Goal: Complete application form: Complete application form

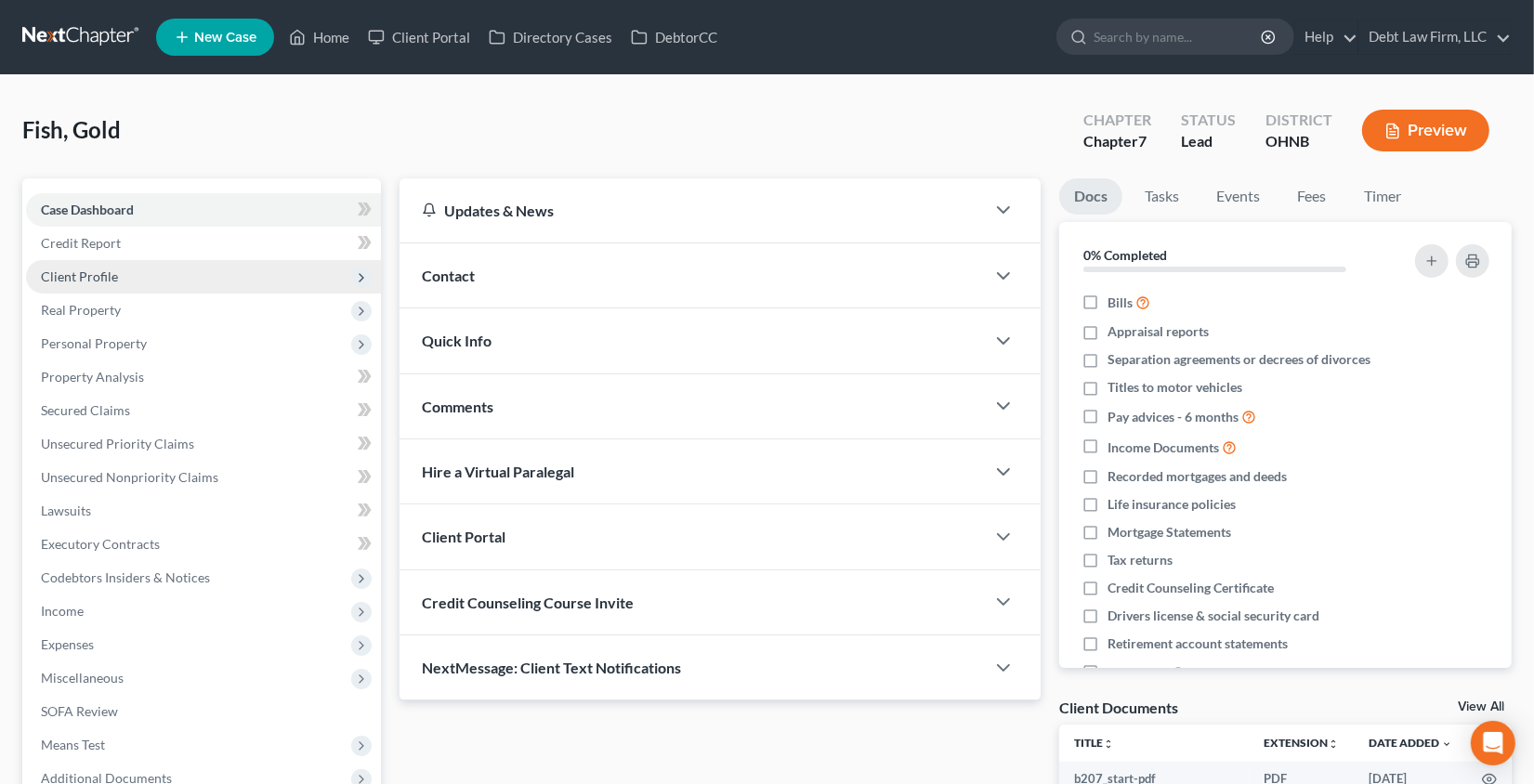
click at [193, 267] on span "Client Profile" at bounding box center [203, 276] width 355 height 34
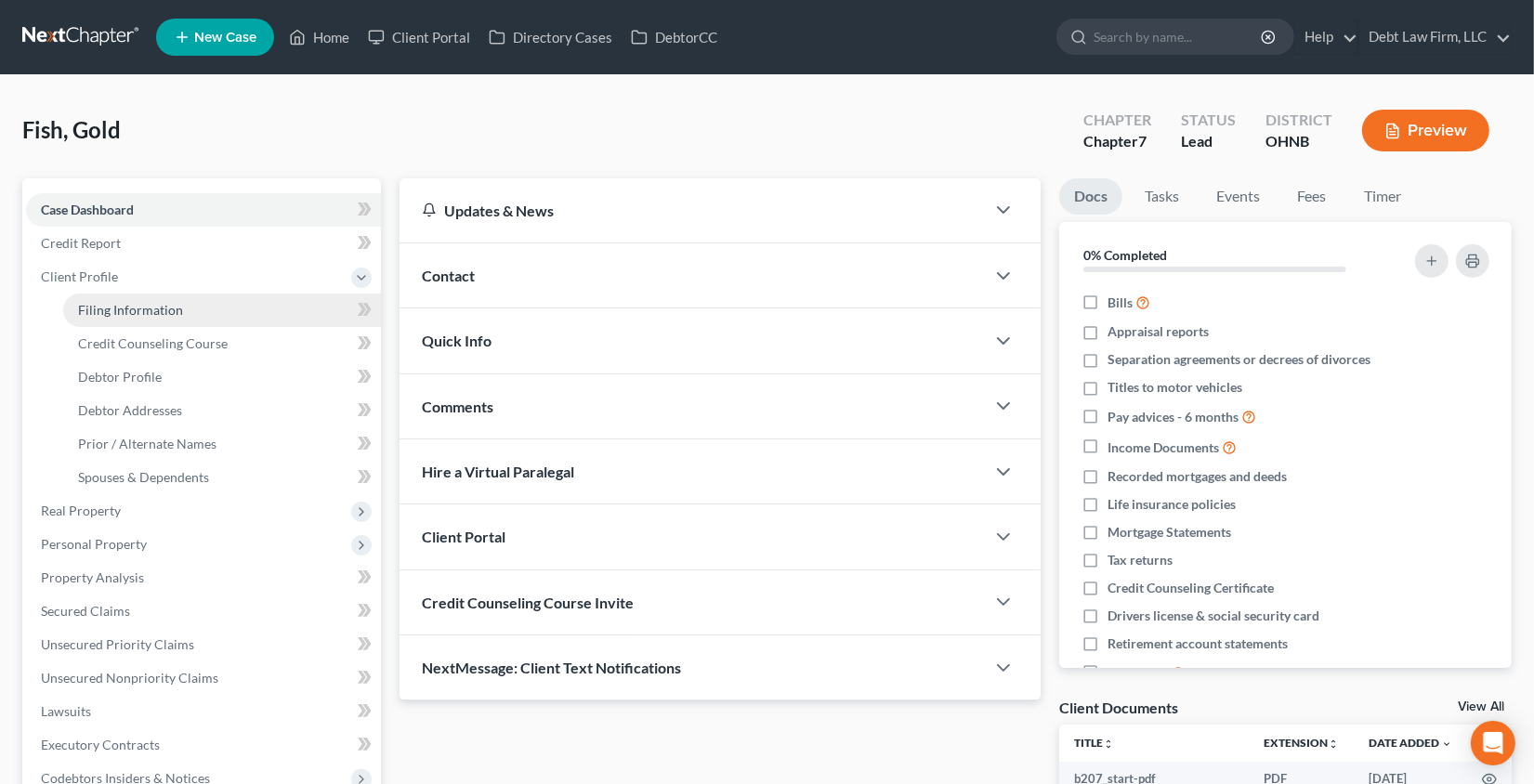
click at [150, 312] on span "Filing Information" at bounding box center [131, 309] width 105 height 15
select select "1"
select select "0"
select select "4"
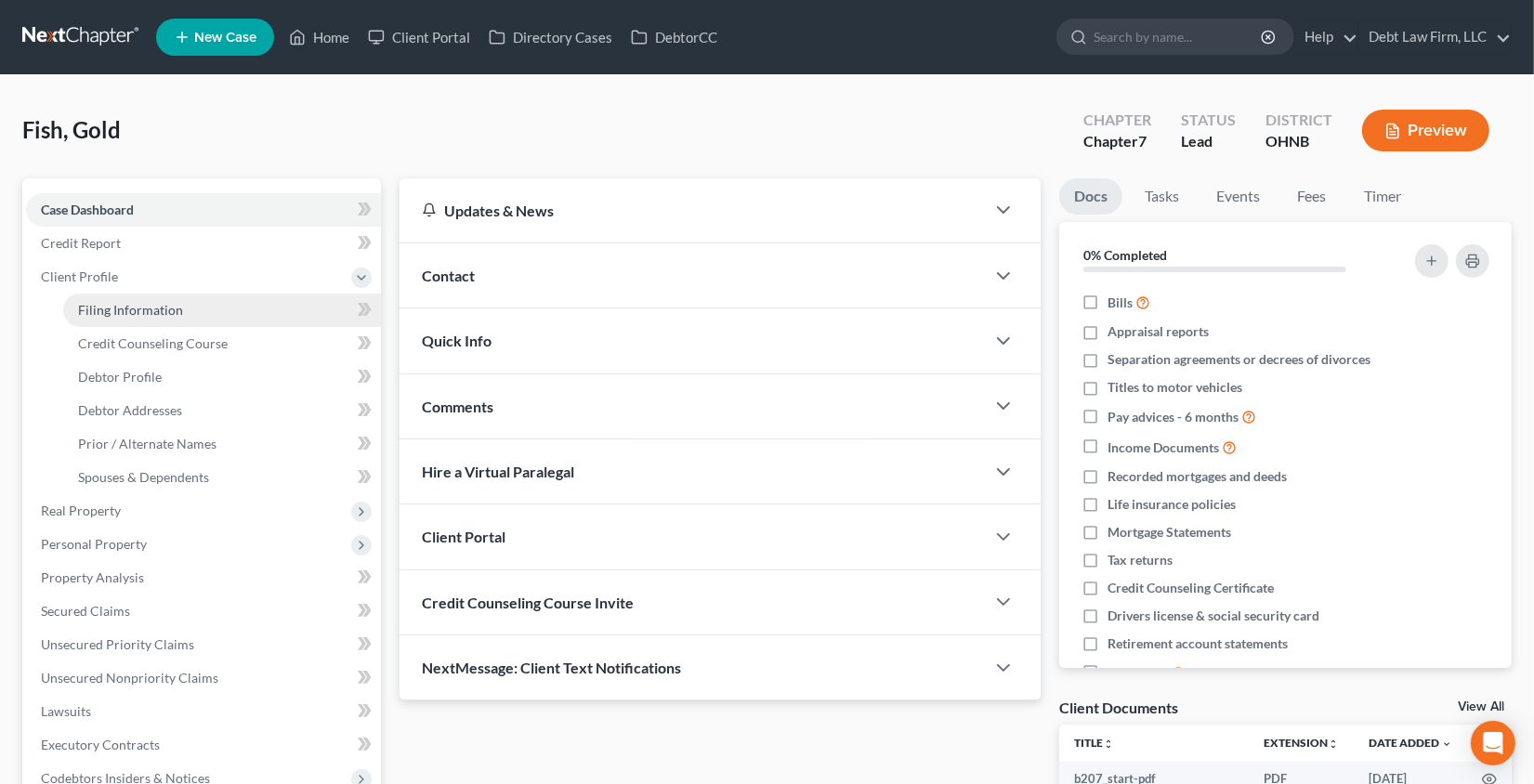
select select "1"
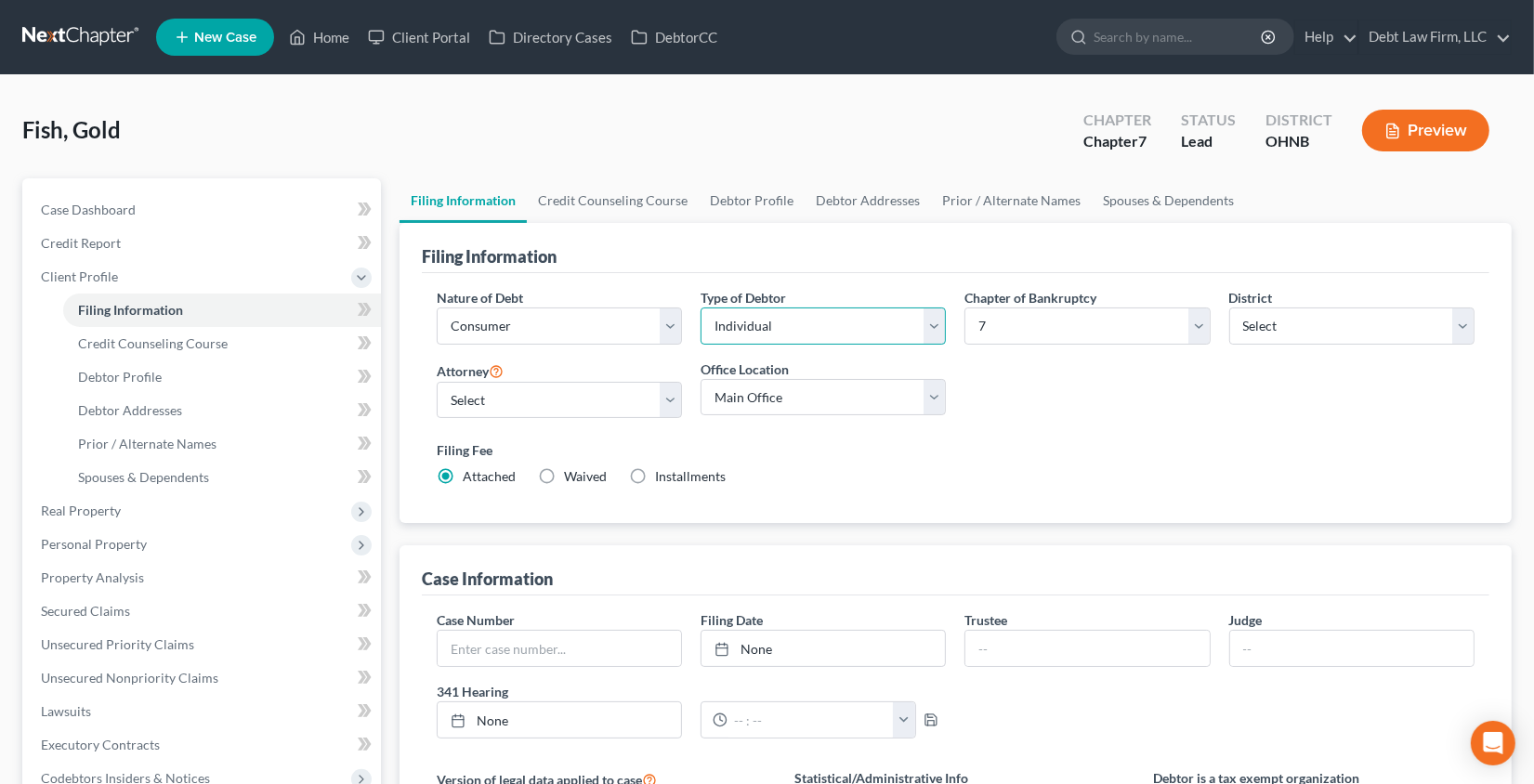
click at [752, 328] on select "Select Individual Joint" at bounding box center [823, 326] width 246 height 37
select select "1"
click at [700, 307] on select "Select Individual Joint" at bounding box center [823, 326] width 246 height 37
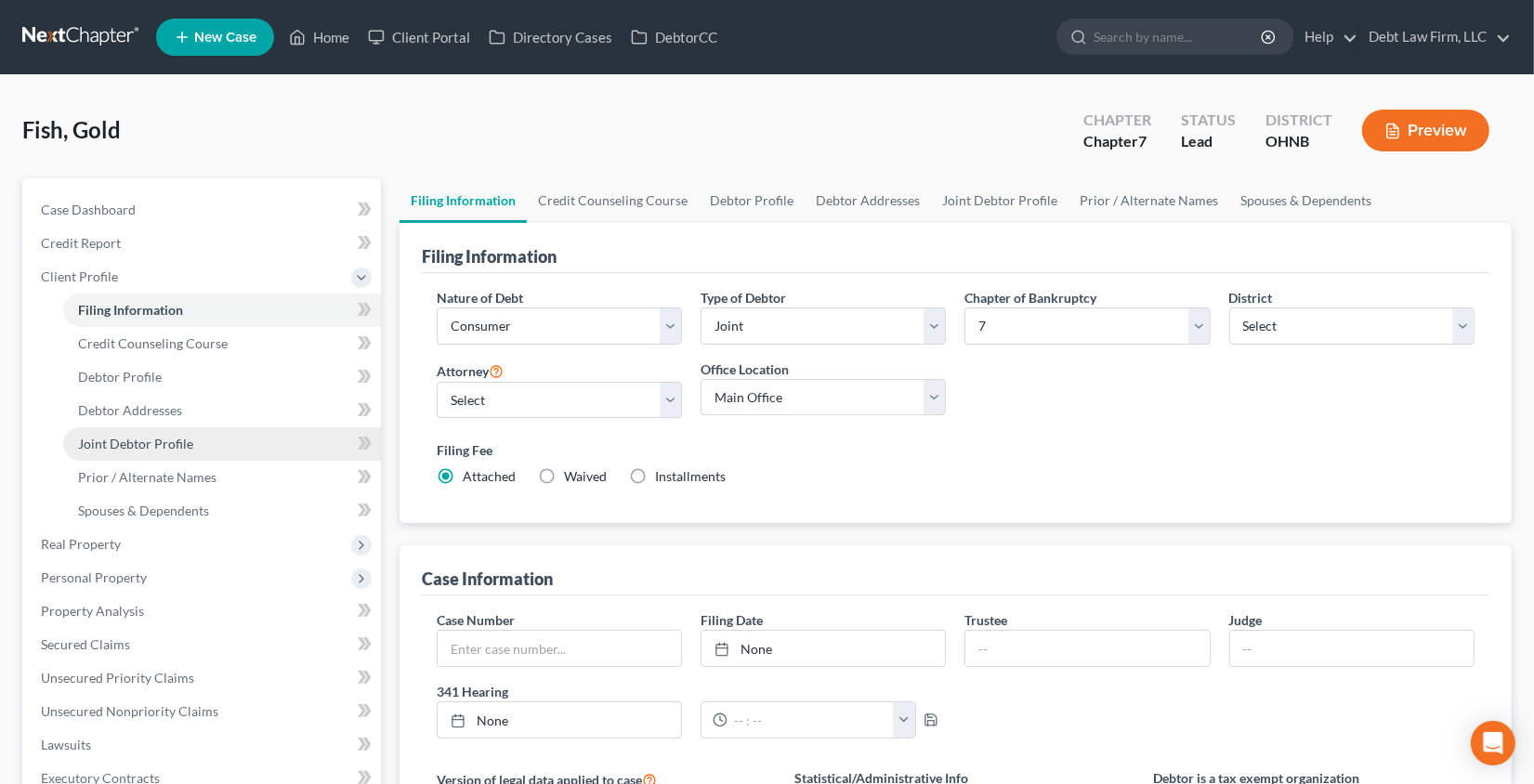
click at [172, 442] on span "Joint Debtor Profile" at bounding box center [135, 444] width 115 height 15
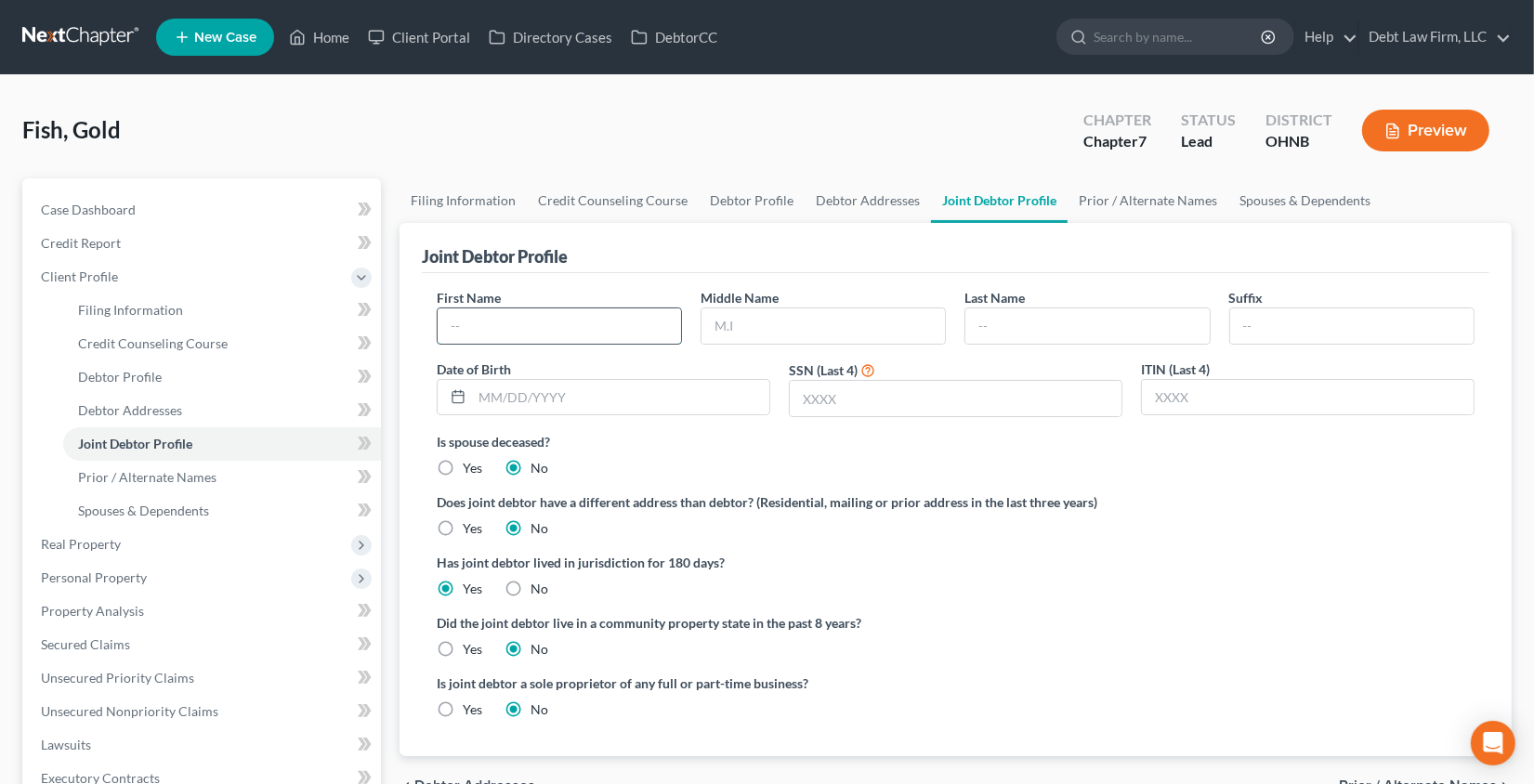
click at [596, 320] on input "text" at bounding box center [559, 326] width 244 height 36
type input "Larry"
type input "Lizzard"
click at [663, 391] on input "text" at bounding box center [620, 397] width 297 height 36
type input "9/15/1994"
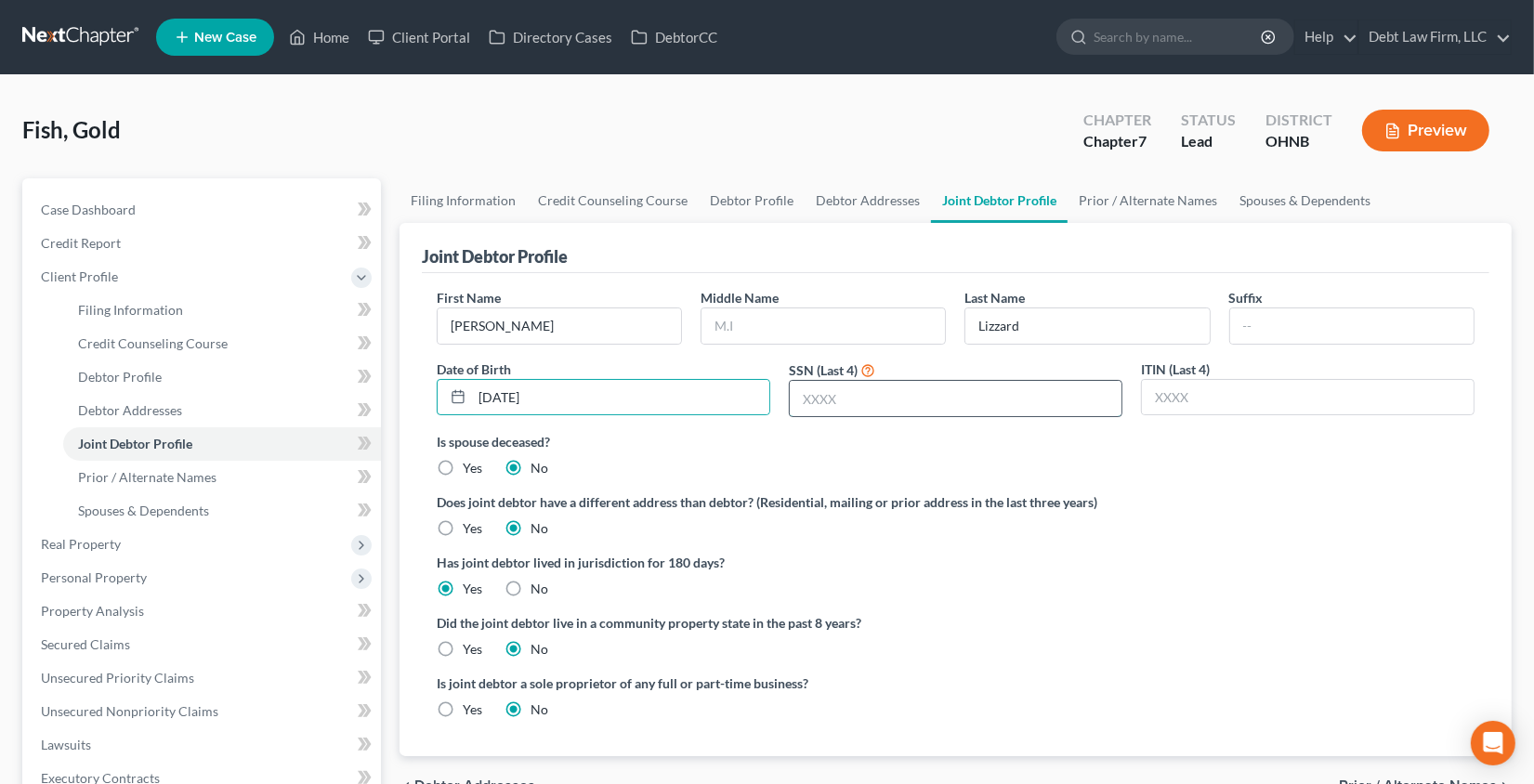
click at [824, 387] on input "text" at bounding box center [956, 398] width 332 height 36
type input "8885"
click at [165, 402] on span "Debtor Addresses" at bounding box center [131, 410] width 104 height 15
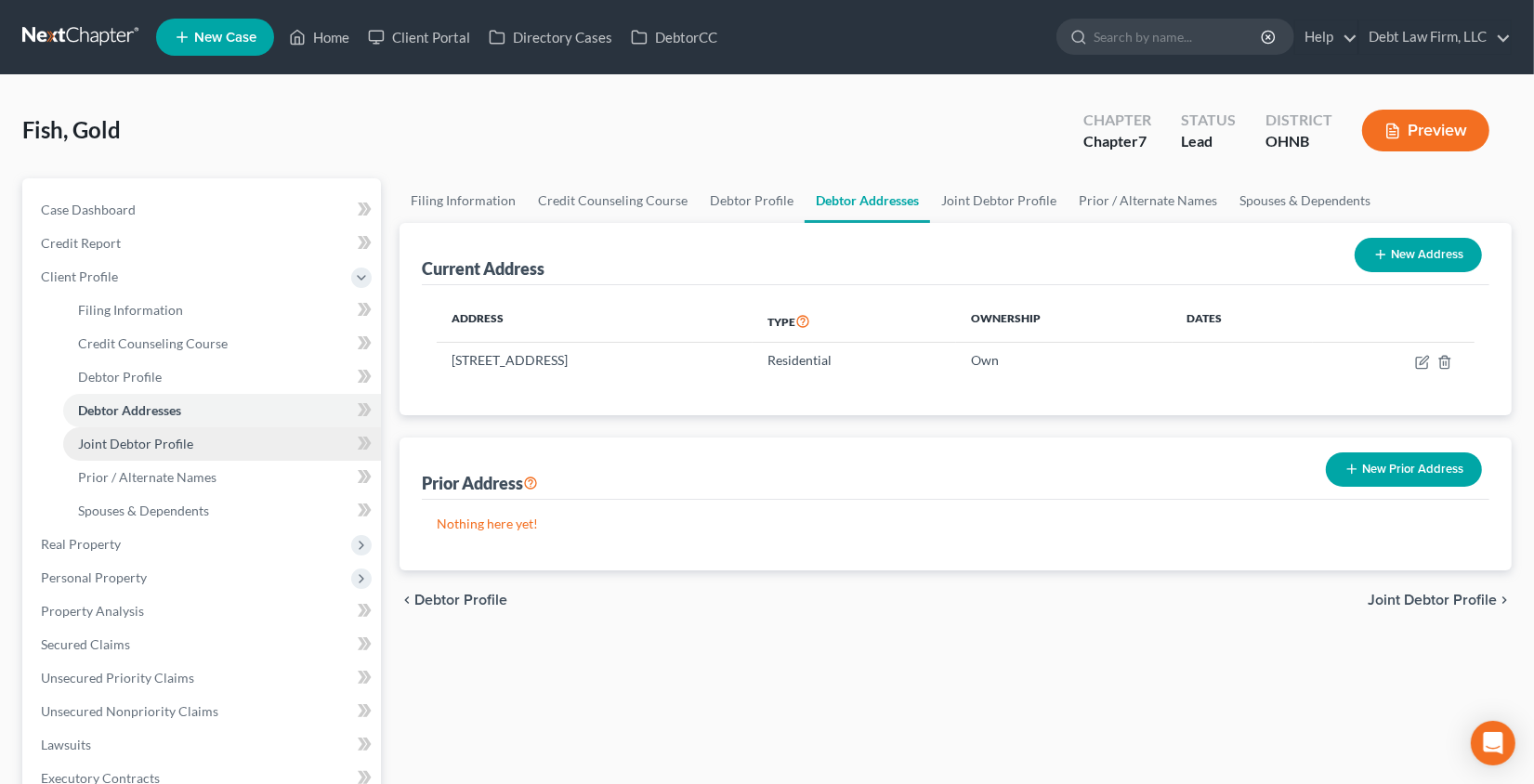
click at [243, 444] on link "Joint Debtor Profile" at bounding box center [221, 444] width 318 height 34
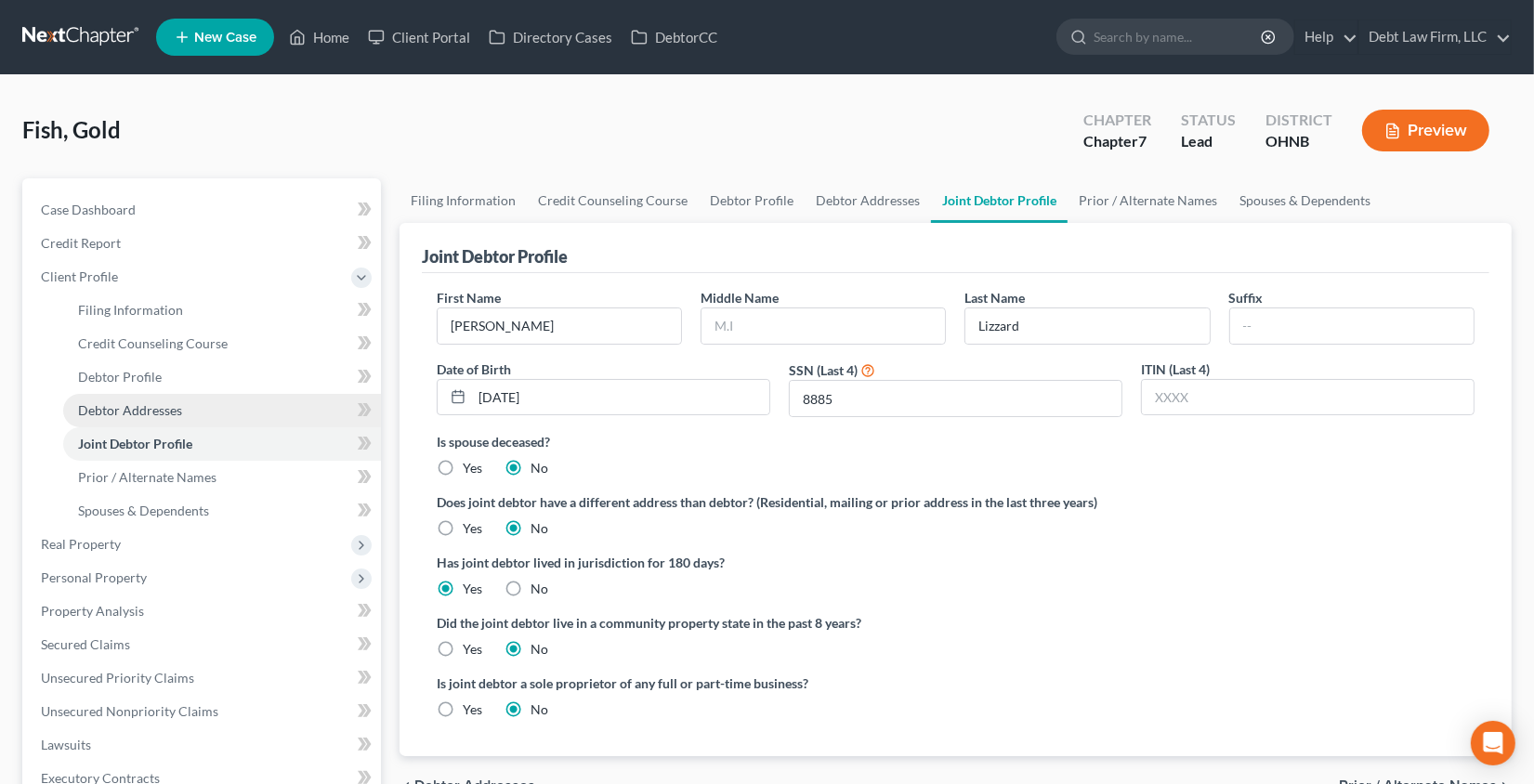
click at [206, 402] on link "Debtor Addresses" at bounding box center [221, 410] width 318 height 34
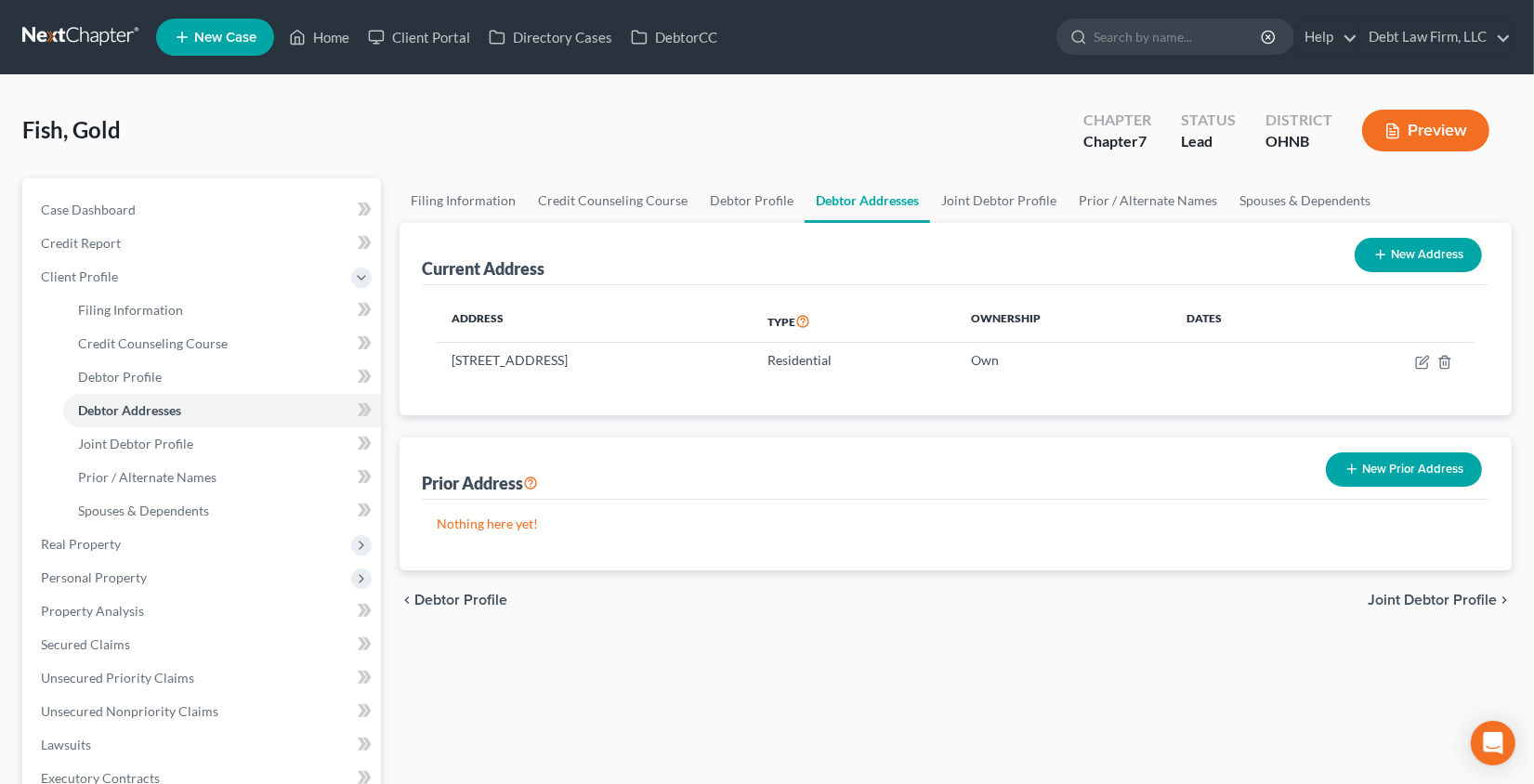
click at [1431, 249] on button "New Address" at bounding box center [1419, 255] width 128 height 35
select select "0"
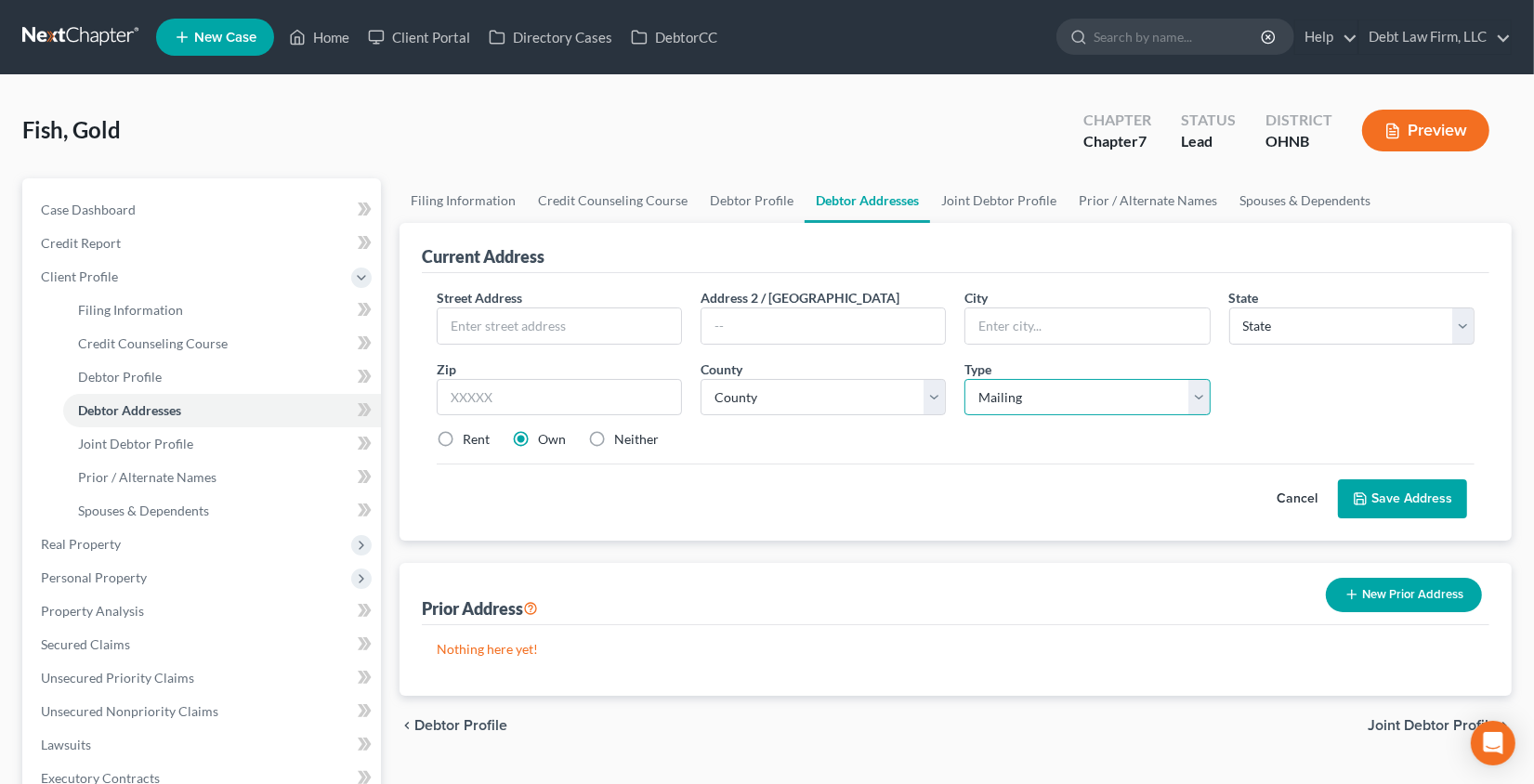
click at [1137, 407] on select "Select Mailing Rental Business" at bounding box center [1087, 397] width 246 height 37
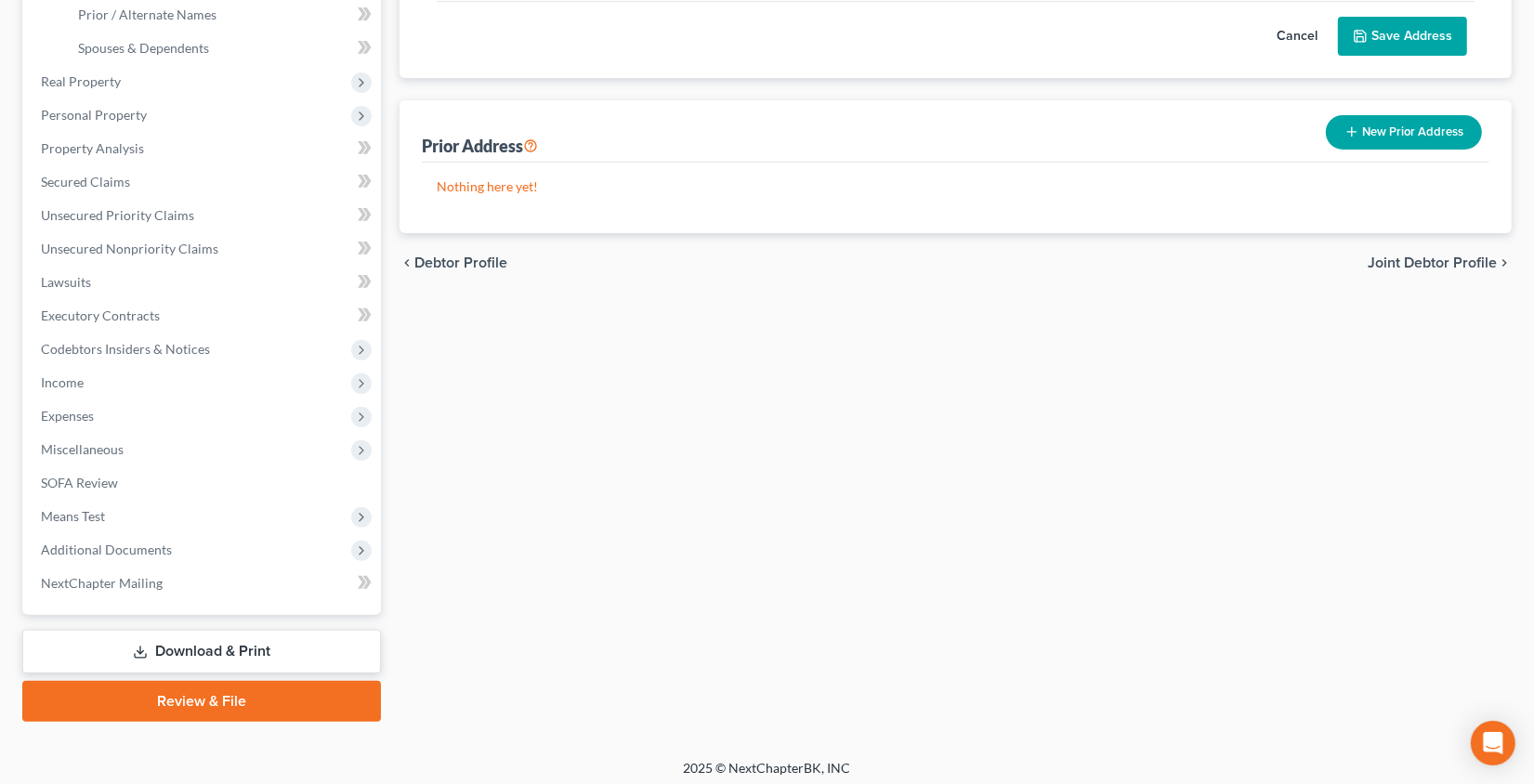
scroll to position [466, 0]
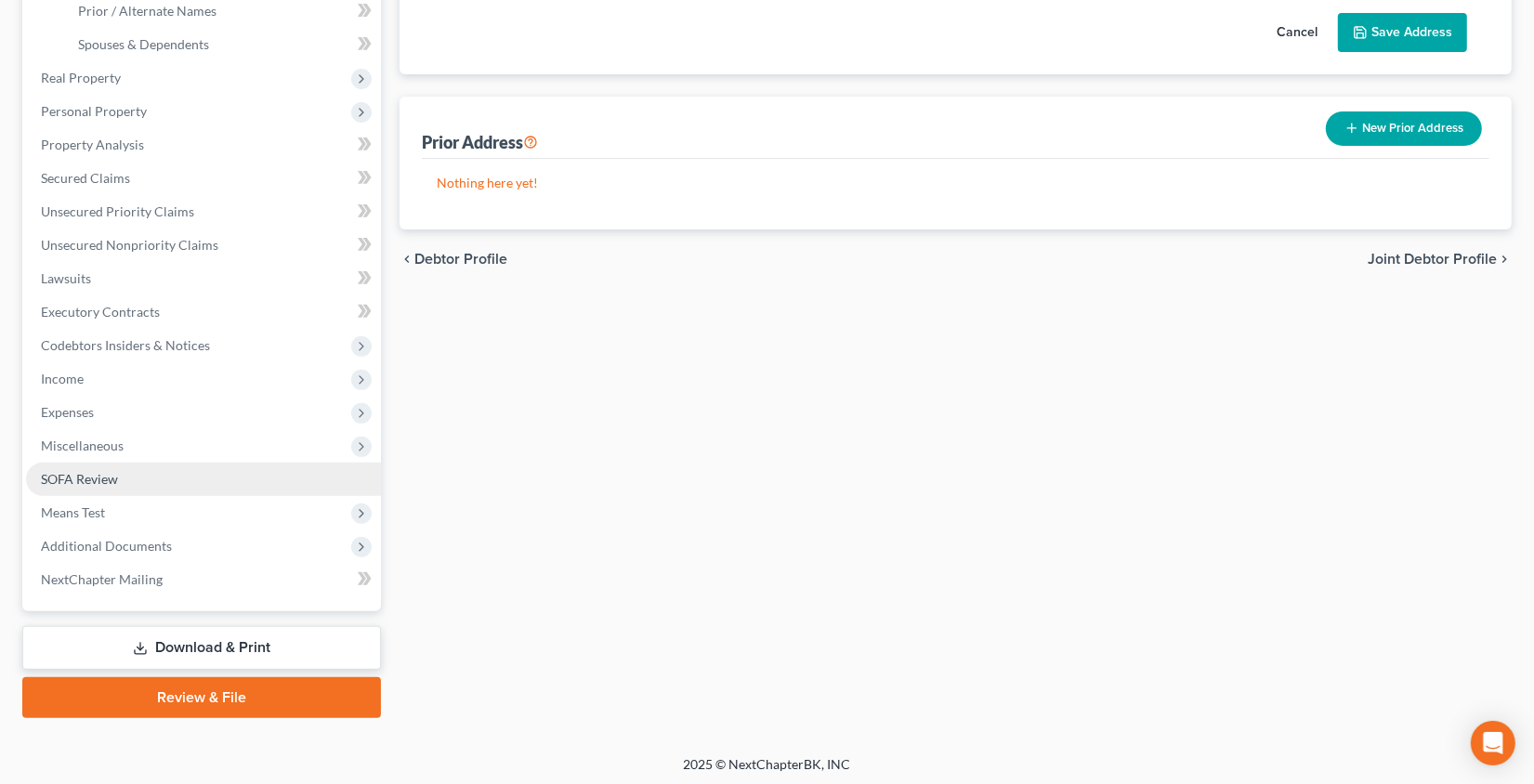
click at [156, 475] on link "SOFA Review" at bounding box center [203, 479] width 355 height 34
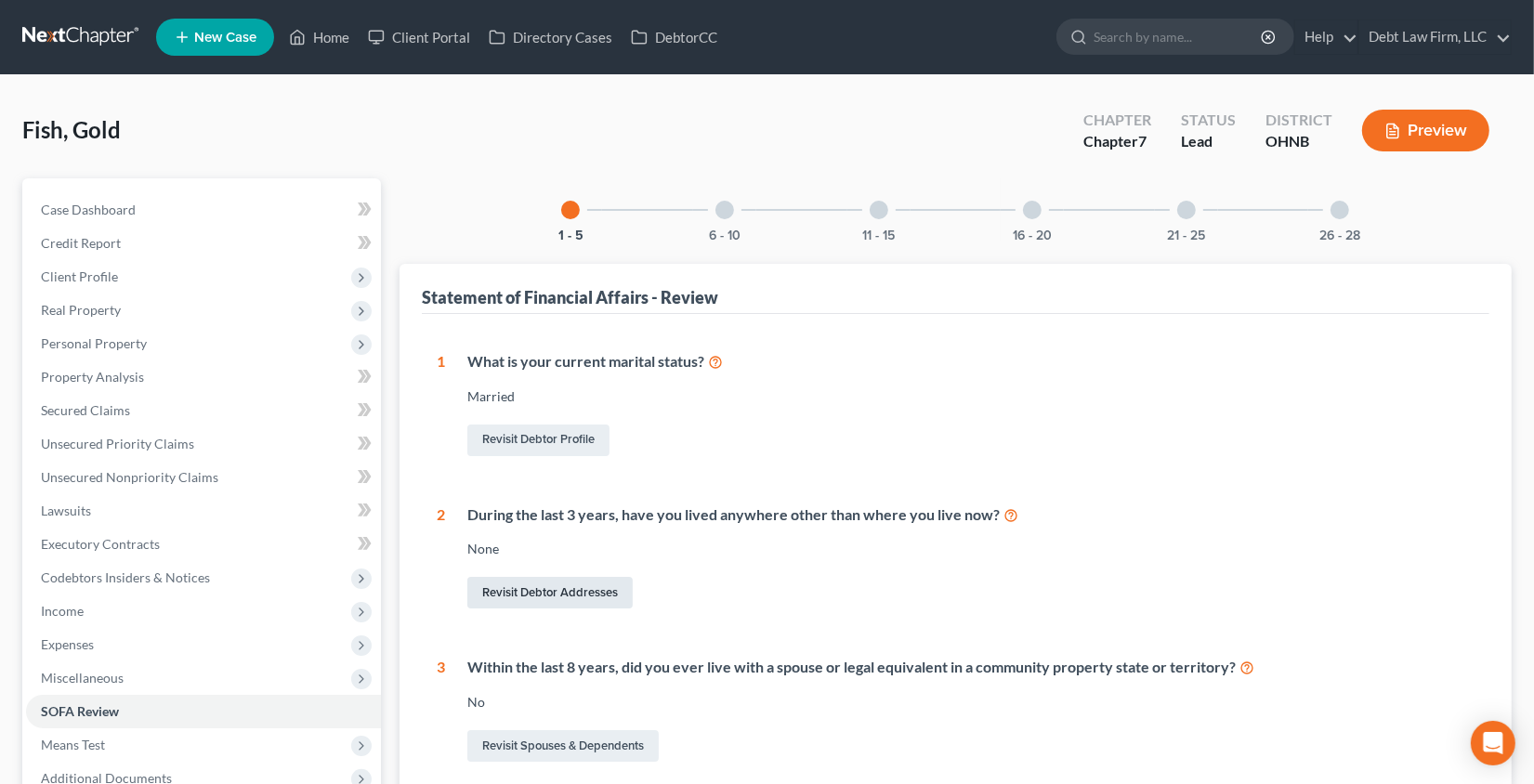
click at [599, 595] on link "Revisit Debtor Addresses" at bounding box center [549, 593] width 165 height 32
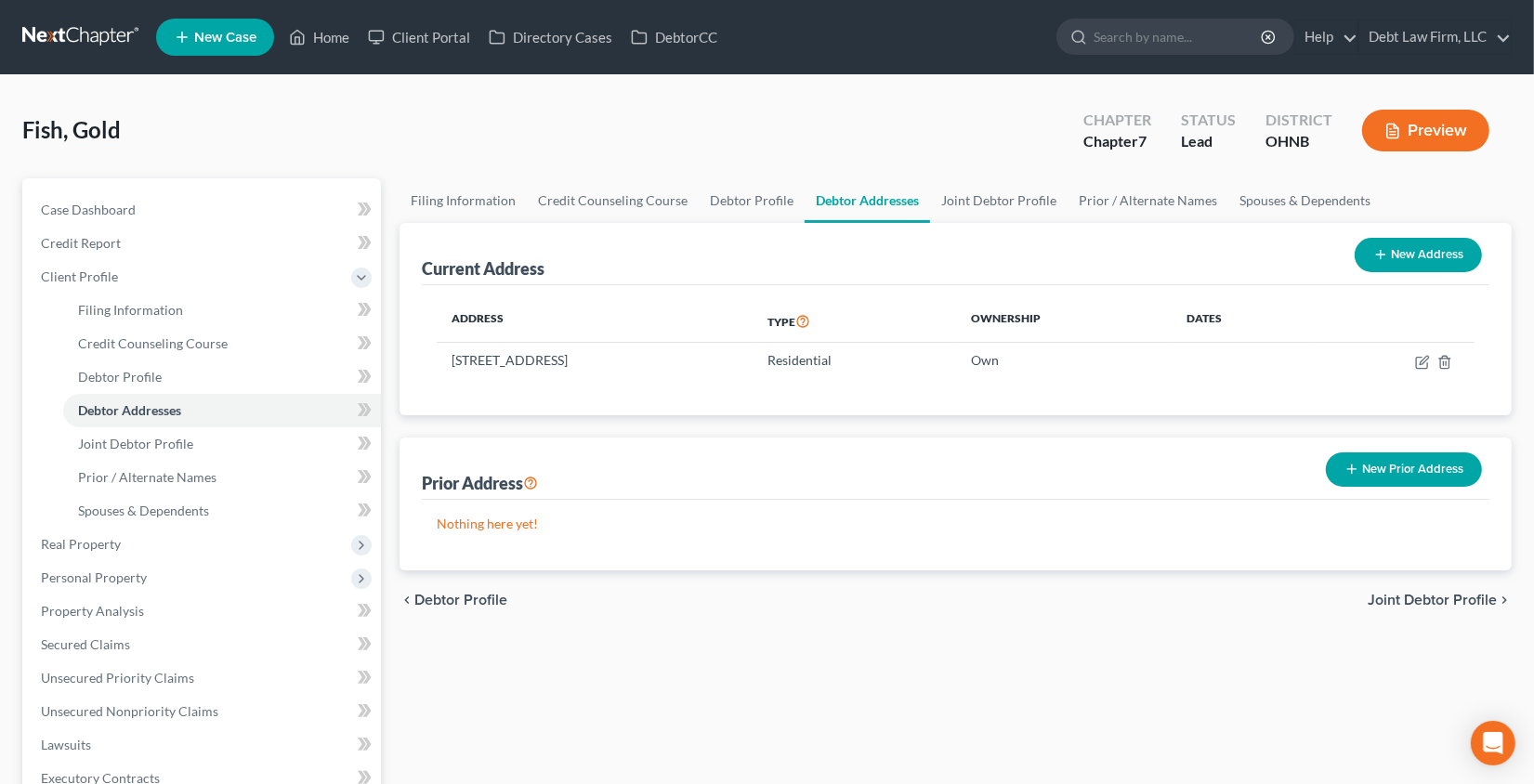
click at [1427, 470] on button "New Prior Address" at bounding box center [1403, 470] width 156 height 35
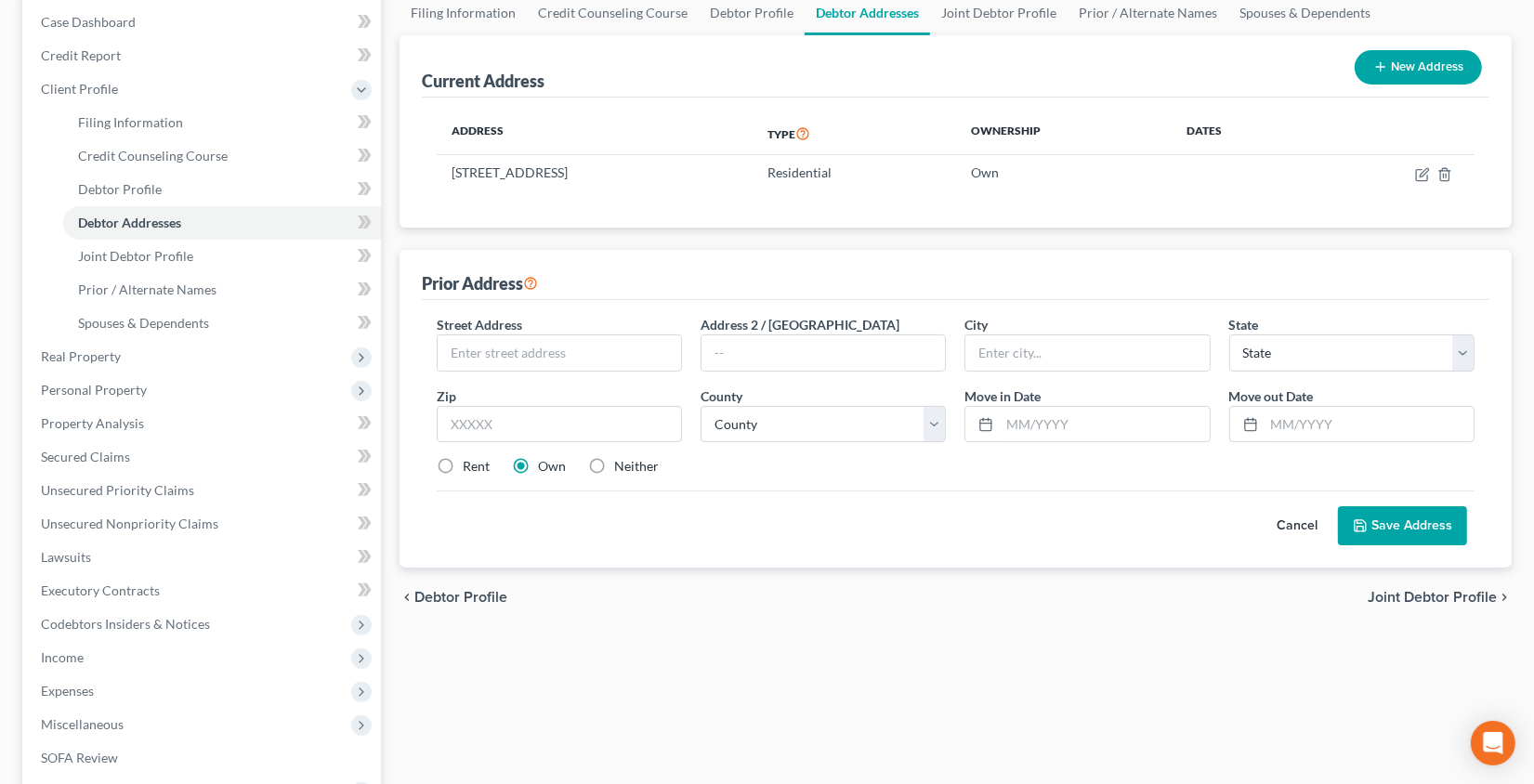
scroll to position [189, 0]
click at [276, 251] on link "Joint Debtor Profile" at bounding box center [221, 255] width 318 height 34
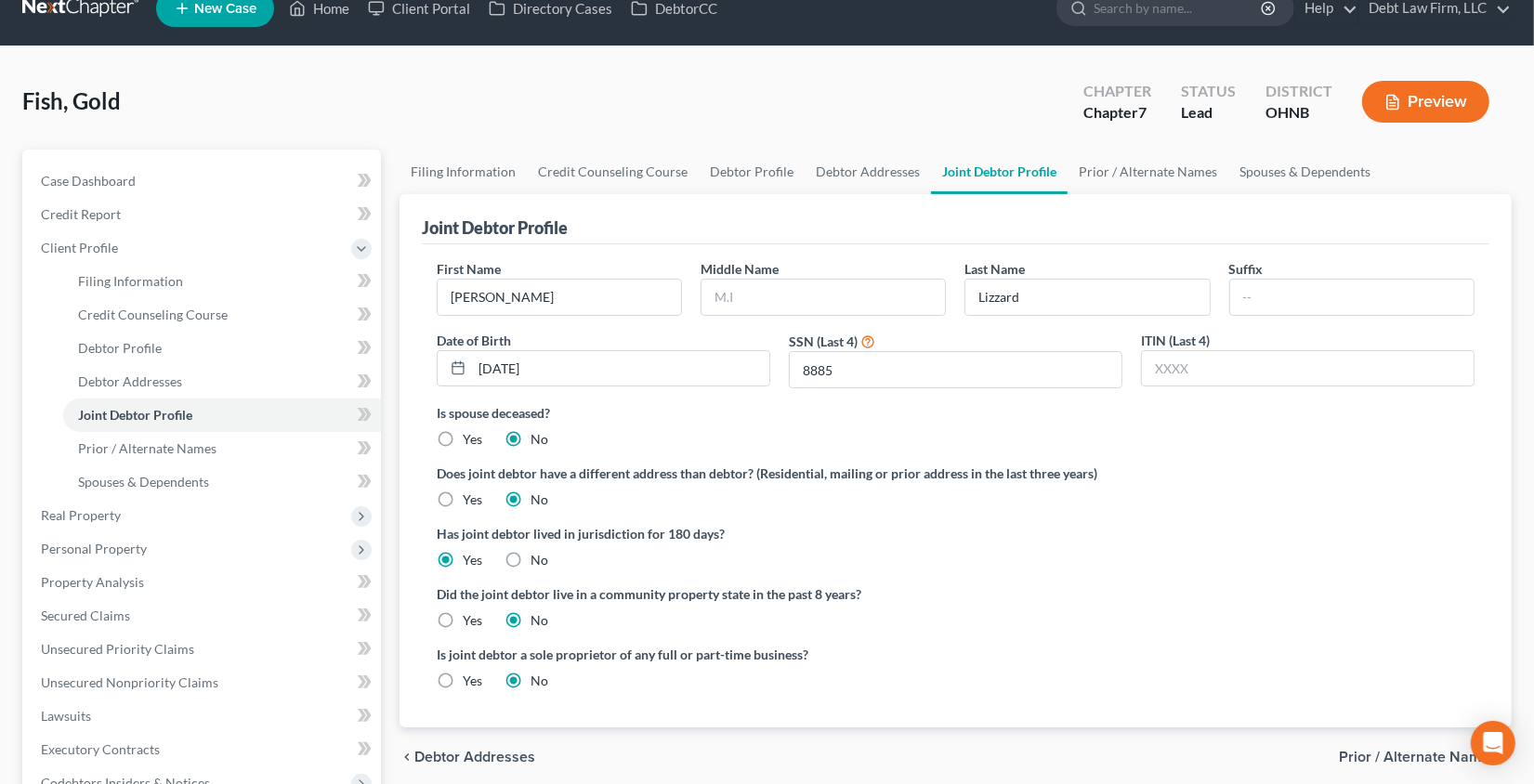
scroll to position [31, 0]
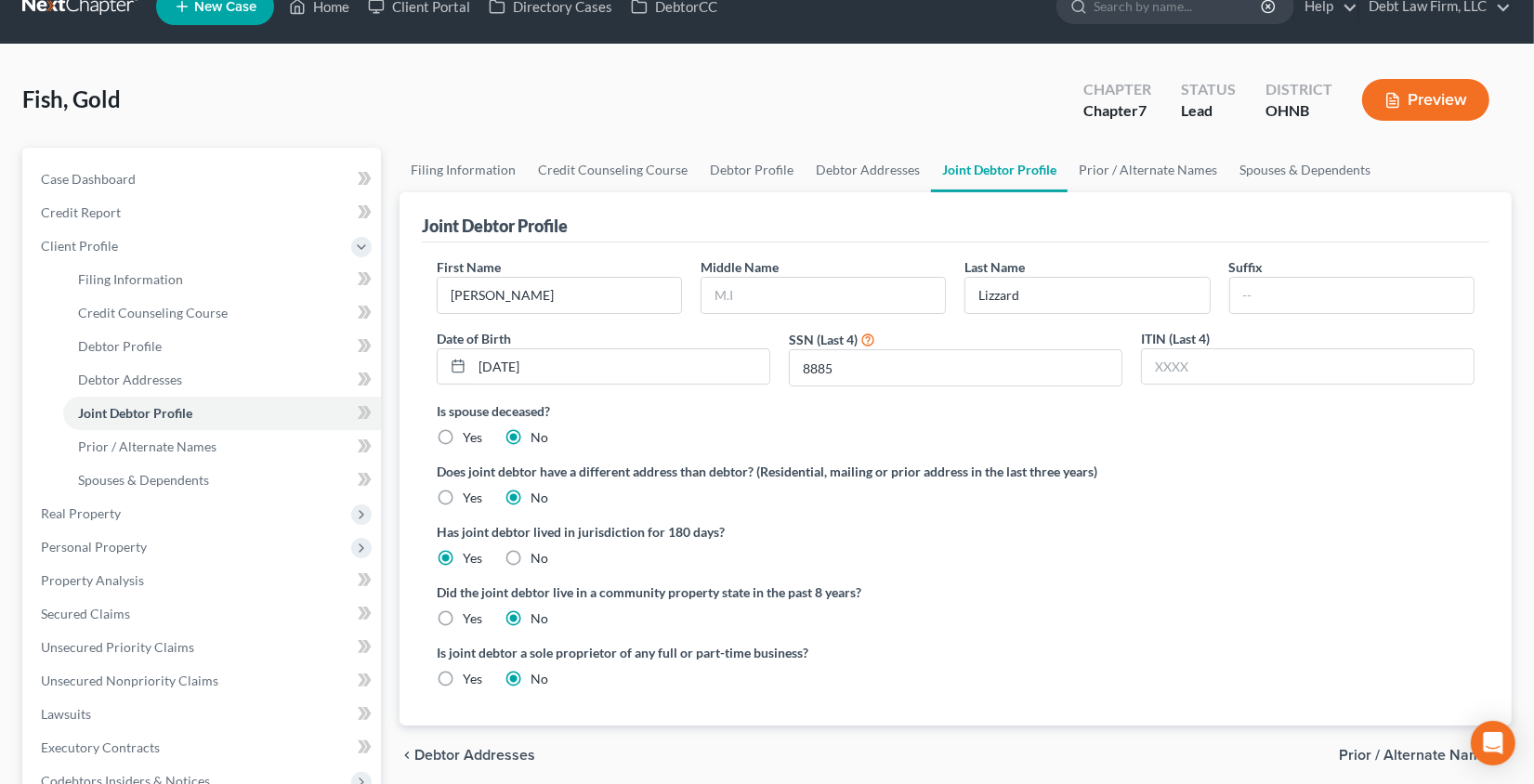
click at [462, 489] on label "Yes" at bounding box center [472, 497] width 19 height 18
click at [470, 489] on input "Yes" at bounding box center [476, 494] width 12 height 12
radio input "true"
radio input "false"
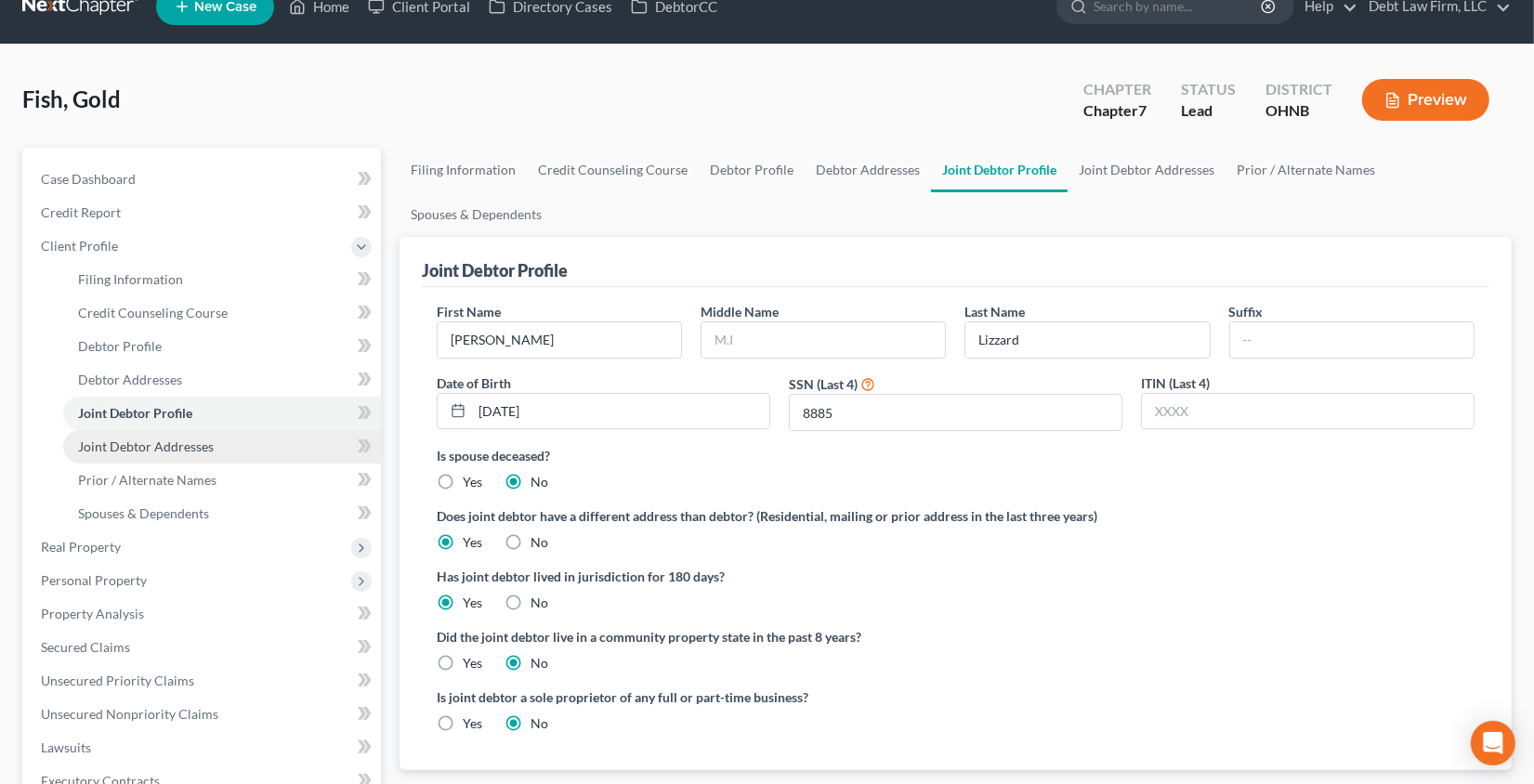
click at [206, 440] on span "Joint Debtor Addresses" at bounding box center [146, 446] width 135 height 15
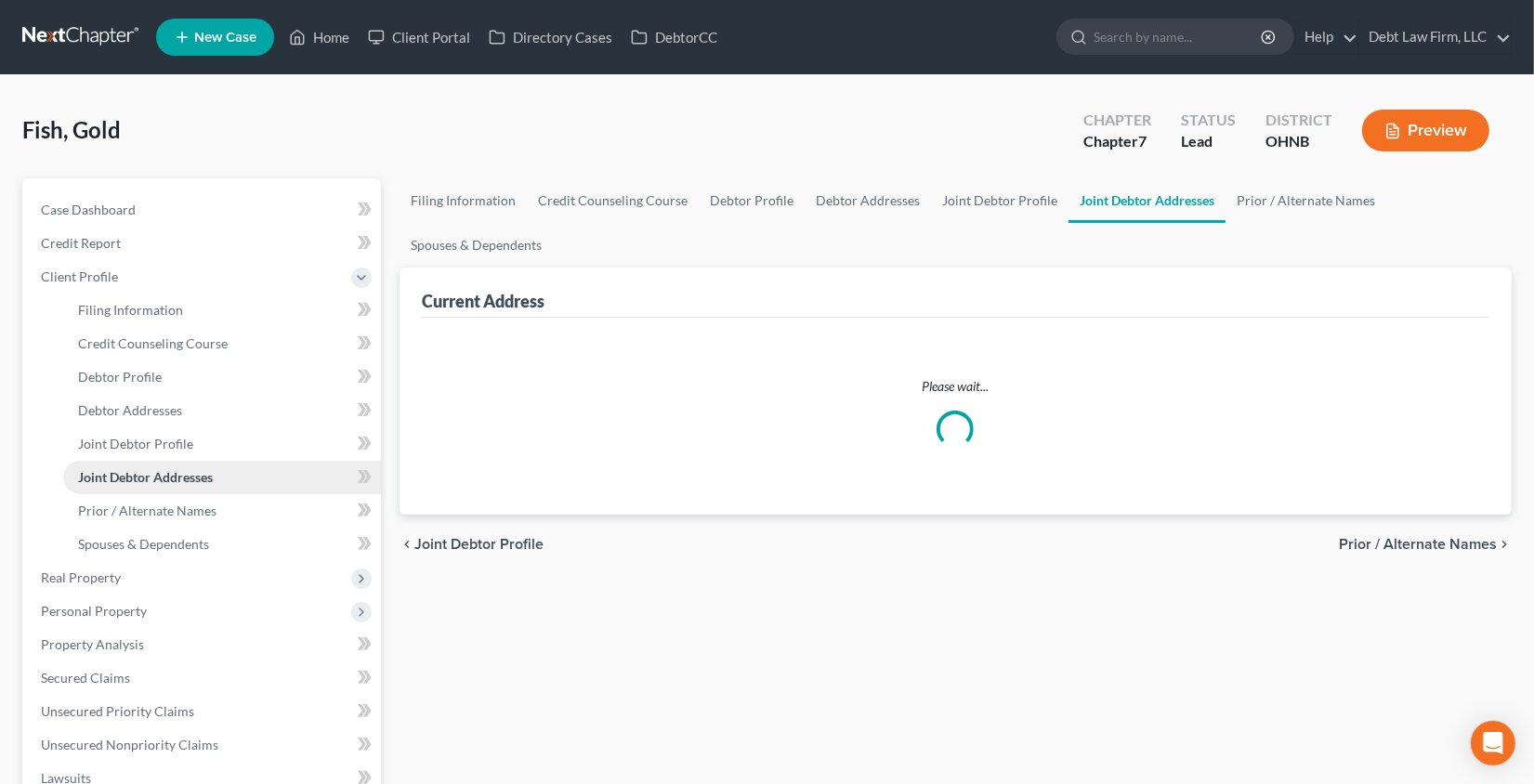
select select "0"
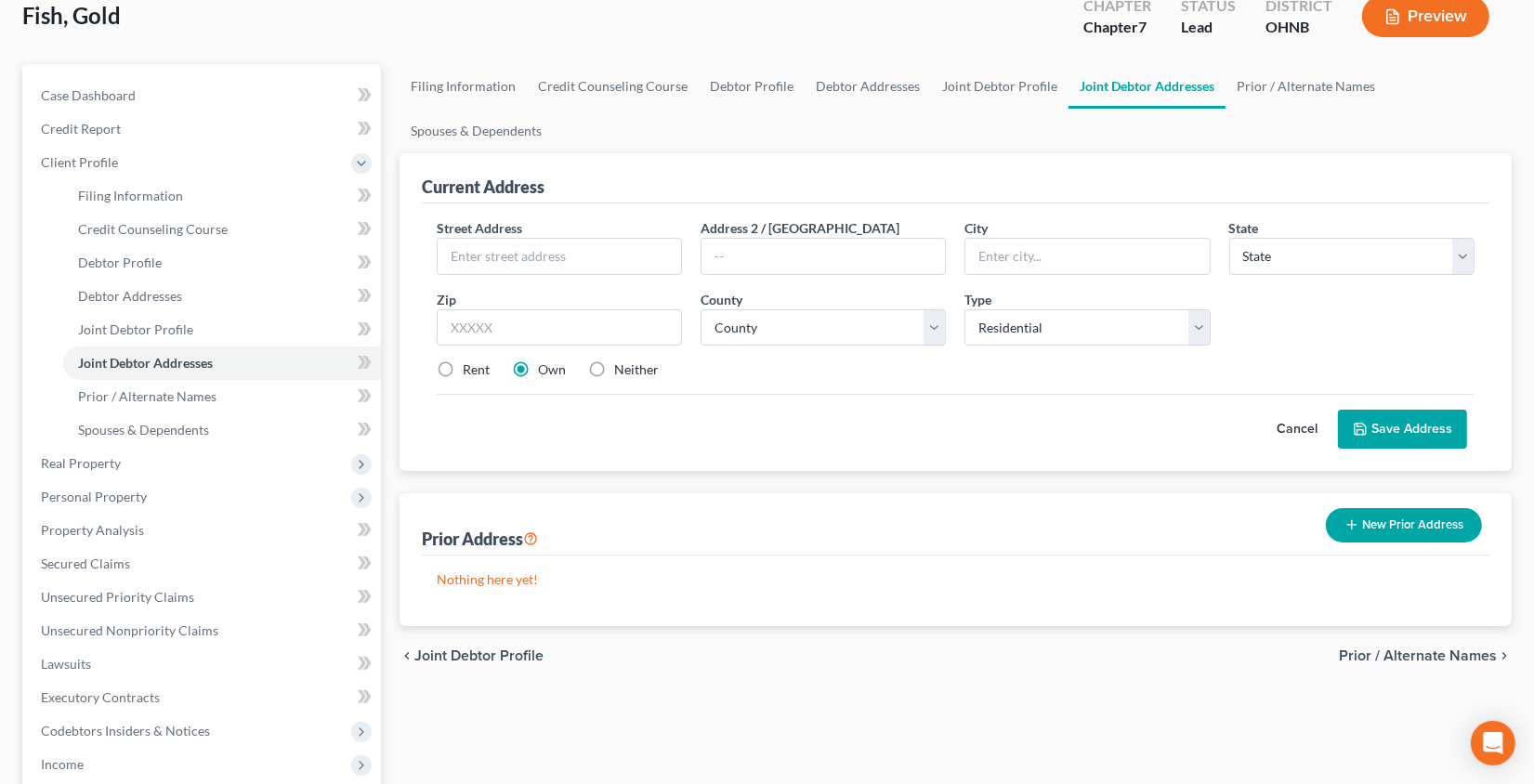
scroll to position [119, 0]
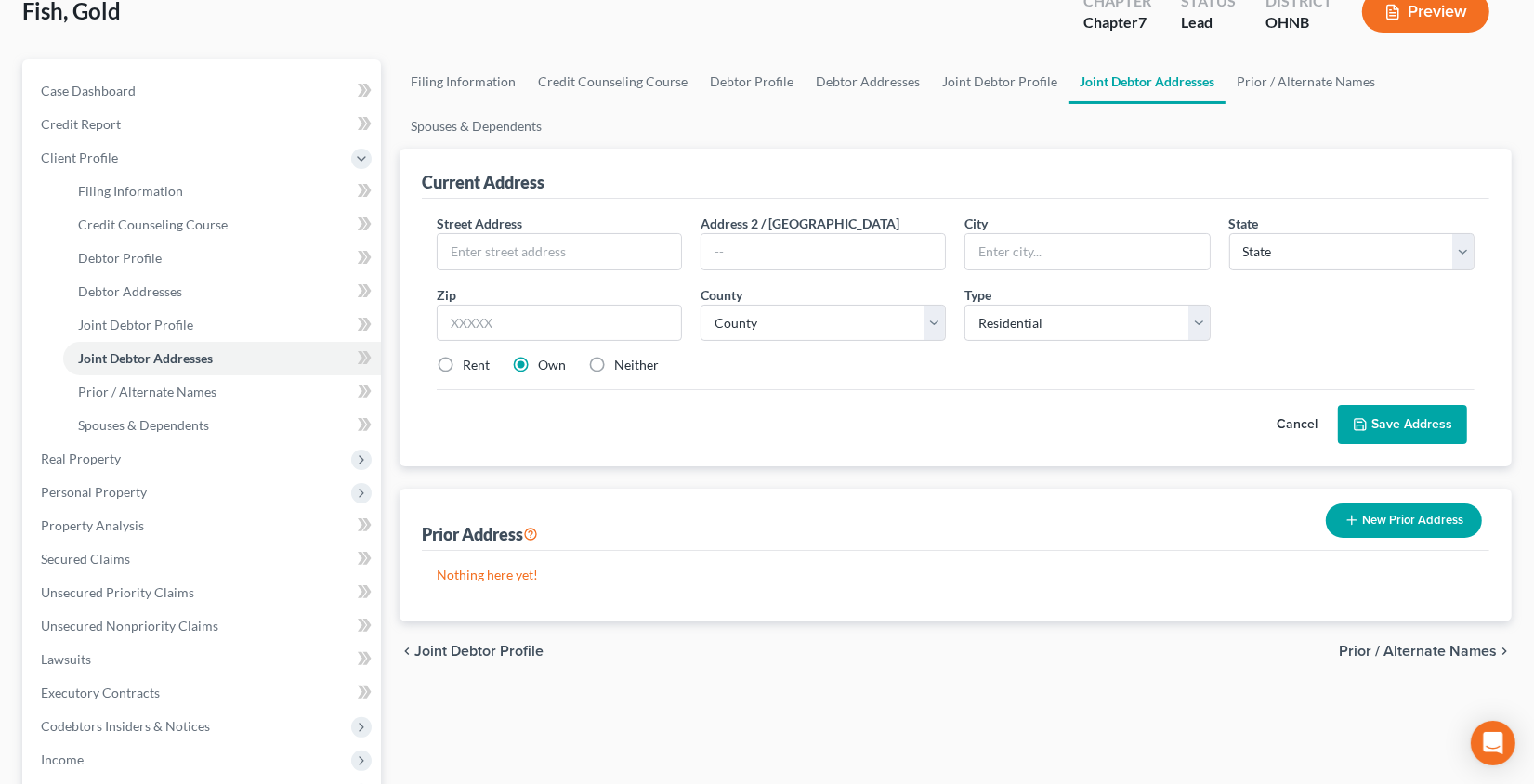
click at [1418, 521] on button "New Prior Address" at bounding box center [1403, 521] width 156 height 35
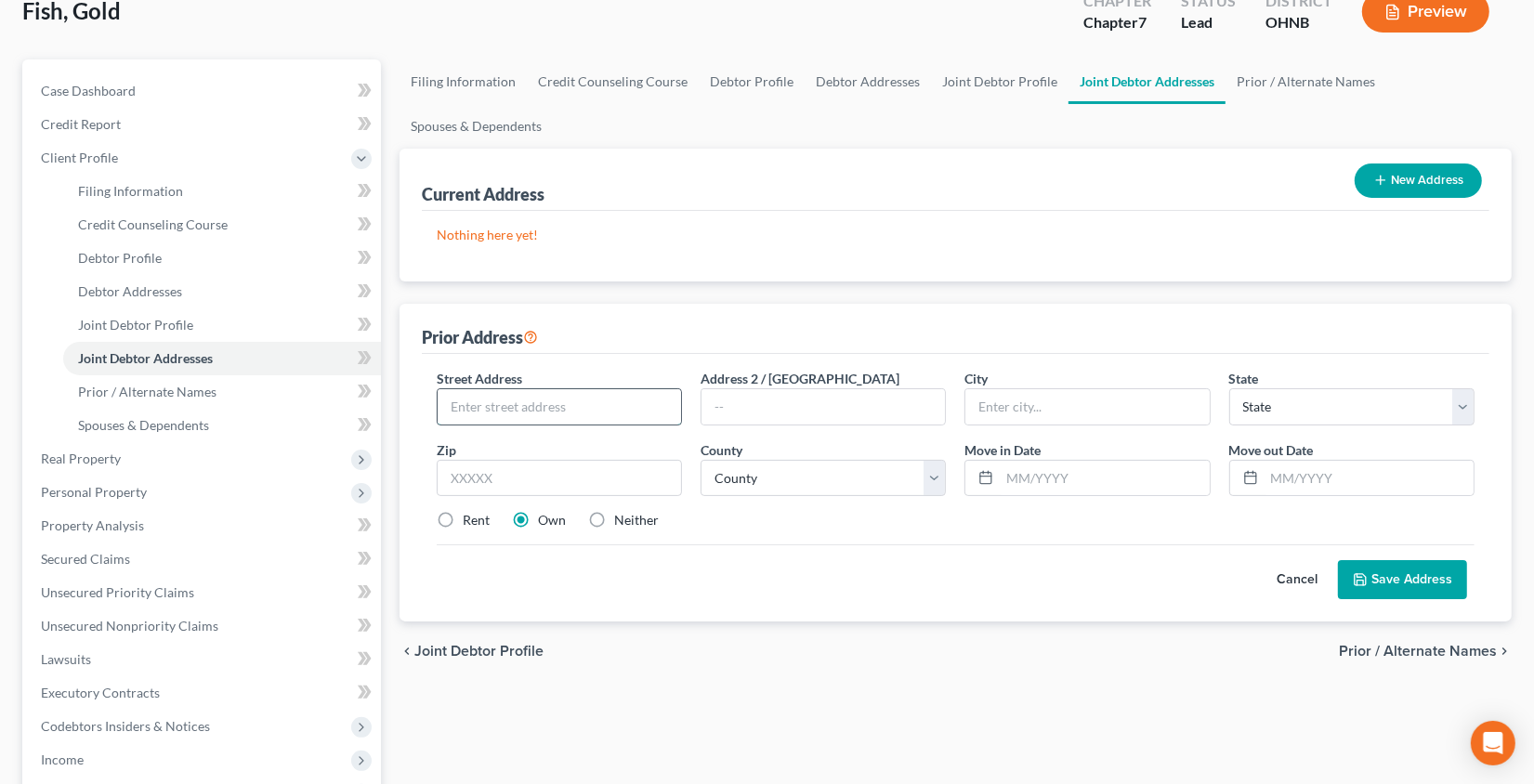
click at [613, 397] on input "text" at bounding box center [559, 407] width 244 height 36
type input "205 Boyce Road"
type input "Dayton"
select select "36"
type input "45458"
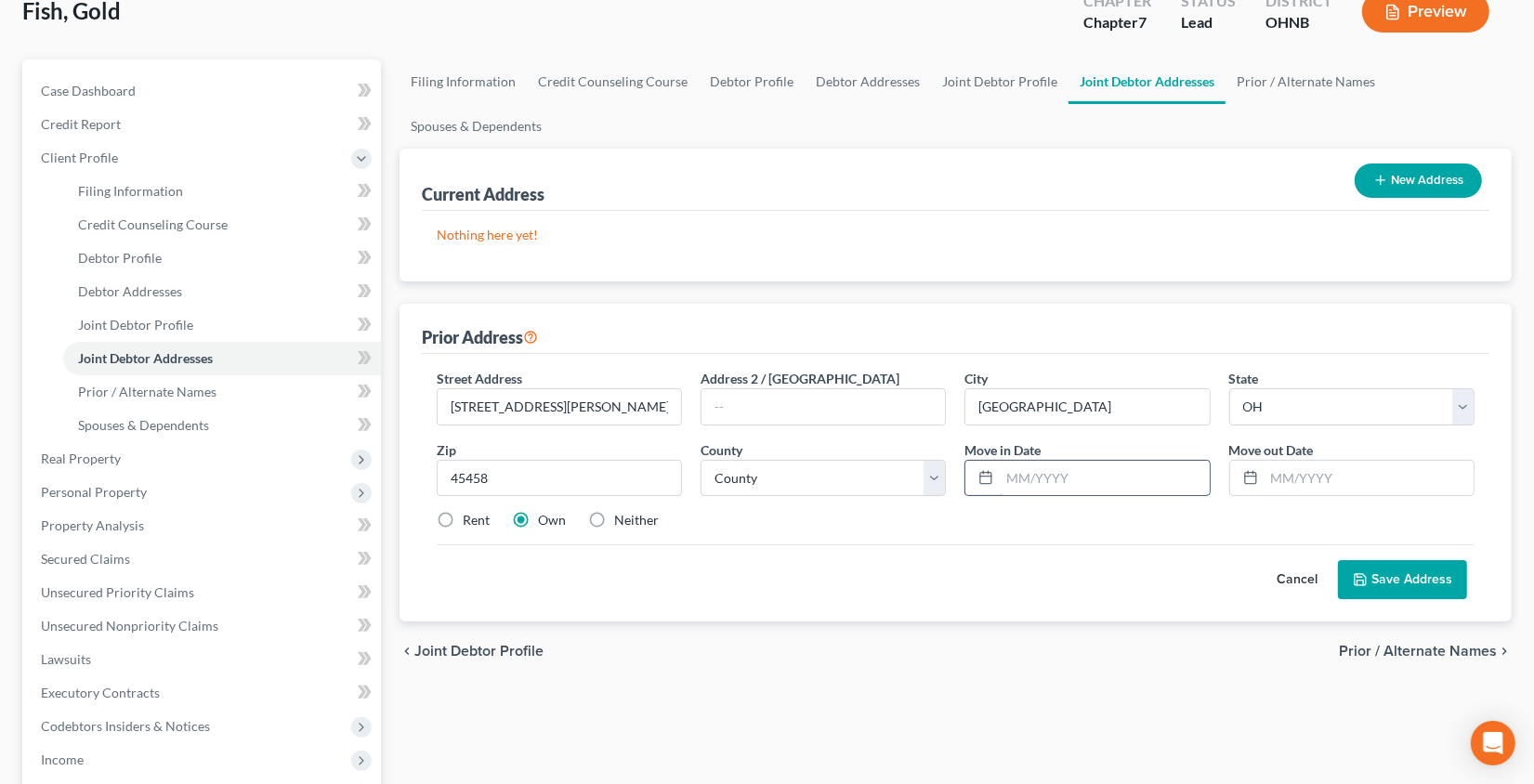
click at [1023, 467] on input "text" at bounding box center [1105, 479] width 209 height 36
type input "09/2020"
click at [1335, 479] on input "text" at bounding box center [1370, 479] width 209 height 36
type input "09/2021"
click at [1381, 581] on button "Save Address" at bounding box center [1402, 579] width 130 height 39
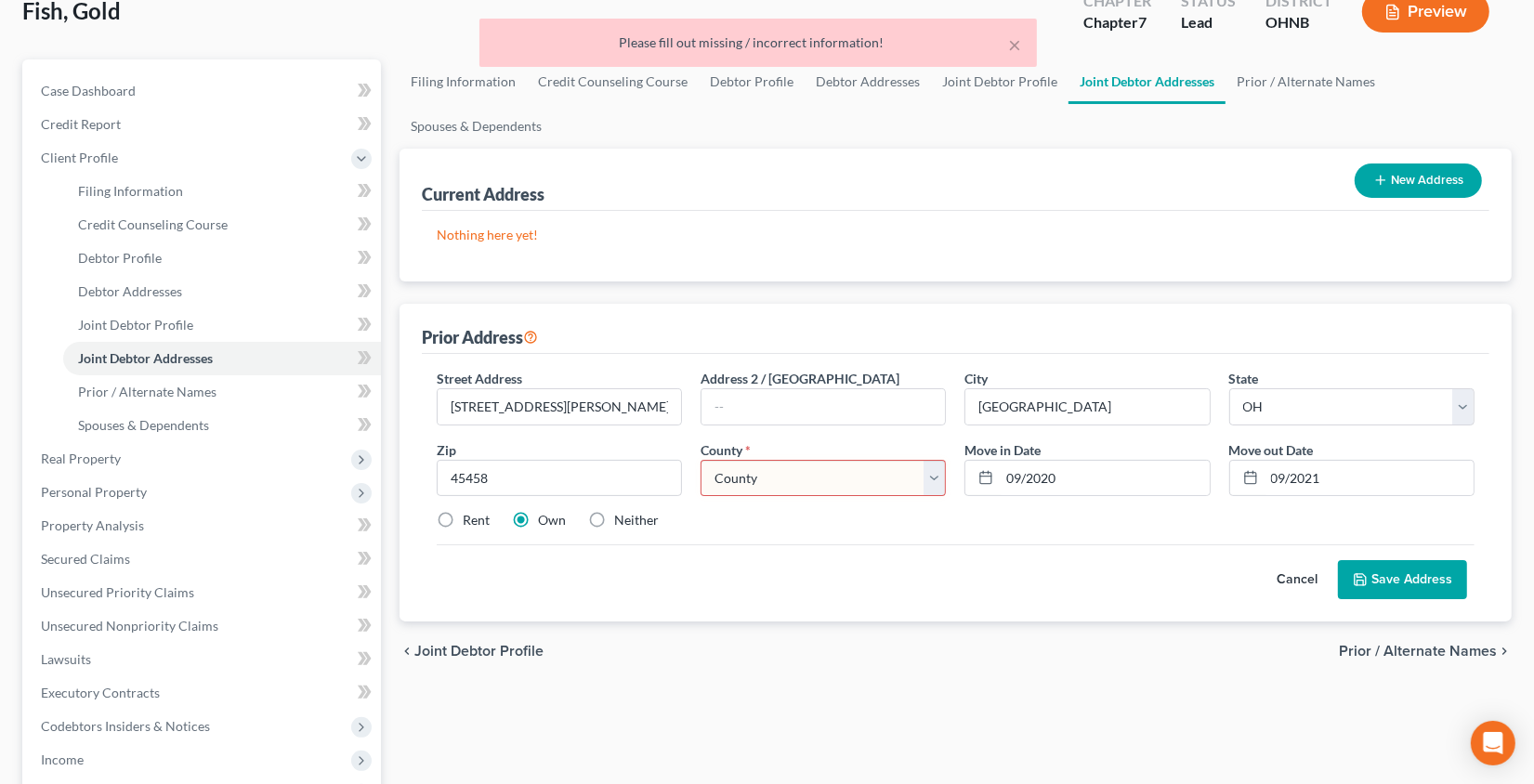
click at [913, 476] on select "County Adams County Allen County Ashland County Ashtabula County Athens County …" at bounding box center [823, 479] width 246 height 37
select select "0"
click at [700, 460] on select "County Adams County Allen County Ashland County Ashtabula County Athens County …" at bounding box center [823, 479] width 246 height 37
click at [1366, 582] on icon at bounding box center [1360, 579] width 15 height 15
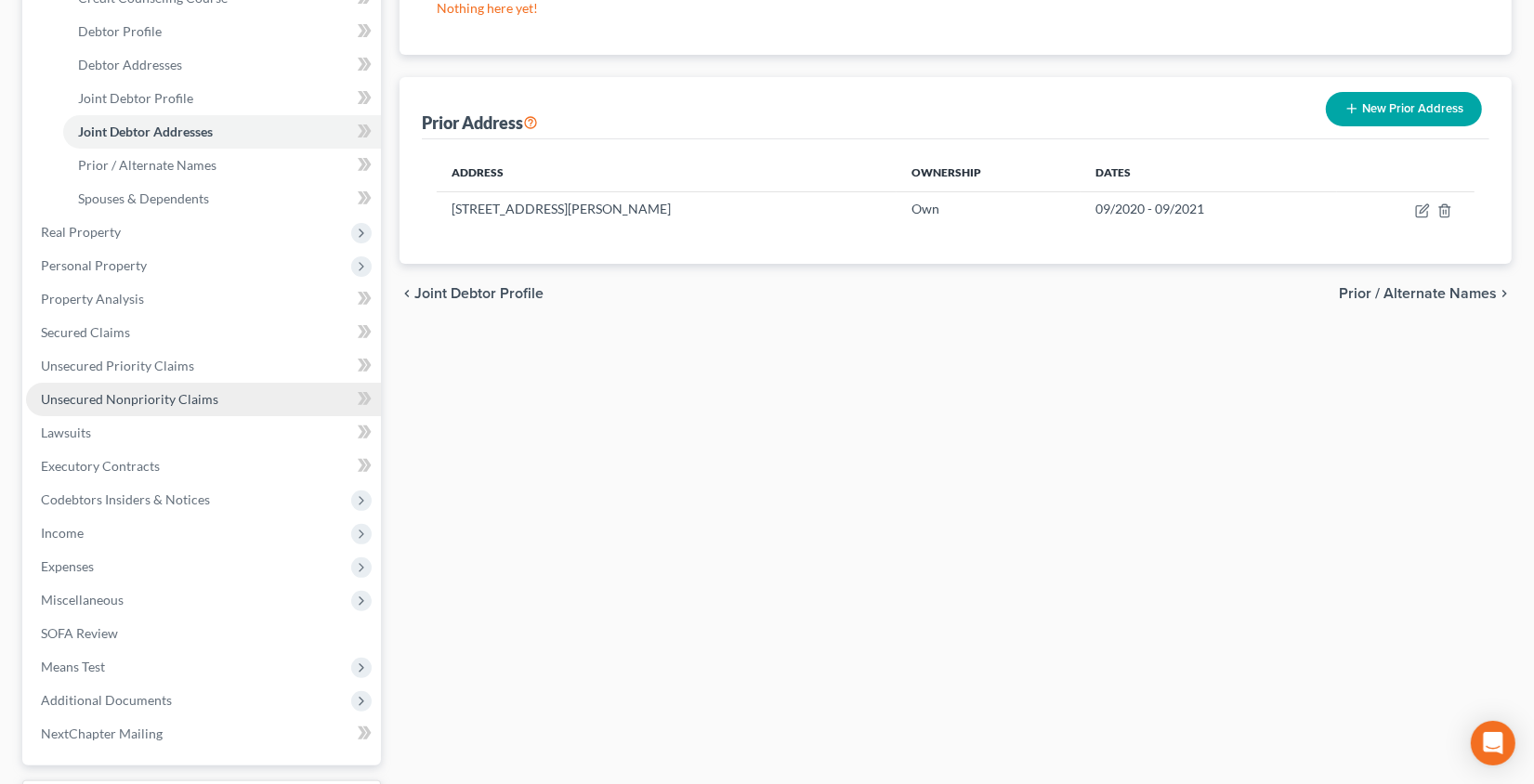
scroll to position [354, 0]
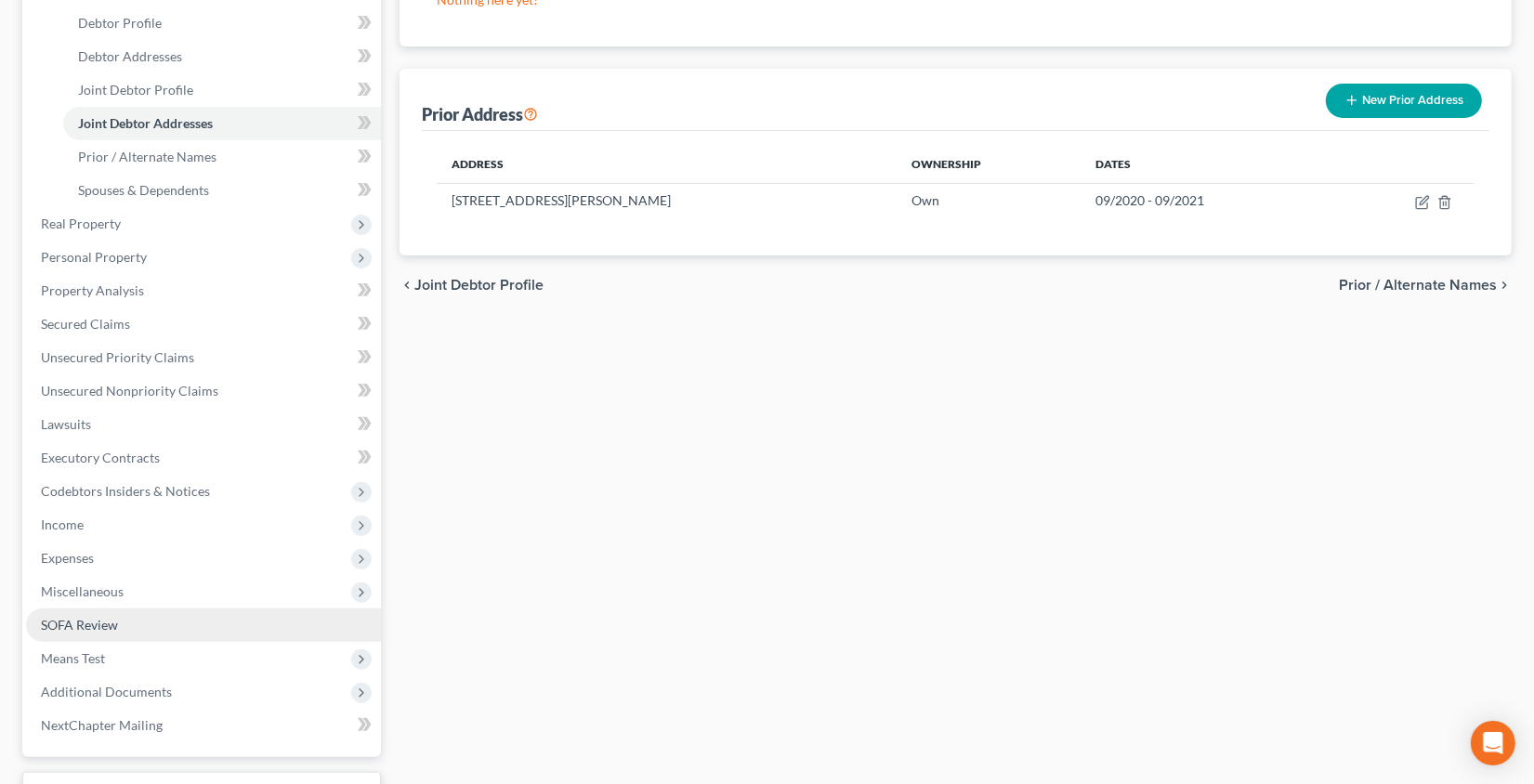
click at [133, 620] on link "SOFA Review" at bounding box center [203, 624] width 355 height 34
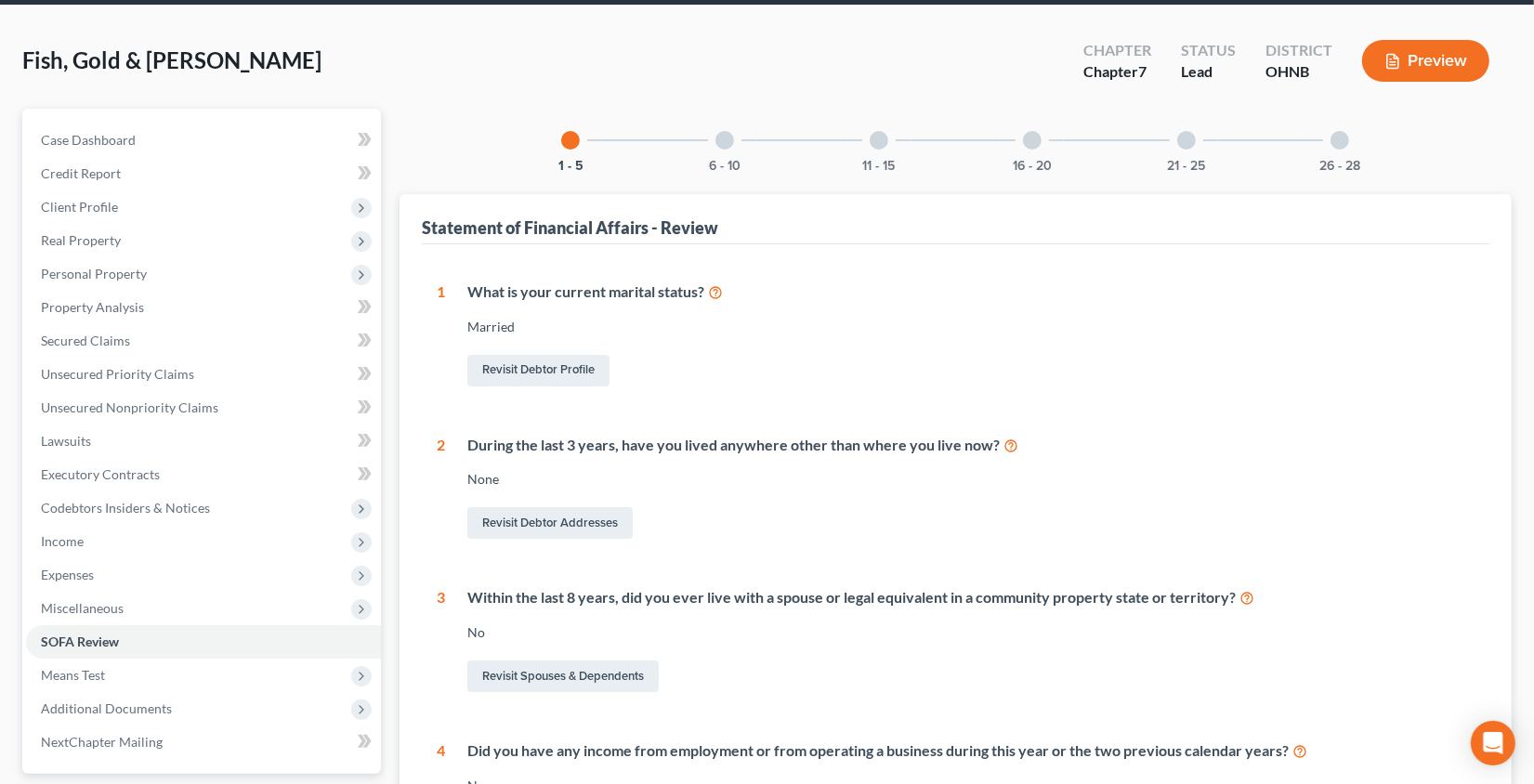
scroll to position [71, 0]
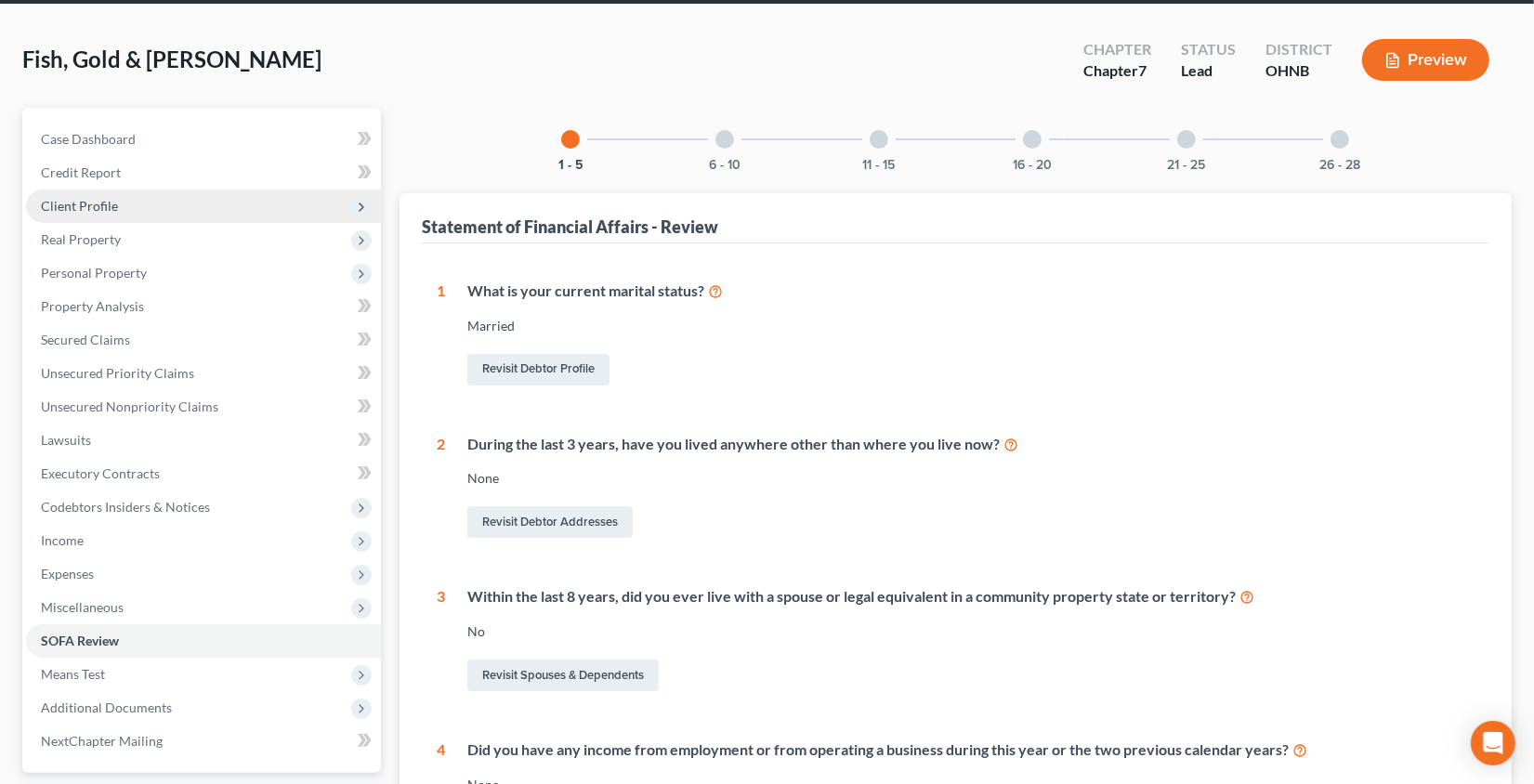
click at [132, 203] on span "Client Profile" at bounding box center [203, 206] width 355 height 34
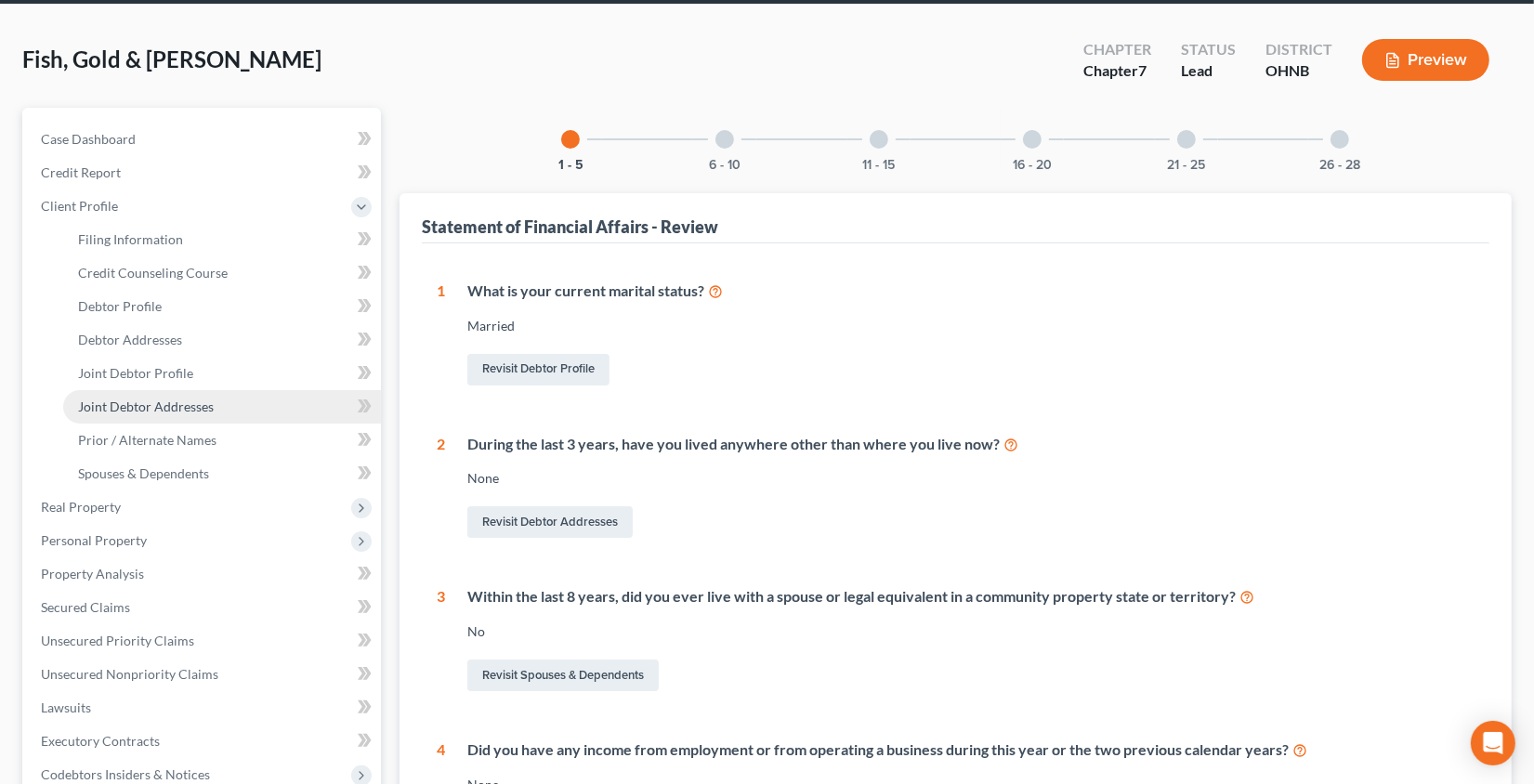
click at [170, 408] on span "Joint Debtor Addresses" at bounding box center [146, 406] width 135 height 15
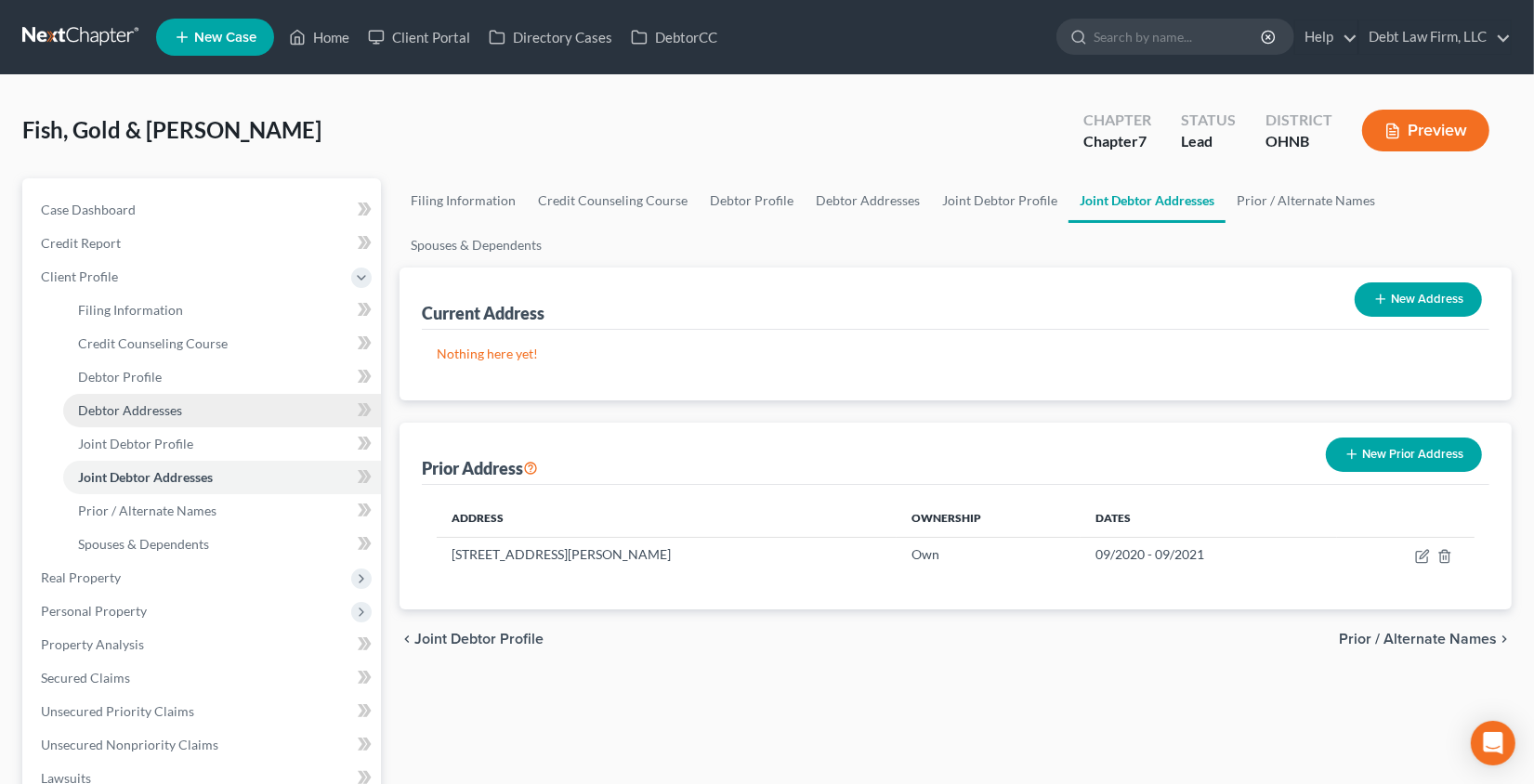
click at [177, 409] on span "Debtor Addresses" at bounding box center [131, 410] width 104 height 15
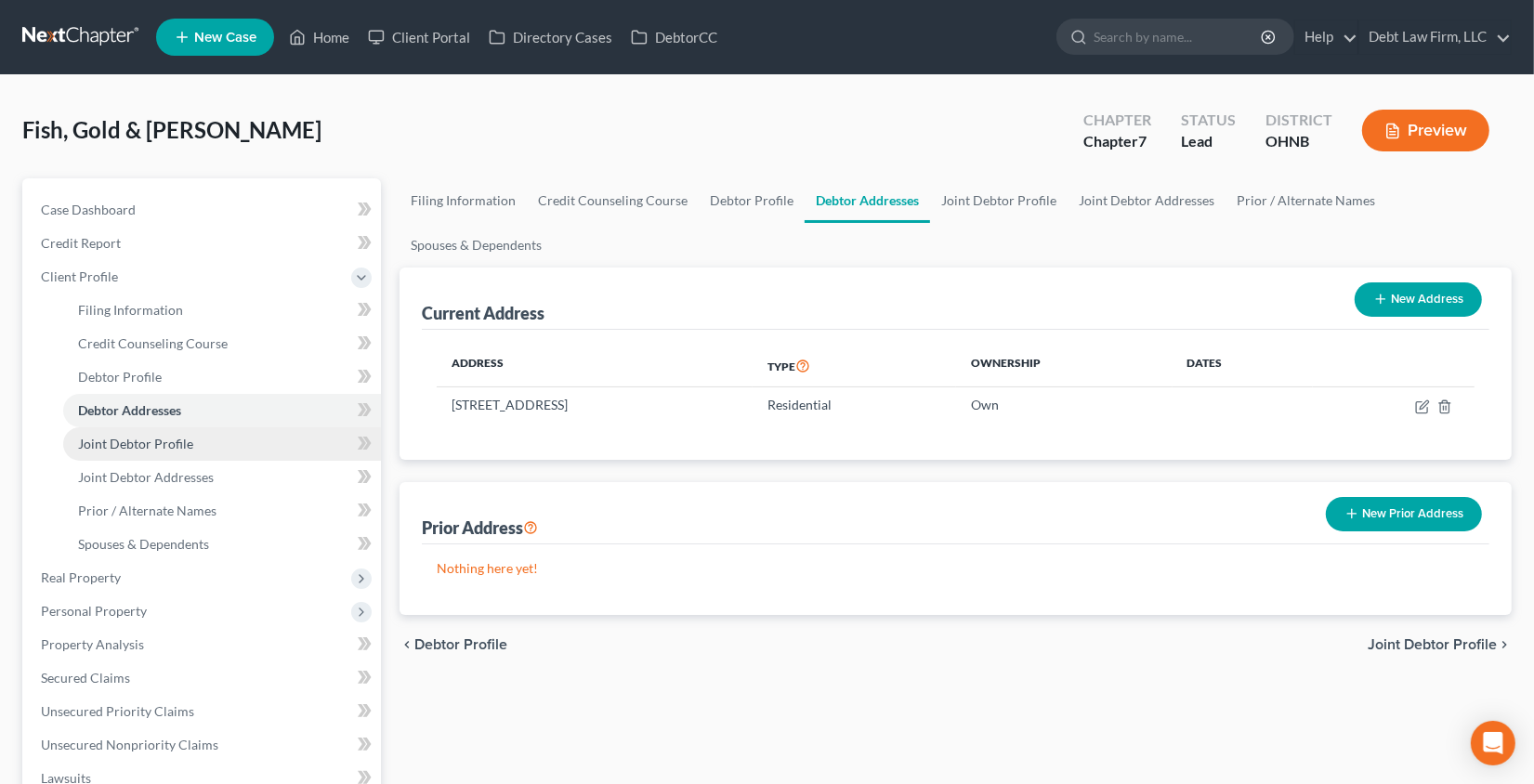
click at [208, 447] on link "Joint Debtor Profile" at bounding box center [221, 444] width 318 height 34
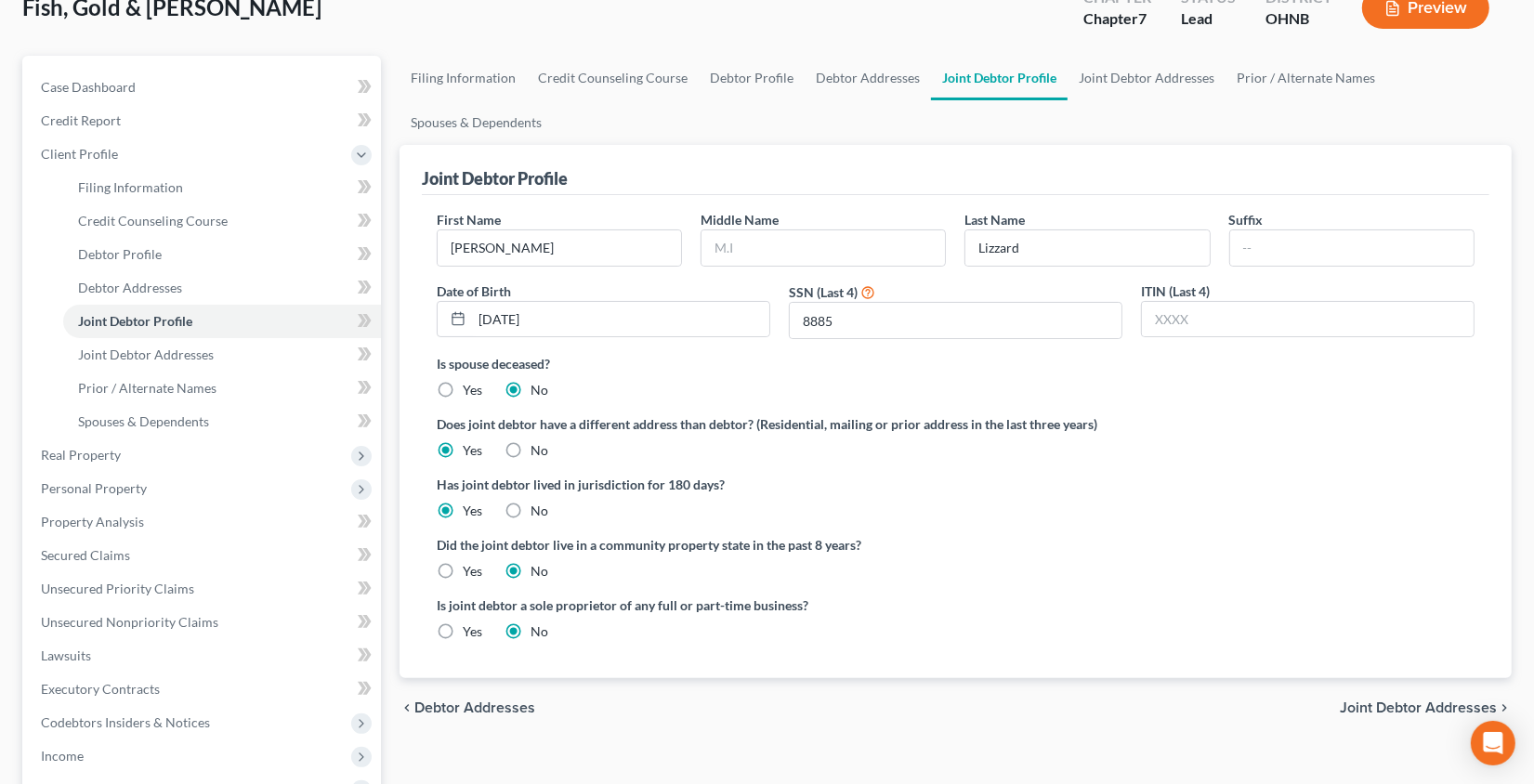
scroll to position [121, 0]
click at [186, 349] on span "Joint Debtor Addresses" at bounding box center [146, 356] width 135 height 15
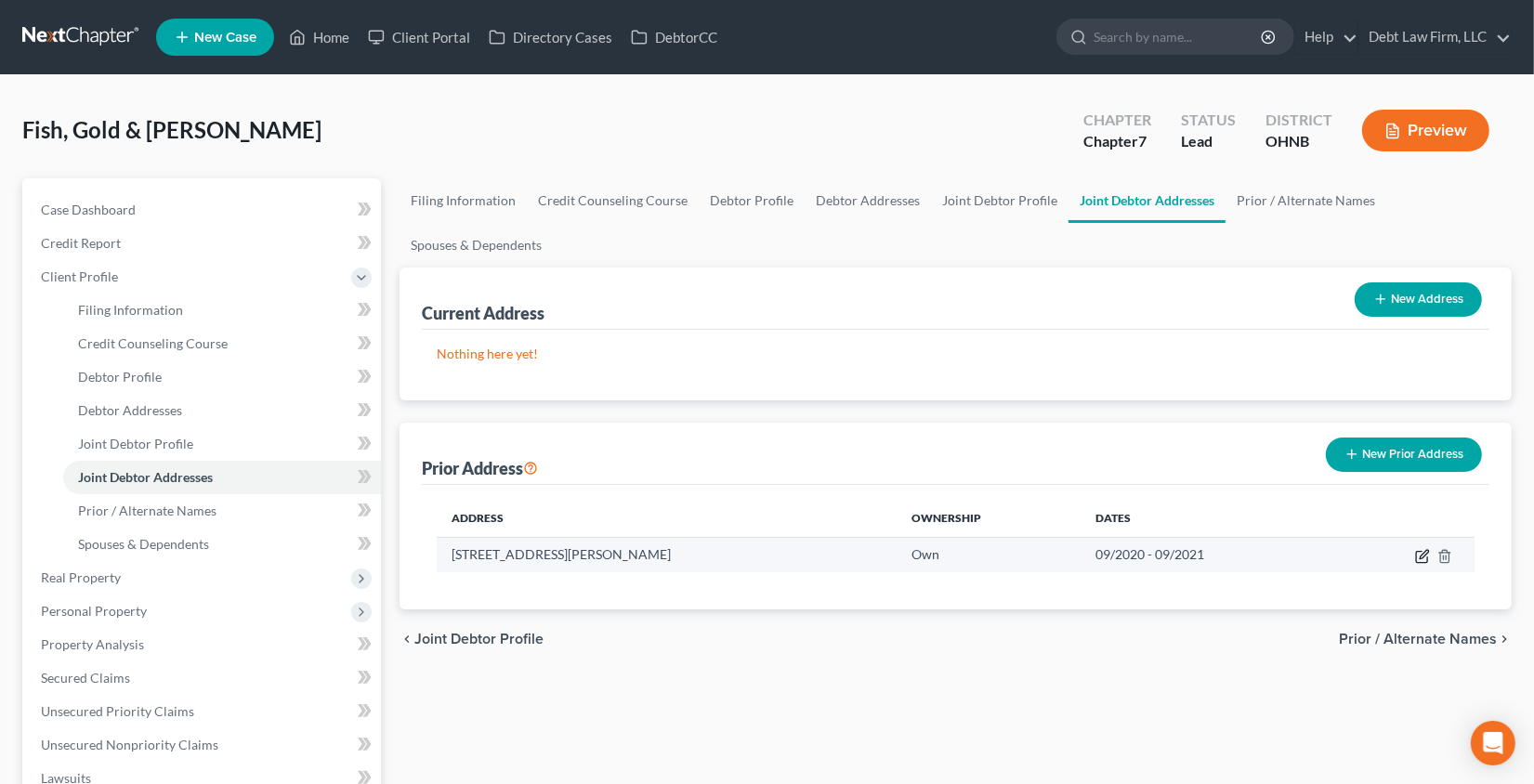
click at [1423, 552] on icon "button" at bounding box center [1424, 554] width 9 height 9
select select "36"
select select "0"
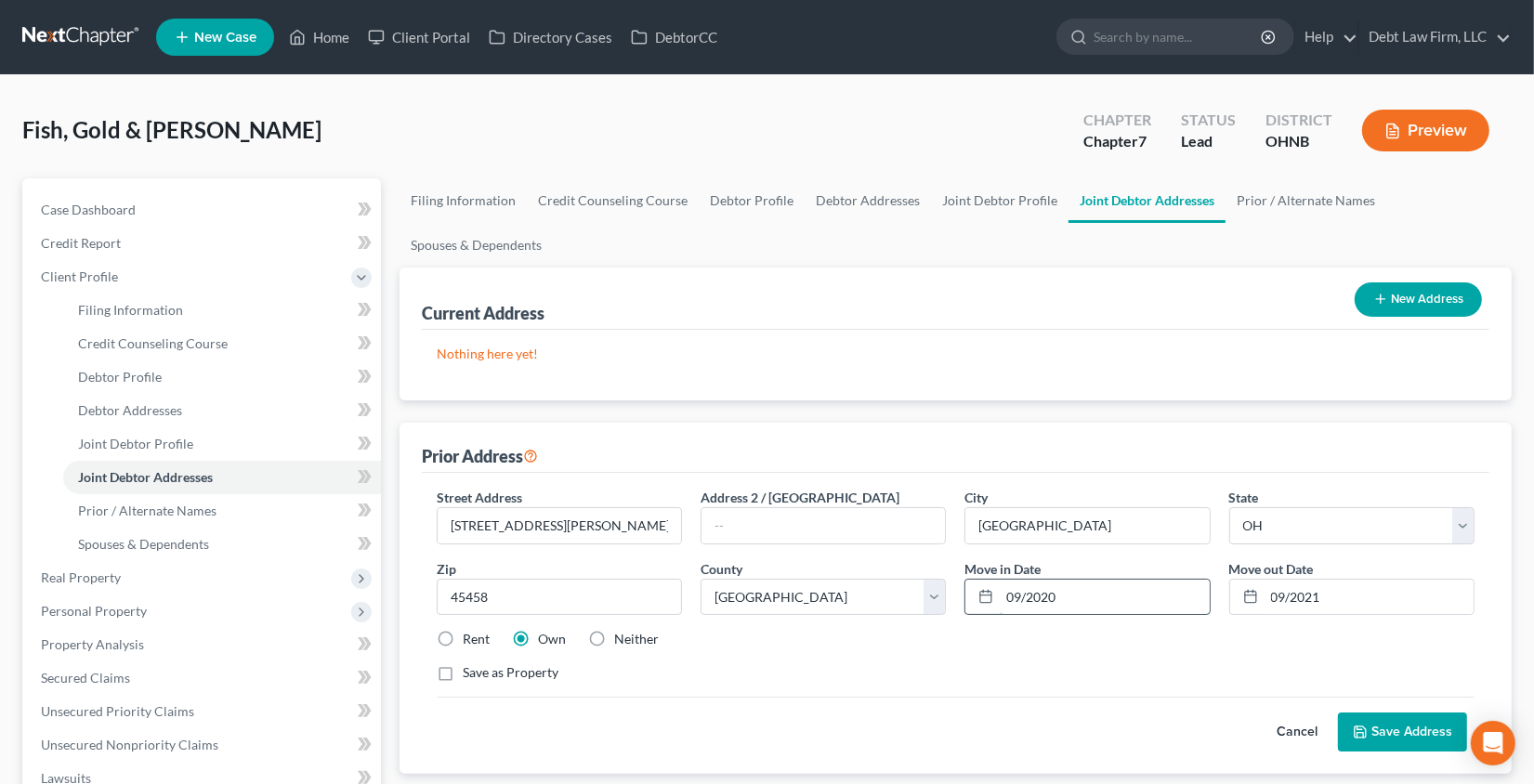
click at [1067, 588] on input "09/2020" at bounding box center [1105, 596] width 209 height 36
type input "09/2023"
click at [1335, 595] on input "09/2021" at bounding box center [1370, 596] width 209 height 36
type input "09/2024"
click at [1387, 729] on button "Save Address" at bounding box center [1402, 732] width 130 height 39
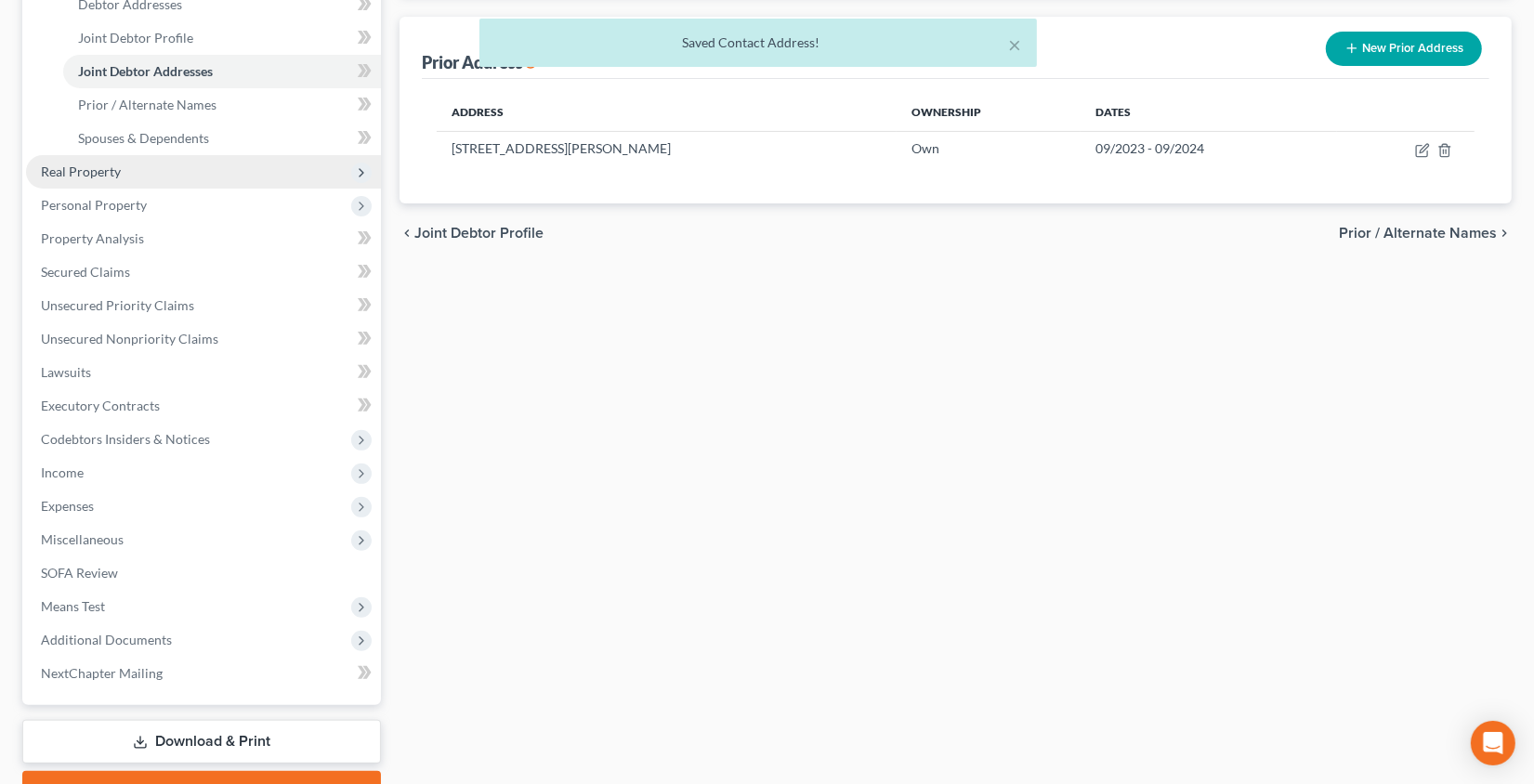
scroll to position [502, 0]
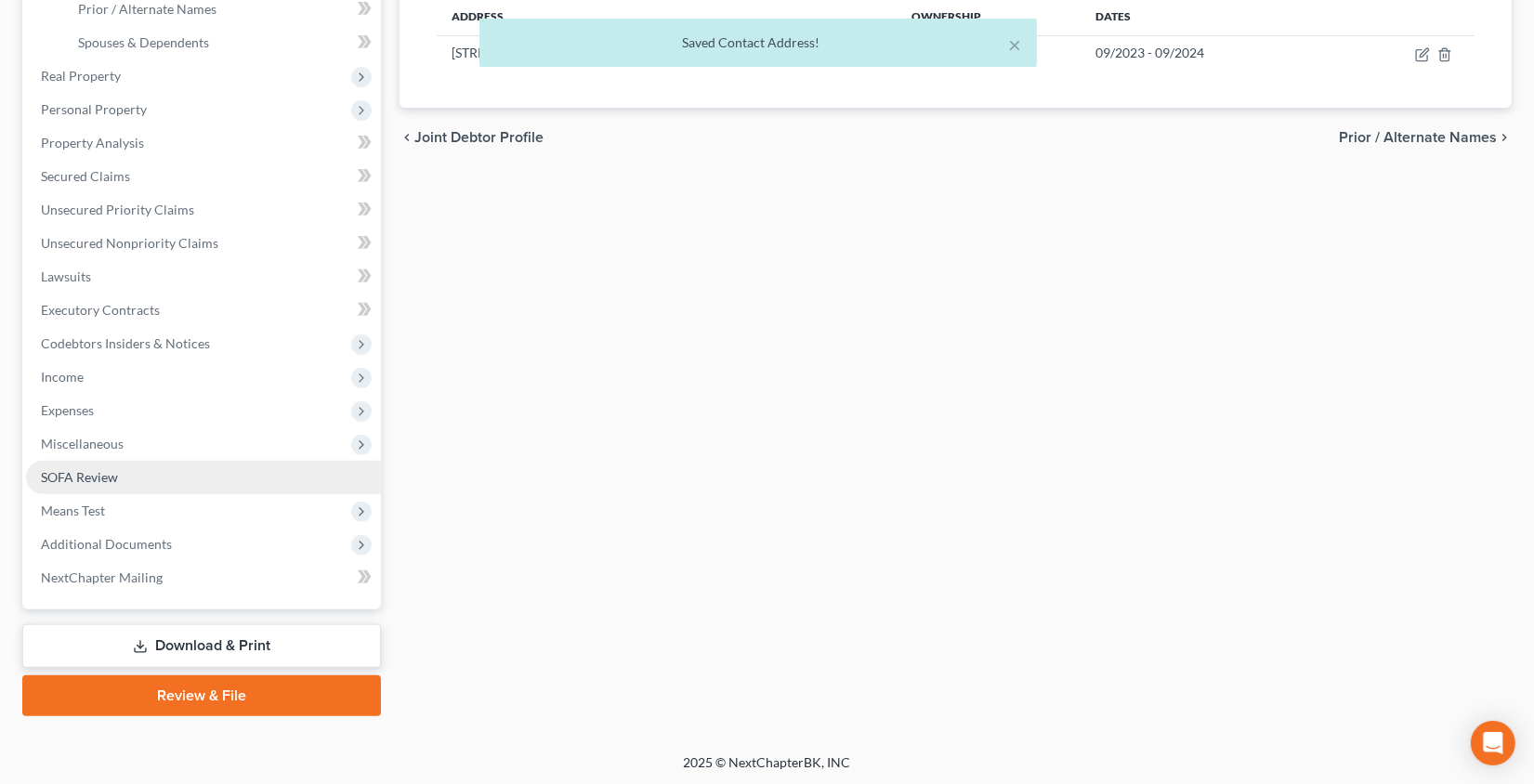
click at [150, 480] on link "SOFA Review" at bounding box center [203, 478] width 355 height 34
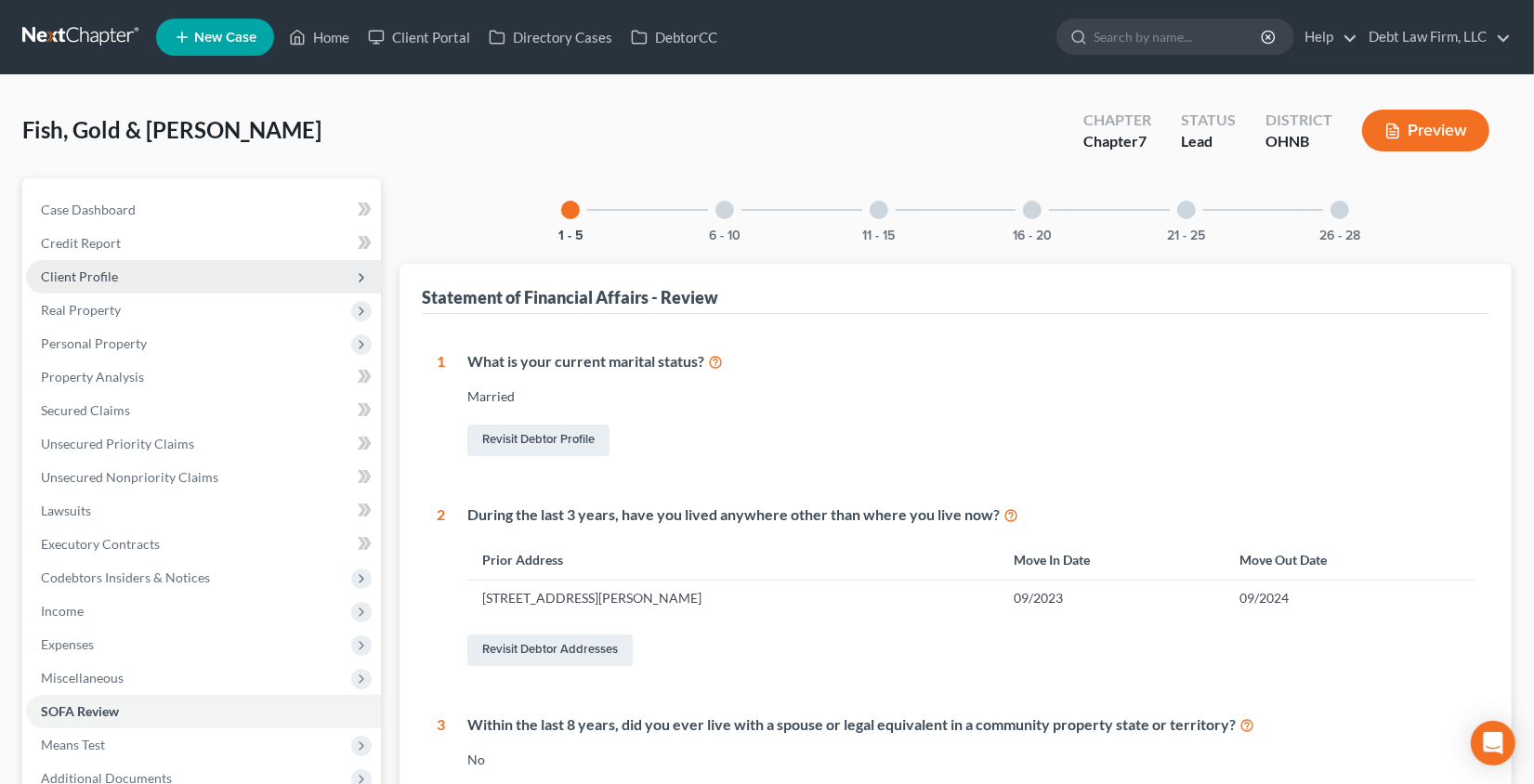
click at [203, 269] on span "Client Profile" at bounding box center [203, 276] width 355 height 34
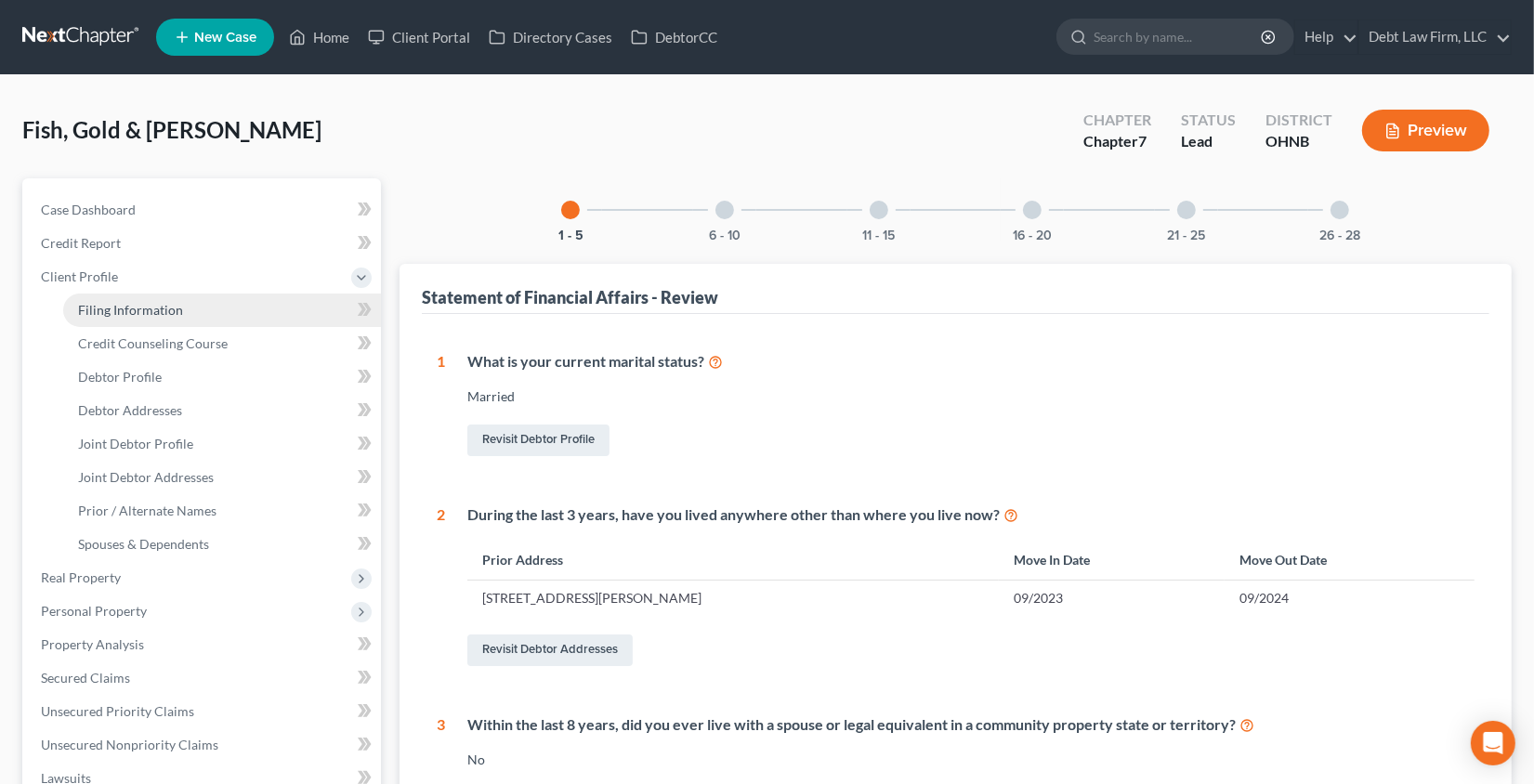
click at [172, 310] on span "Filing Information" at bounding box center [131, 309] width 105 height 15
select select "1"
select select "0"
select select "4"
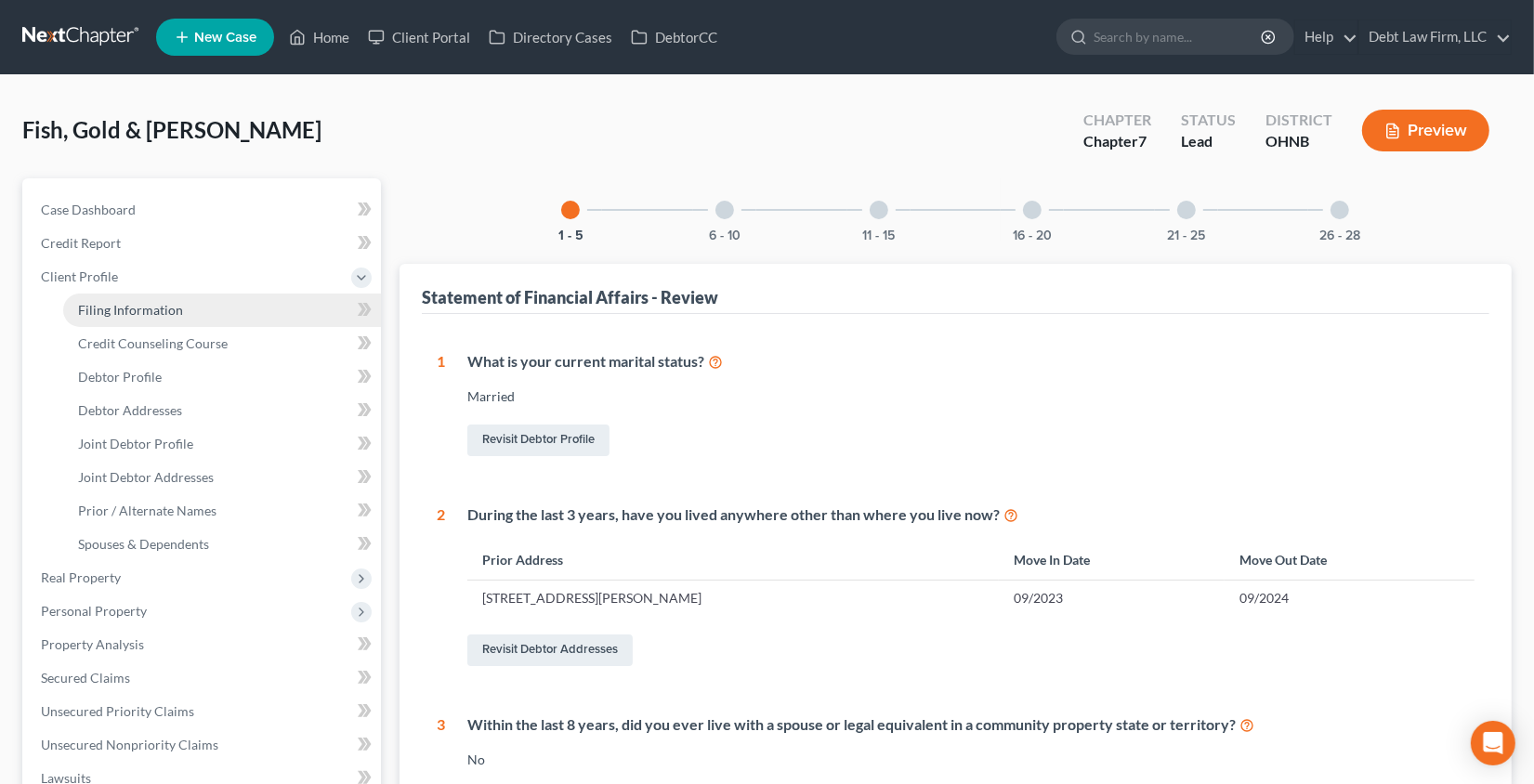
select select "1"
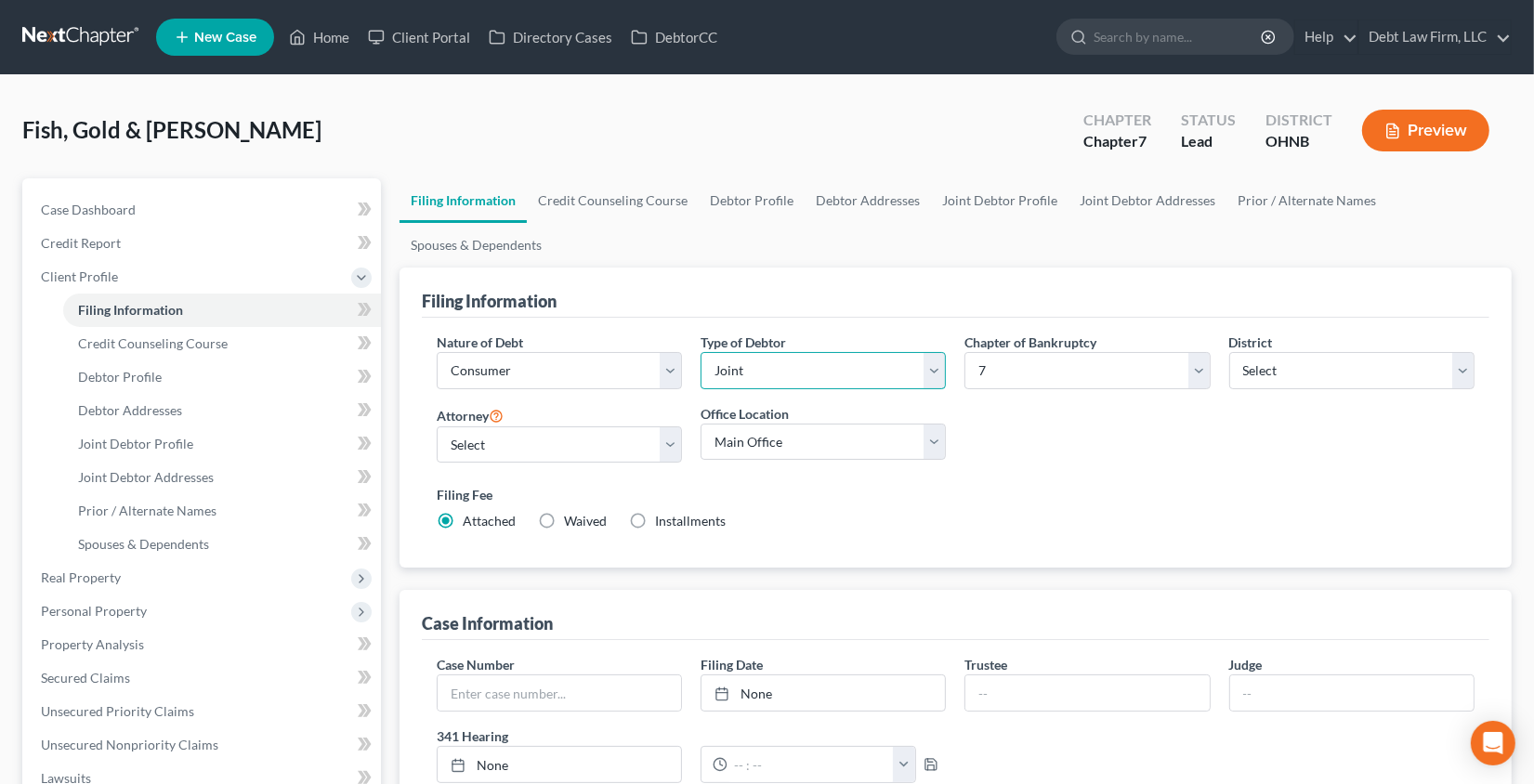
click at [817, 378] on select "Select Individual Joint" at bounding box center [823, 370] width 246 height 37
select select "0"
click at [700, 352] on select "Select Individual Joint" at bounding box center [823, 370] width 246 height 37
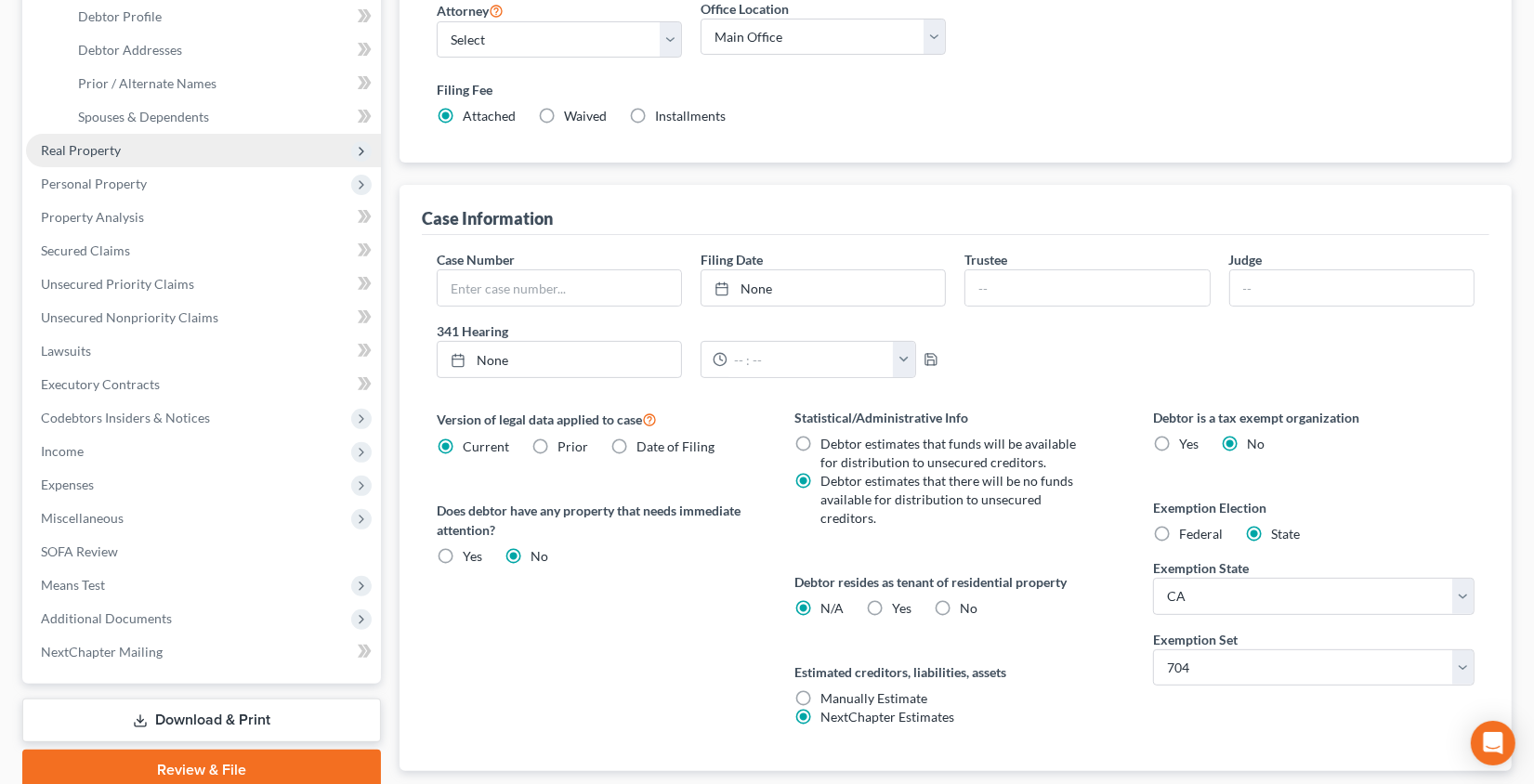
scroll to position [454, 0]
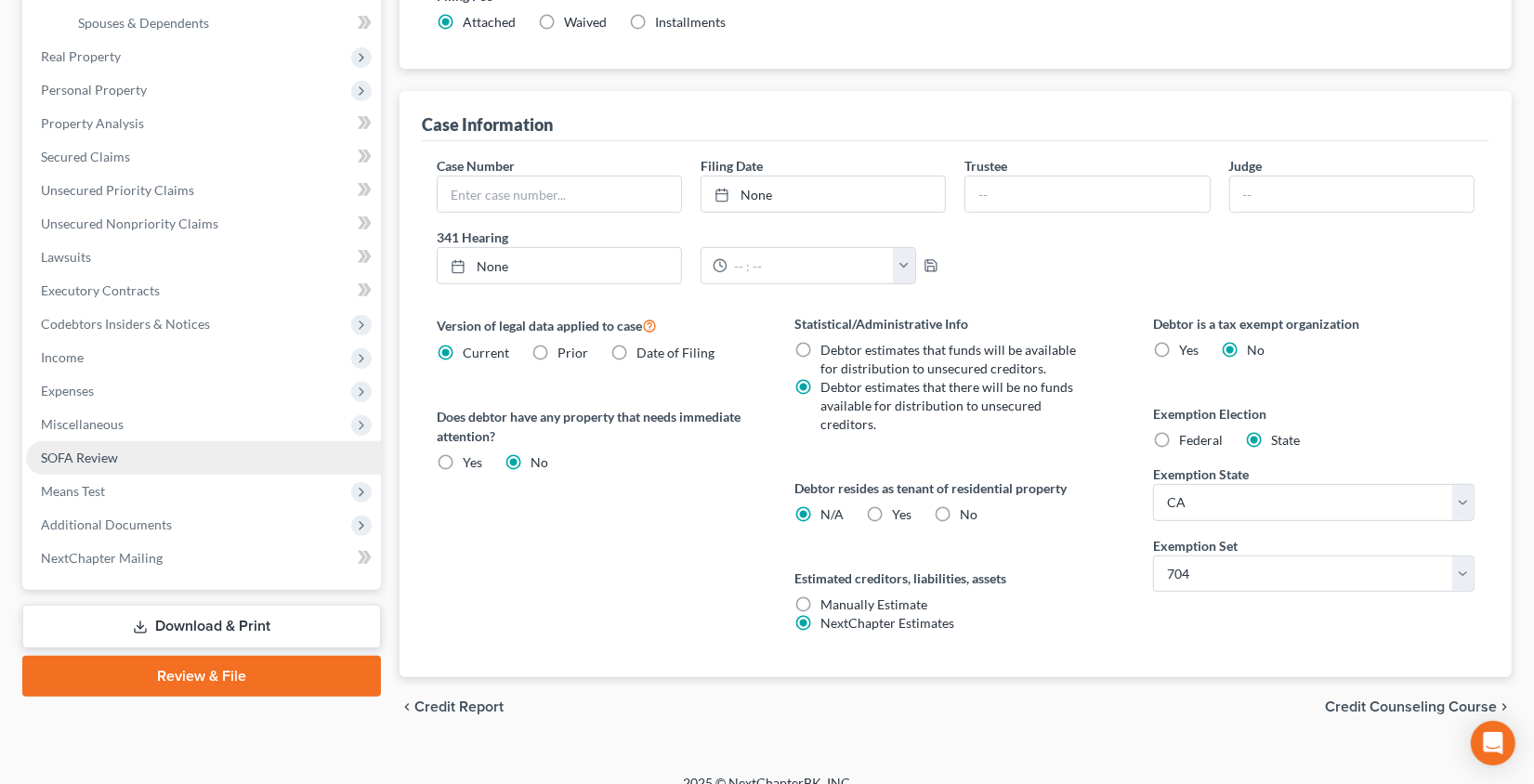
click at [139, 458] on link "SOFA Review" at bounding box center [203, 457] width 355 height 34
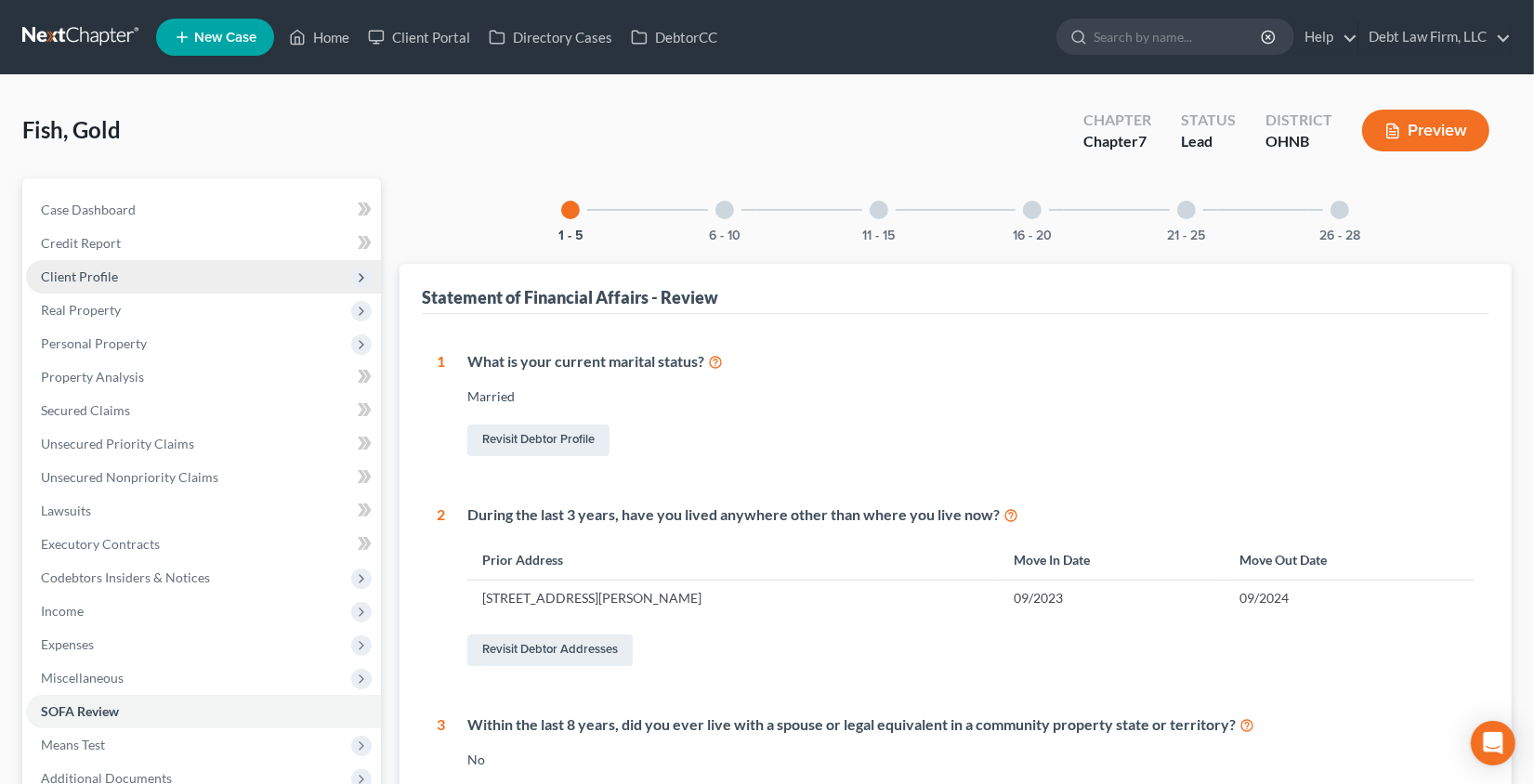
click at [125, 269] on span "Client Profile" at bounding box center [203, 276] width 355 height 34
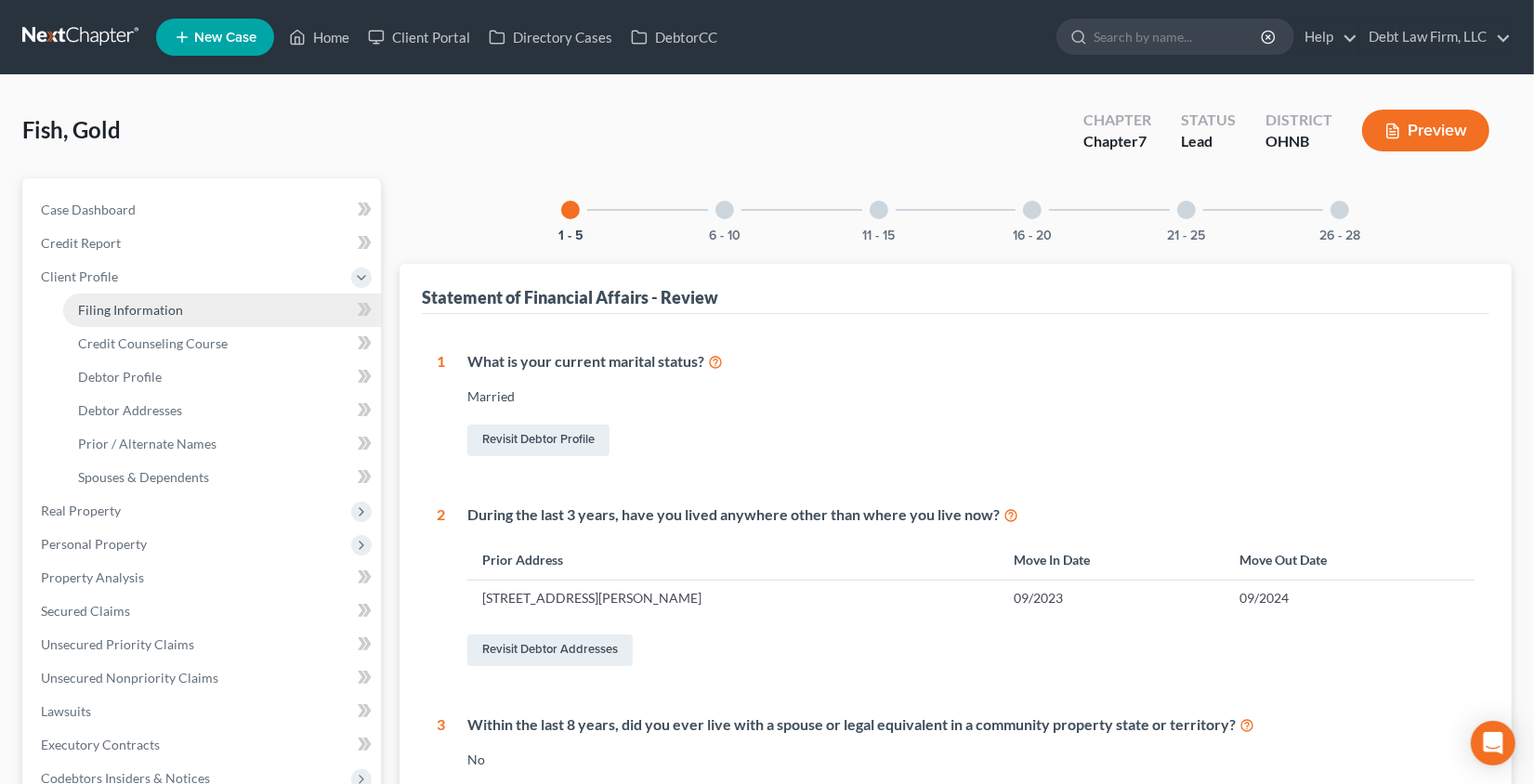
click at [152, 306] on span "Filing Information" at bounding box center [131, 309] width 105 height 15
select select "1"
select select "0"
select select "4"
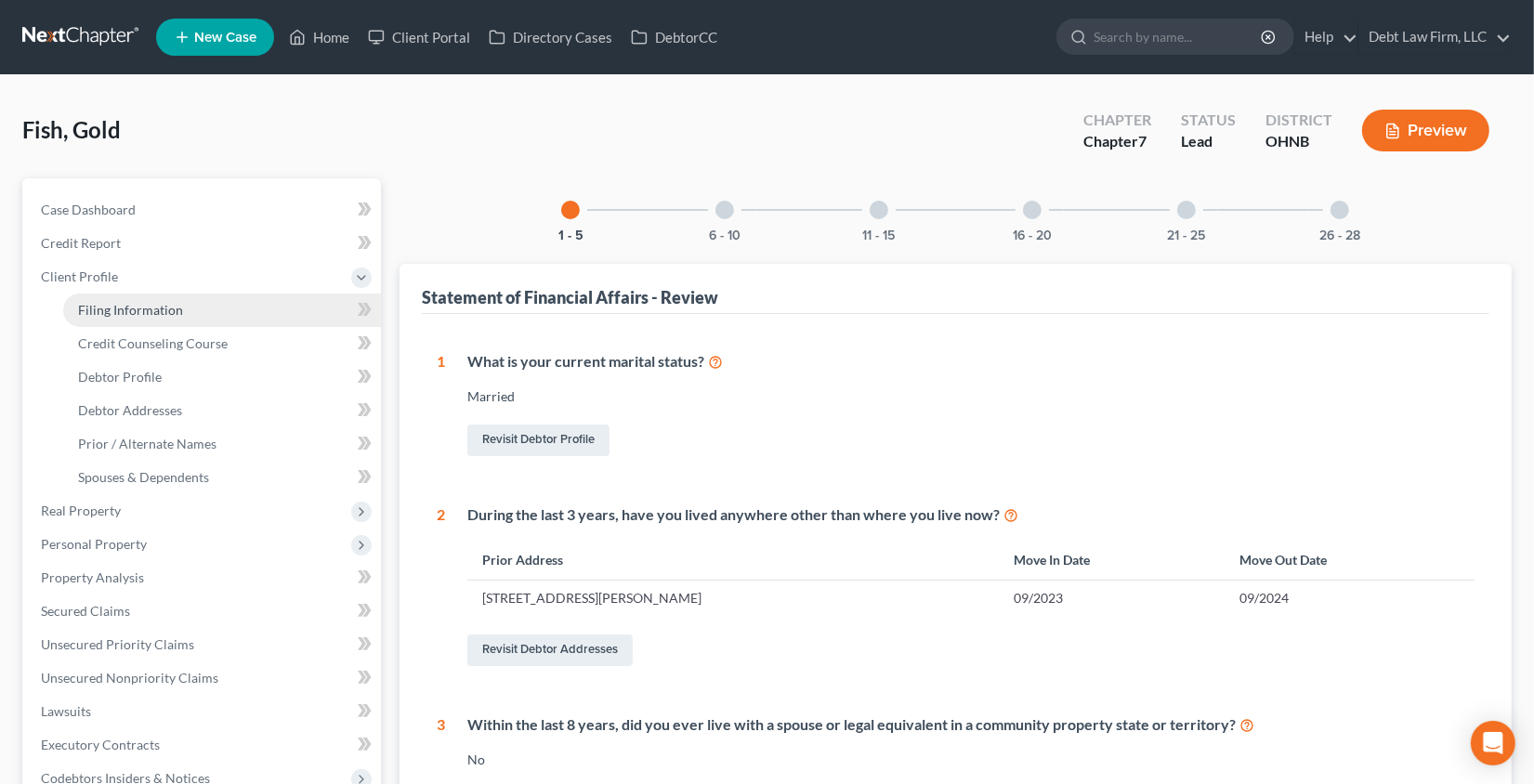
select select "1"
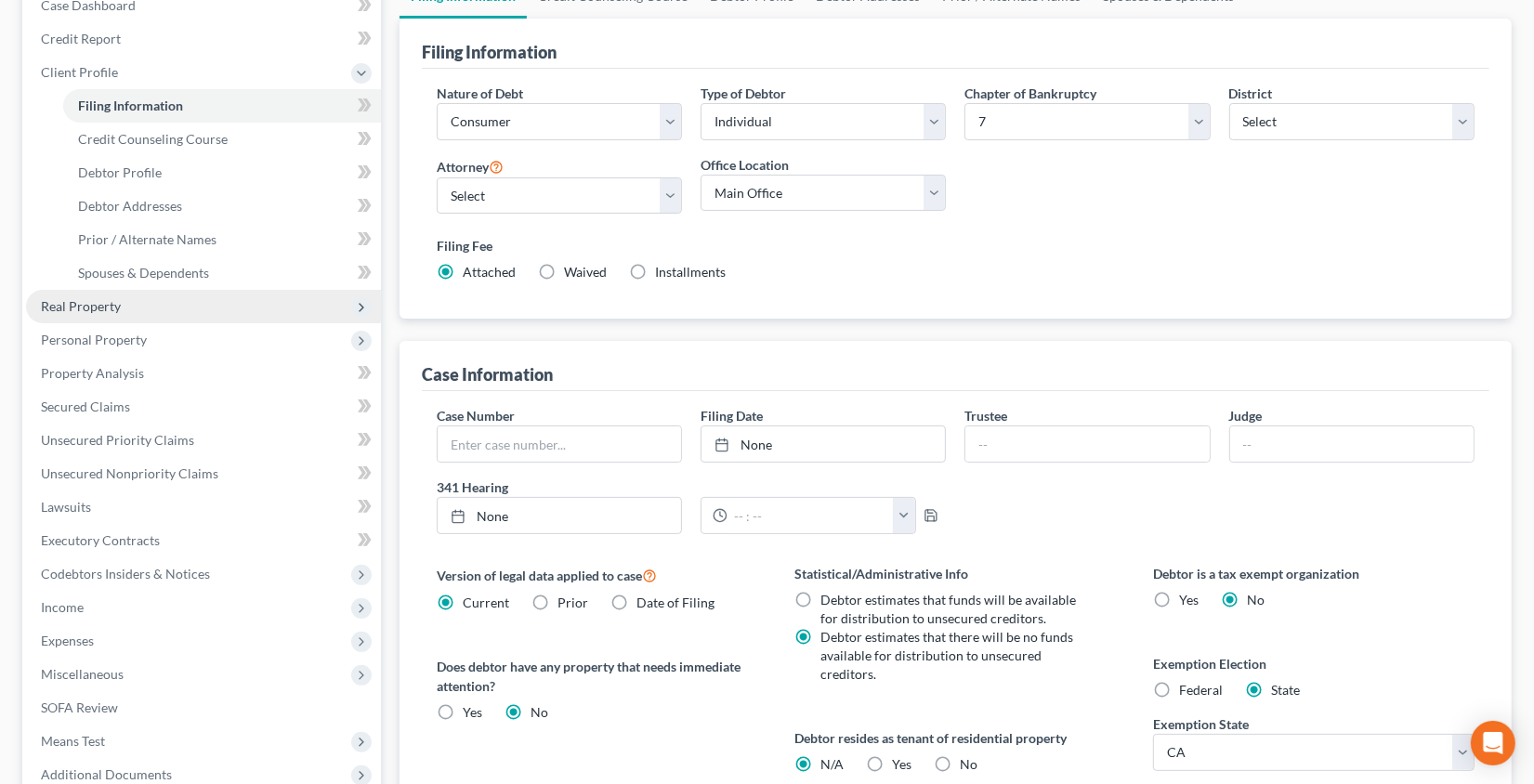
scroll to position [454, 0]
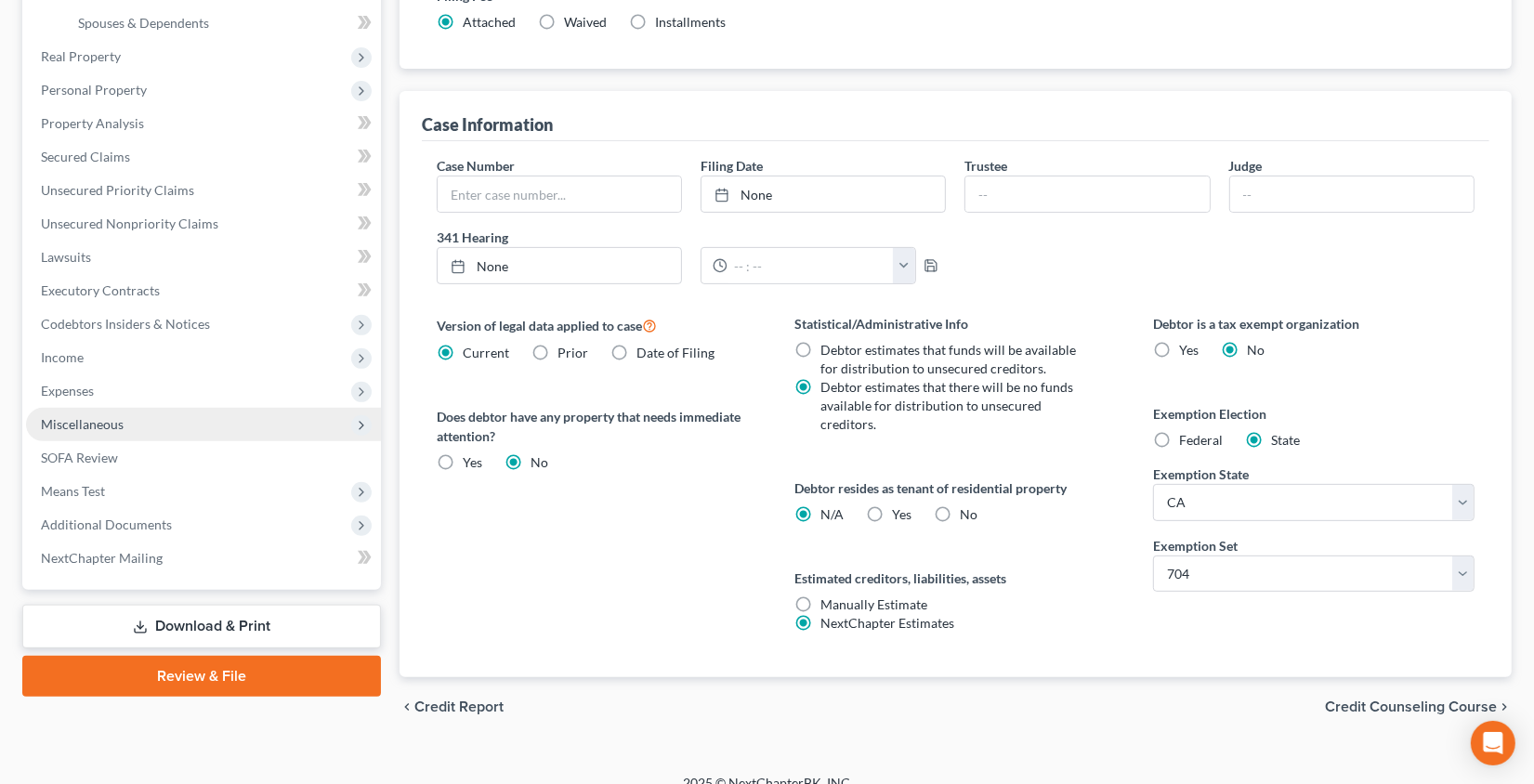
click at [189, 416] on span "Miscellaneous" at bounding box center [203, 424] width 355 height 34
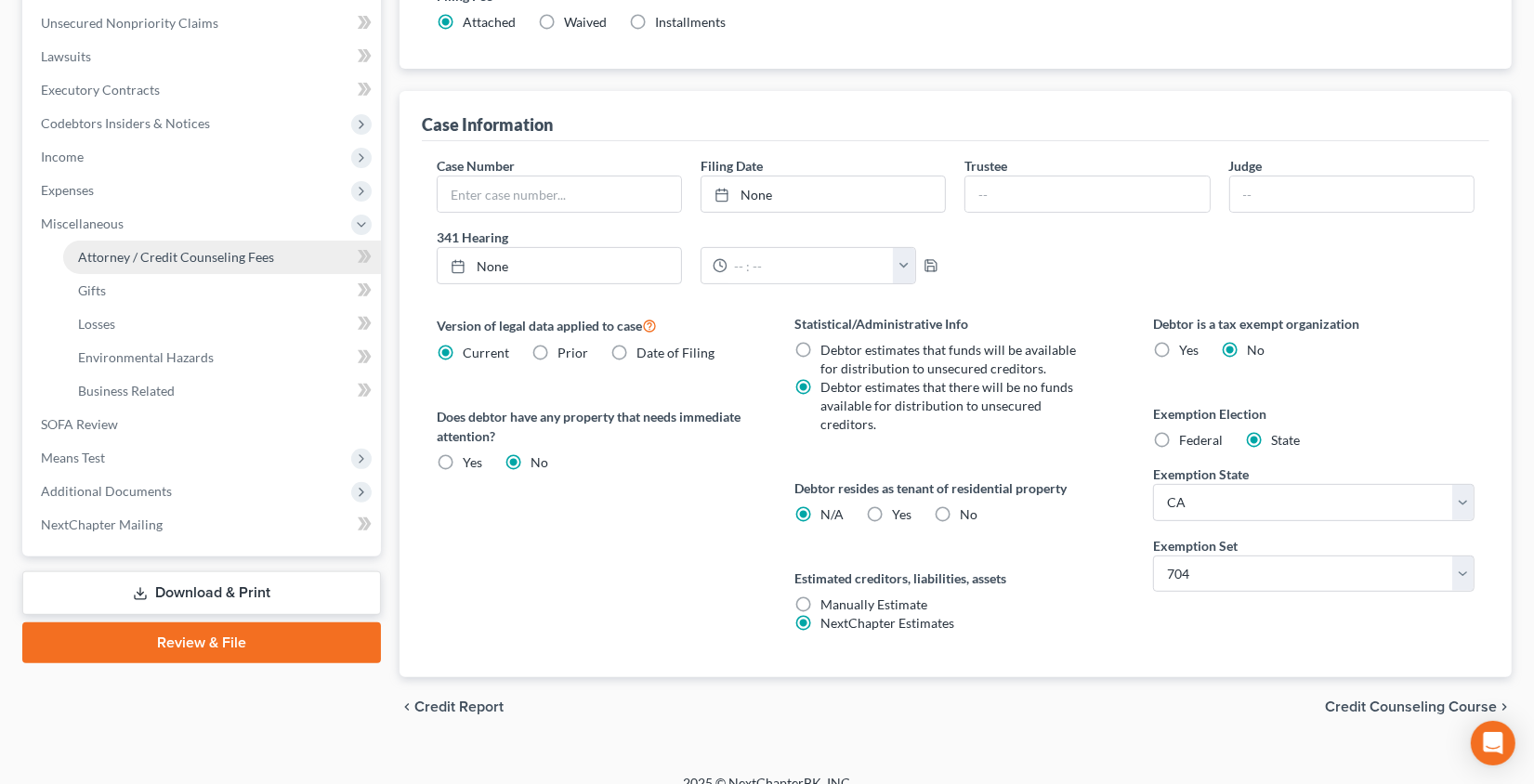
click at [216, 252] on span "Attorney / Credit Counseling Fees" at bounding box center [176, 256] width 196 height 15
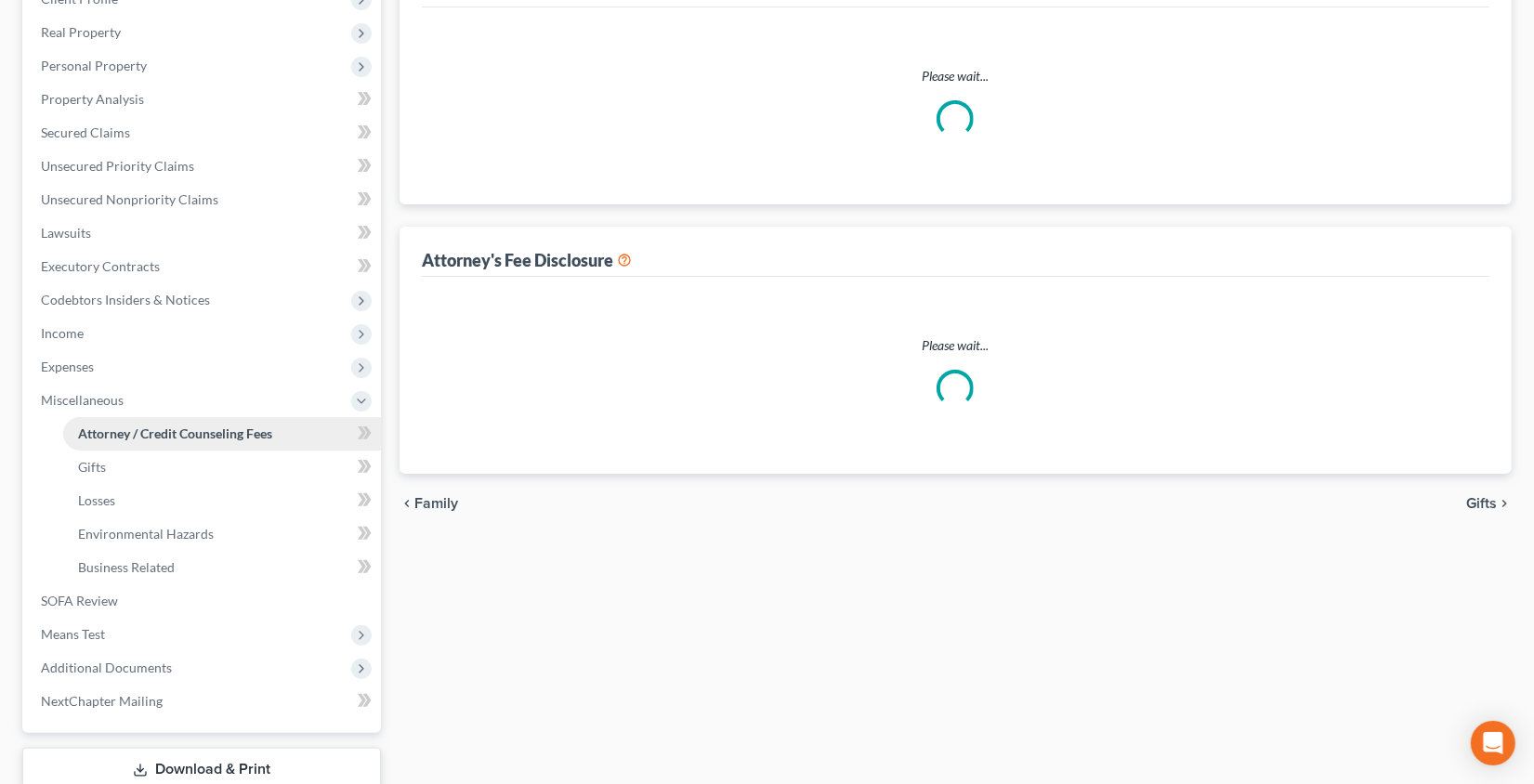
select select "1"
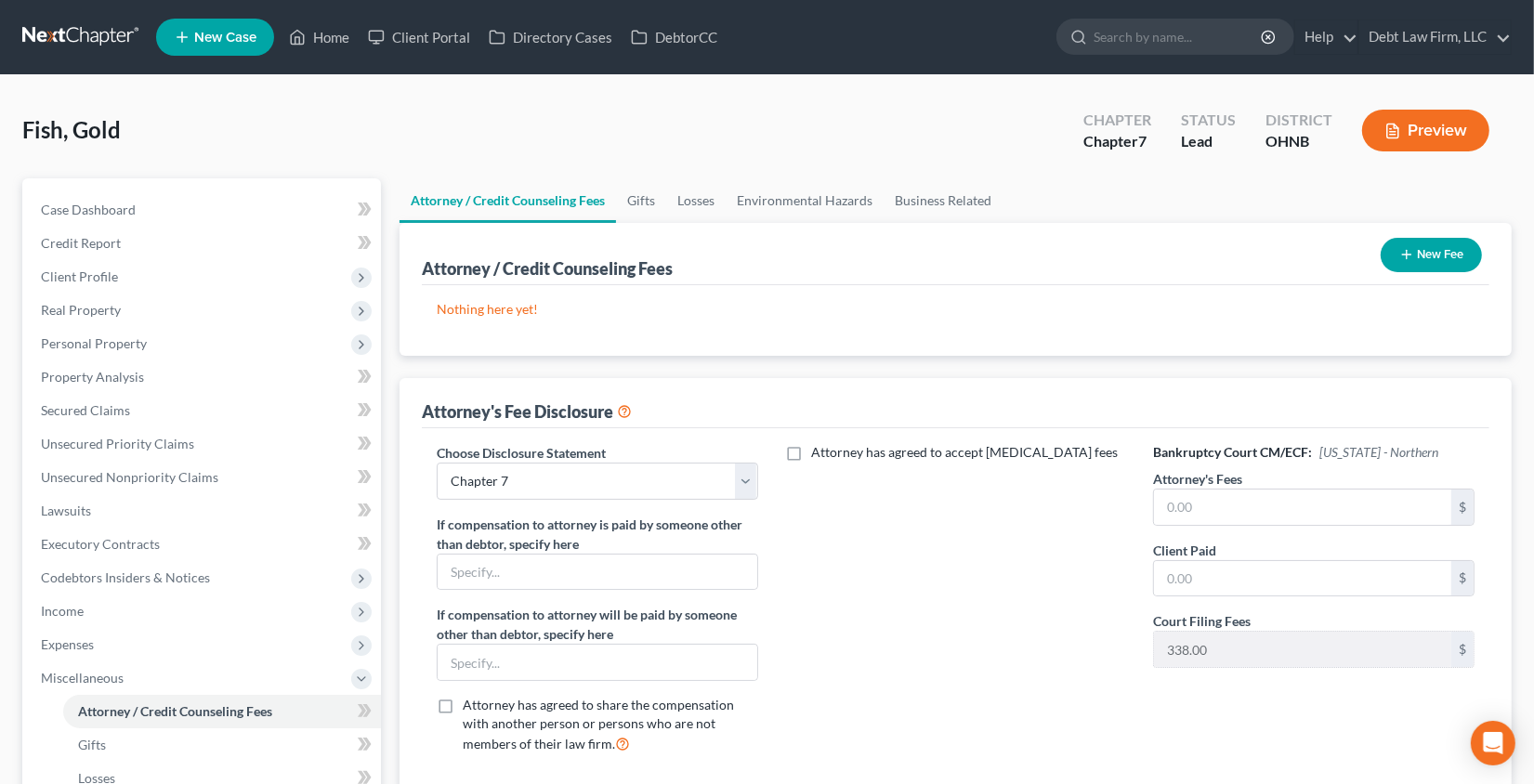
click at [812, 451] on label "Attorney has agreed to accept [MEDICAL_DATA] fees" at bounding box center [965, 451] width 307 height 18
click at [819, 451] on input "Attorney has agreed to accept retainer fees" at bounding box center [825, 449] width 12 height 12
checkbox input "true"
click at [899, 495] on input "text" at bounding box center [944, 495] width 297 height 36
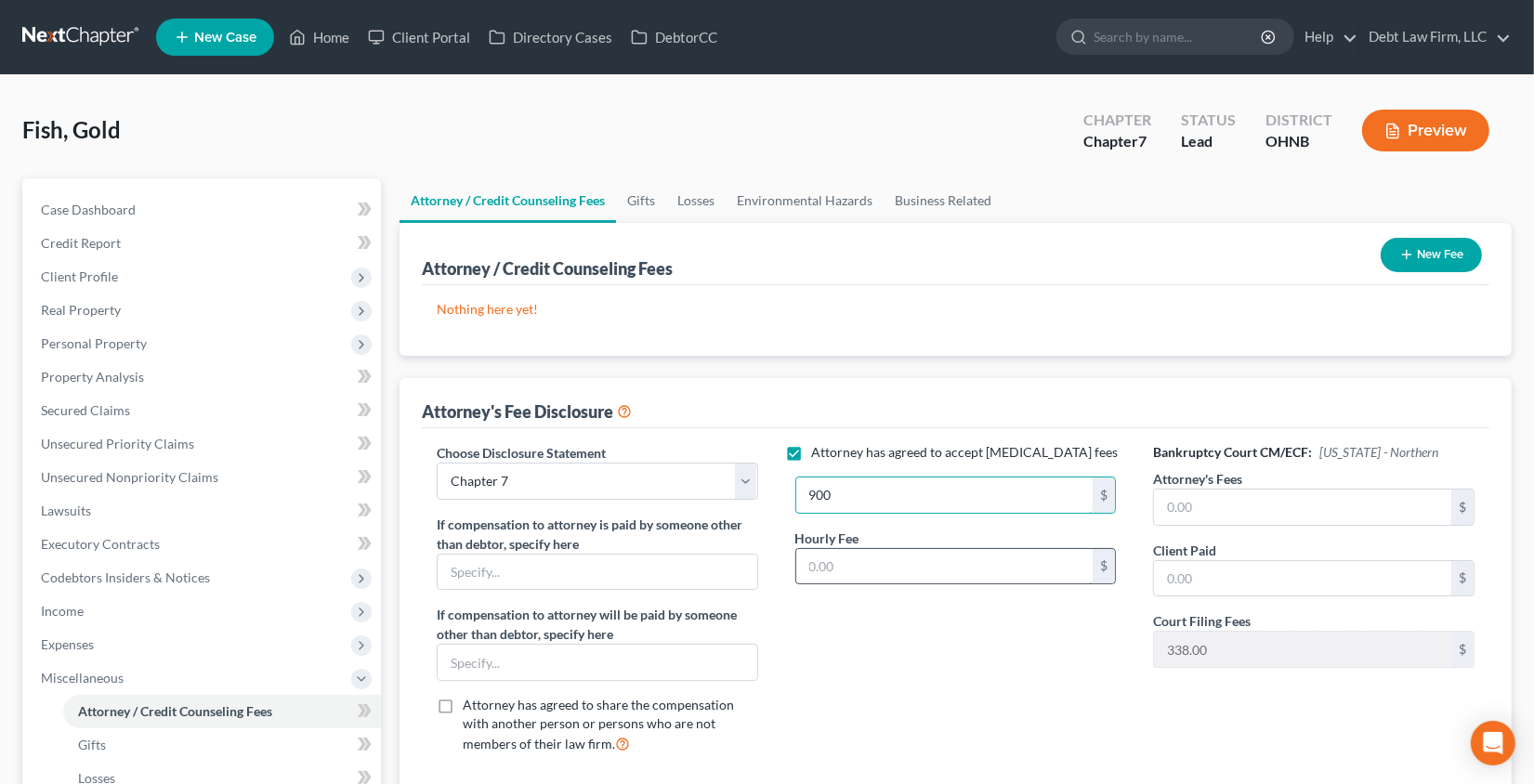
type input "900"
click at [885, 552] on input "text" at bounding box center [944, 566] width 297 height 36
type input "30"
click at [1420, 115] on button "Preview" at bounding box center [1426, 130] width 128 height 42
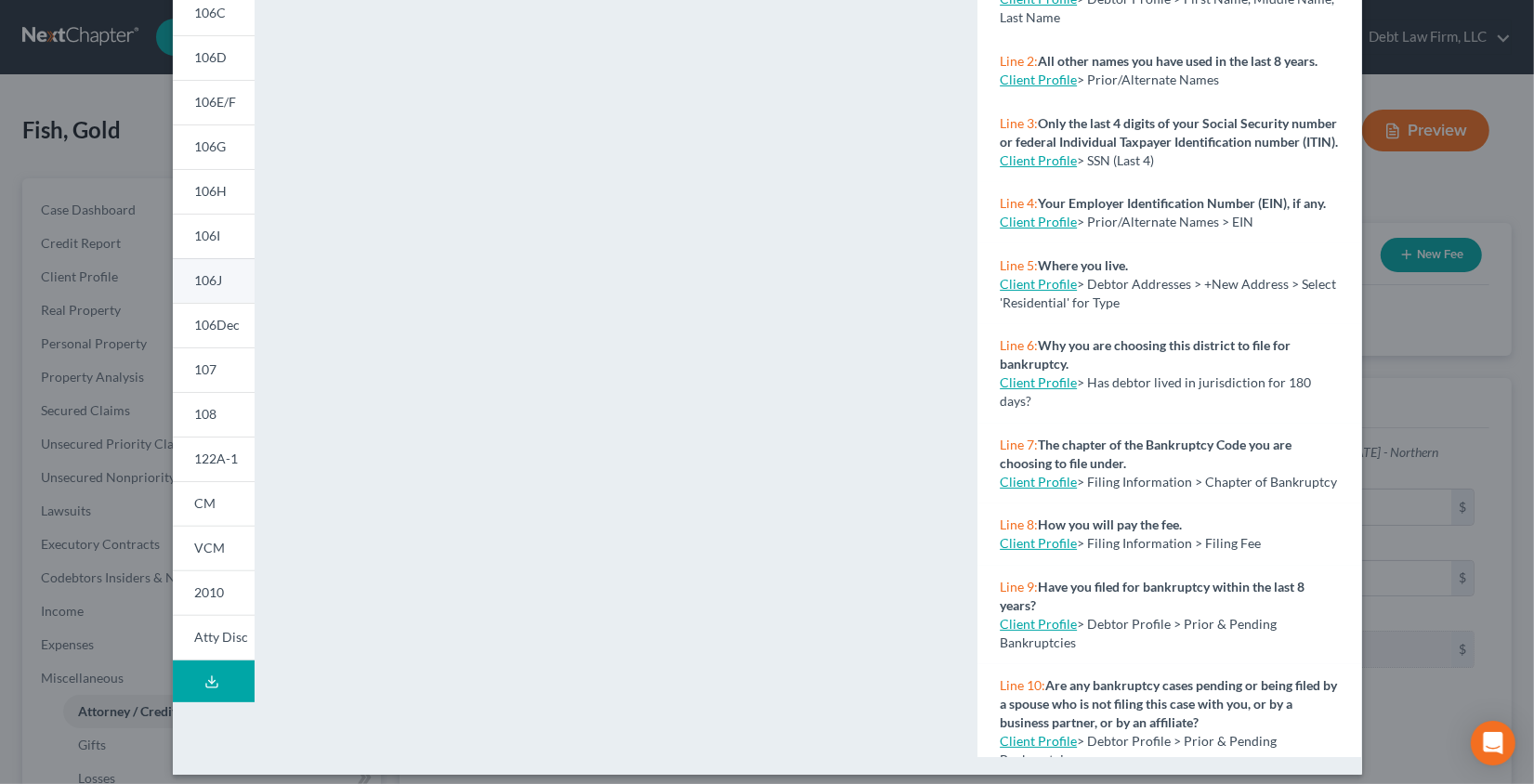
scroll to position [264, 0]
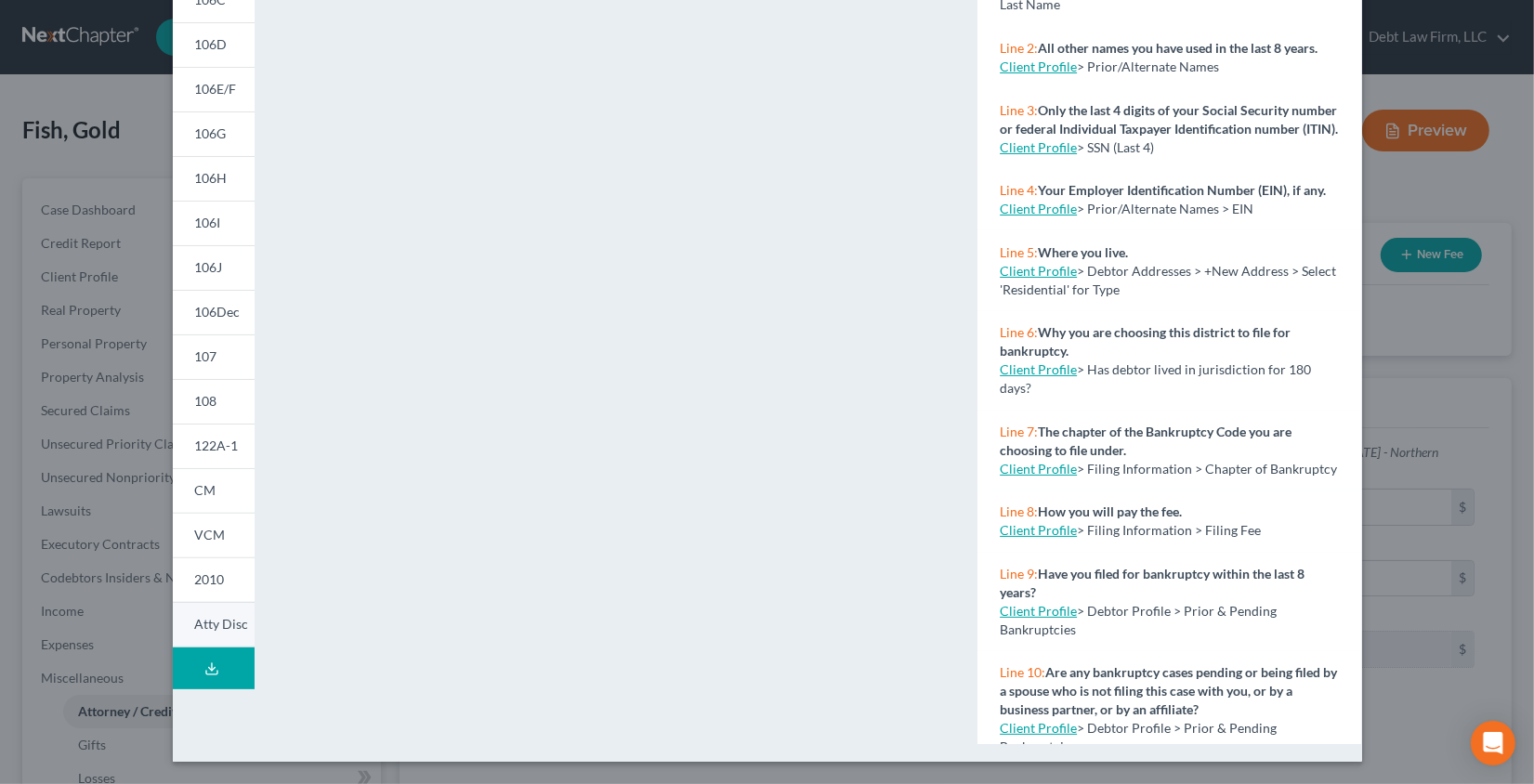
click at [201, 625] on span "Atty Disc" at bounding box center [222, 624] width 54 height 15
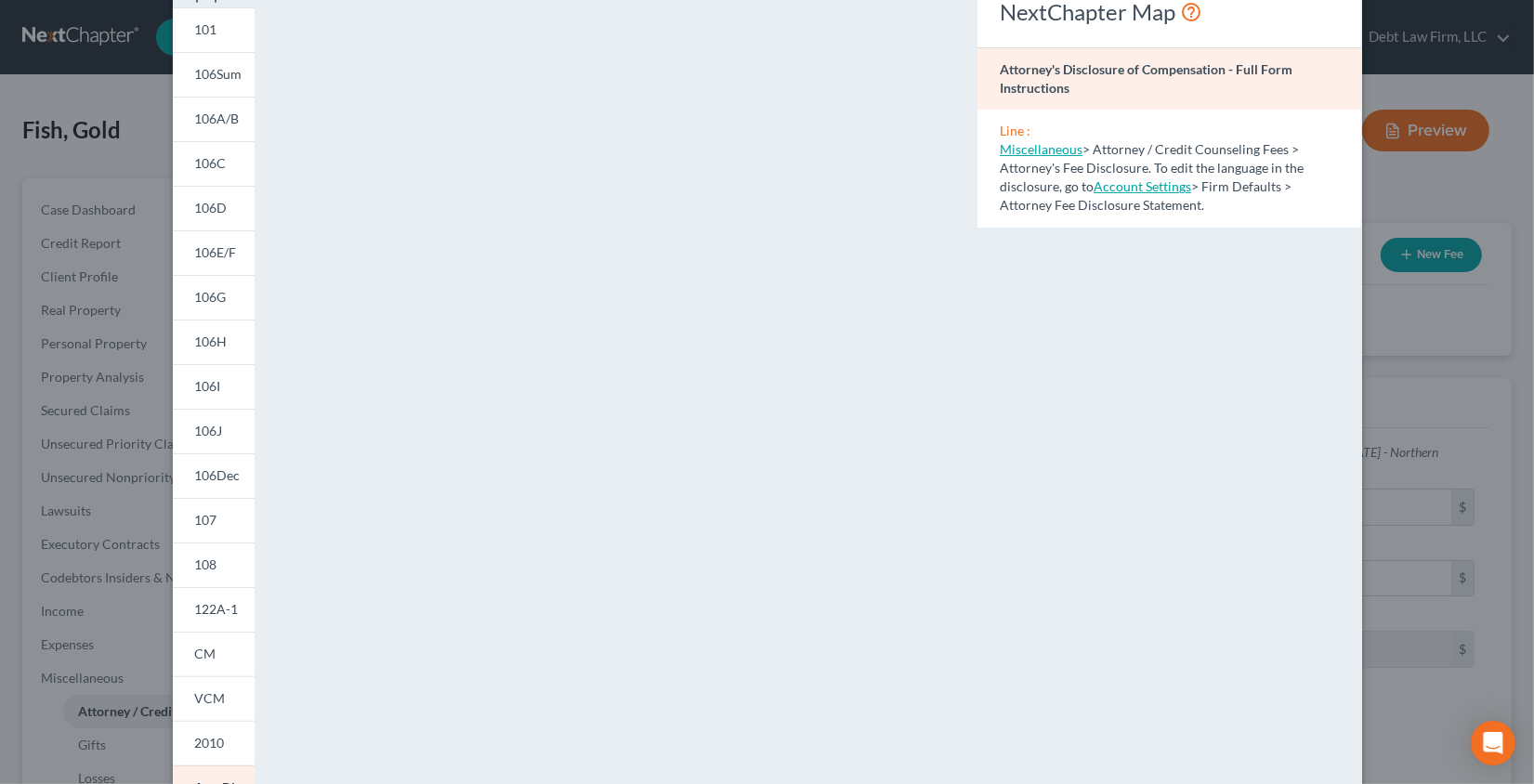
scroll to position [0, 0]
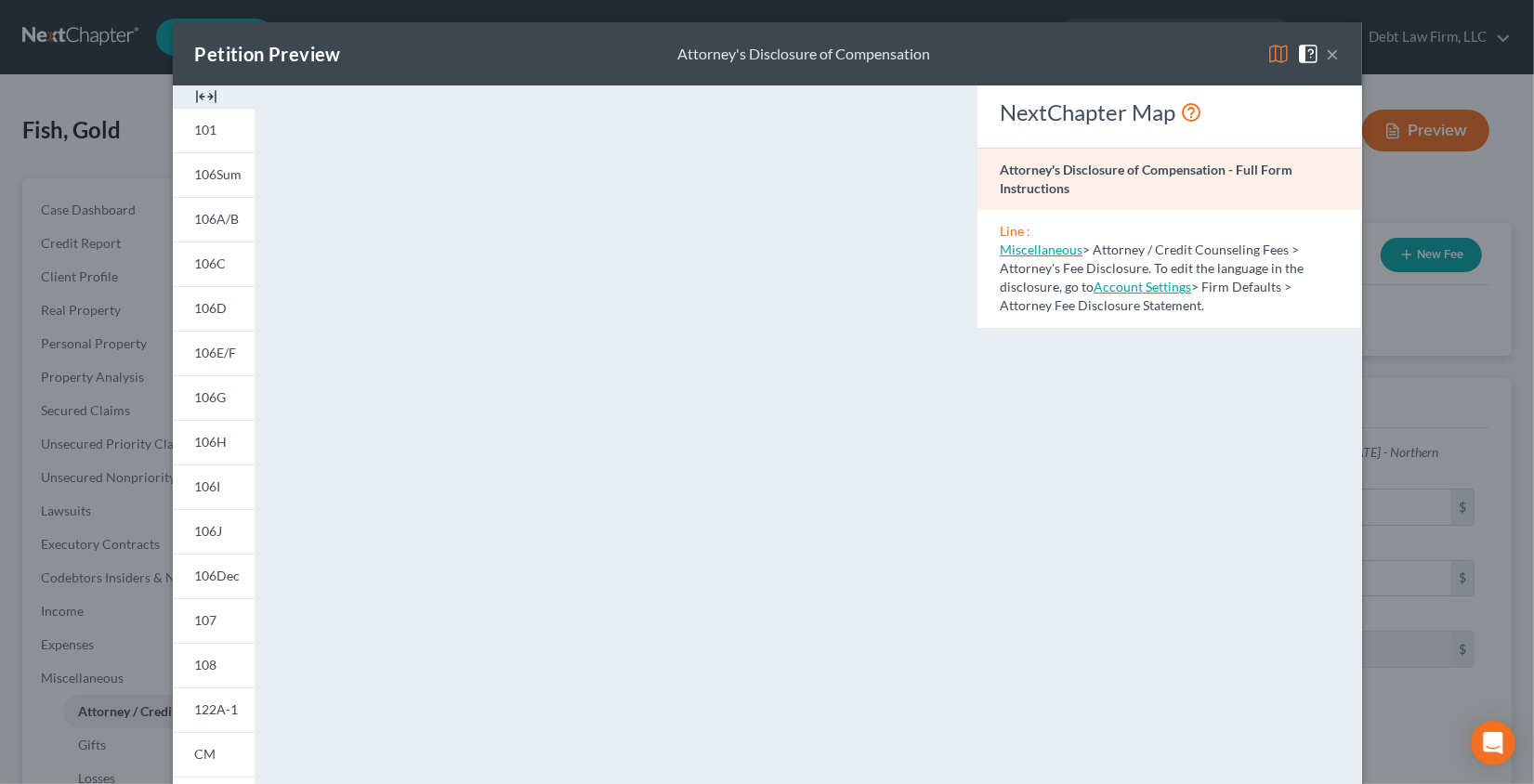
click at [102, 155] on div "Petition Preview Attorney's Disclosure of Compensation × 101 106Sum 106A/B 106C…" at bounding box center [767, 392] width 1534 height 784
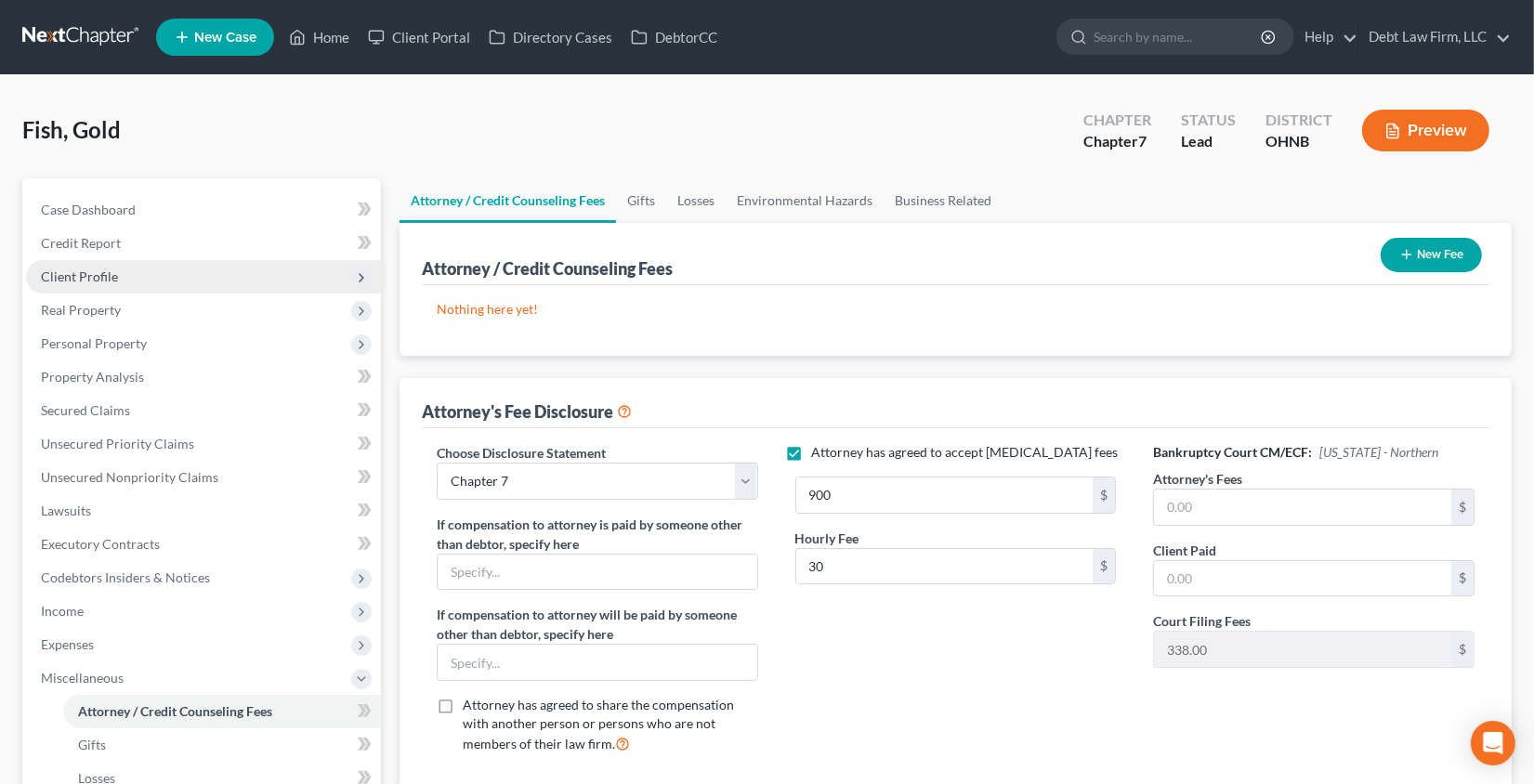
click at [92, 272] on span "Client Profile" at bounding box center [79, 276] width 77 height 15
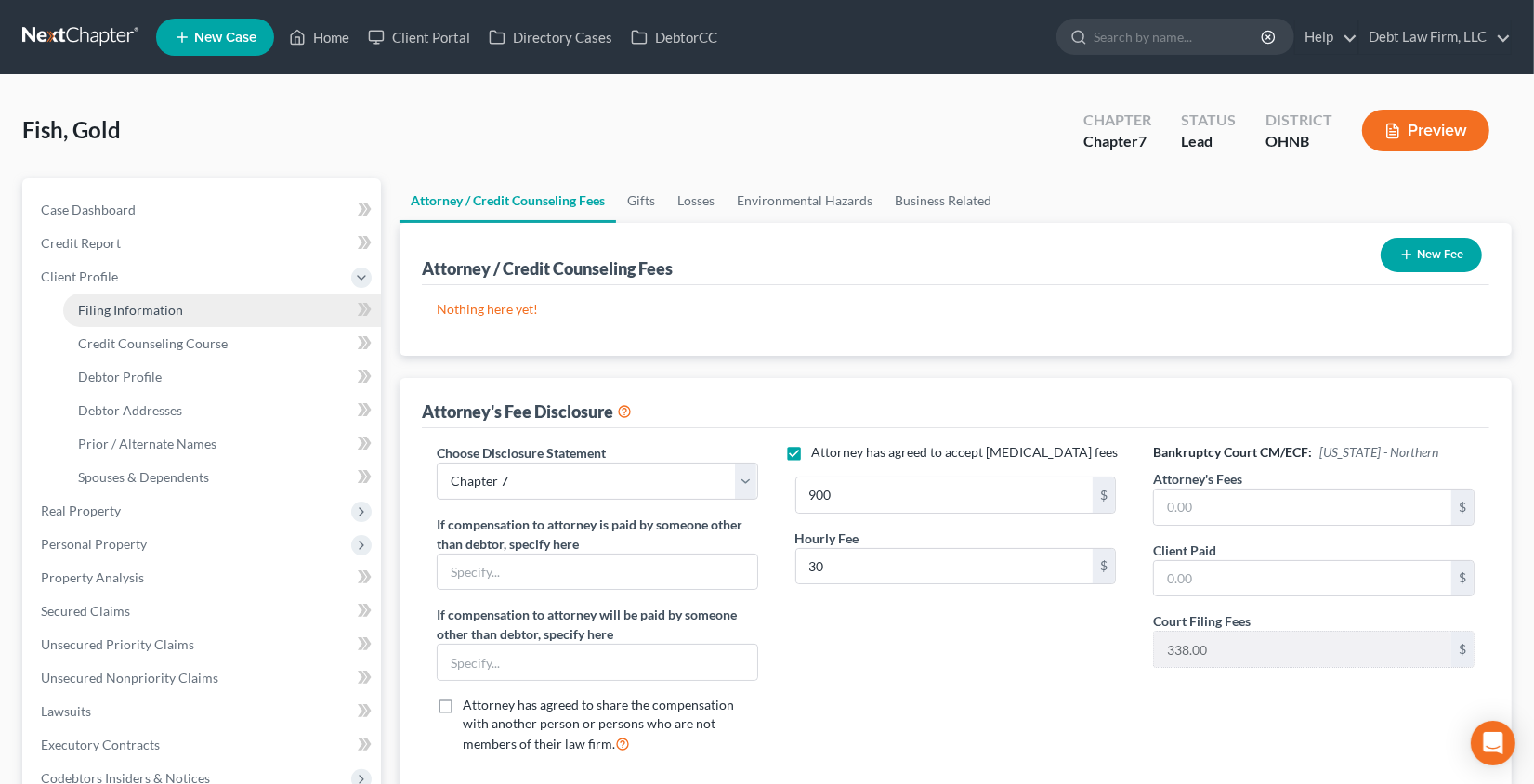
click at [115, 306] on span "Filing Information" at bounding box center [131, 309] width 105 height 15
select select "1"
select select "0"
select select "61"
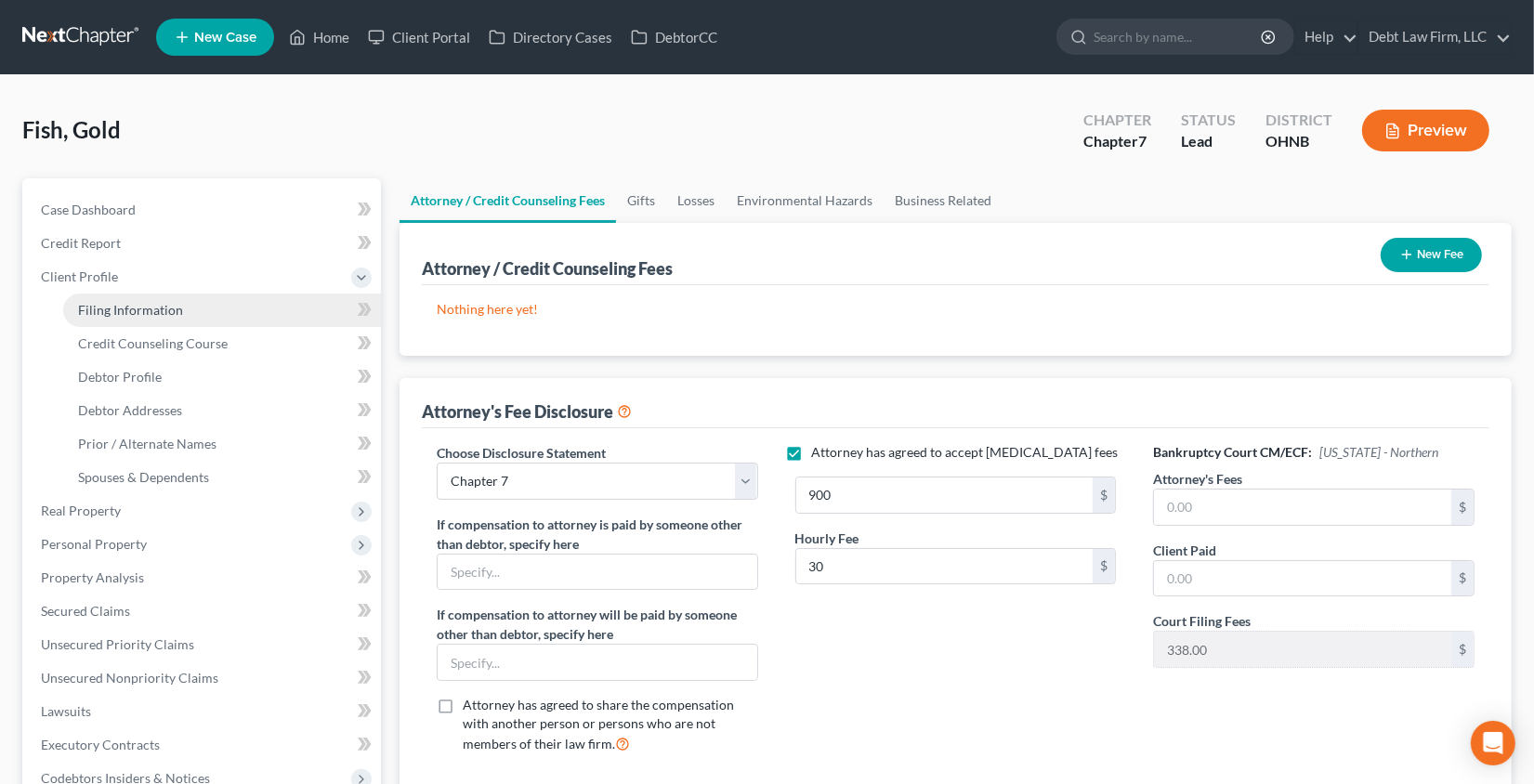
select select "0"
select select "4"
select select "1"
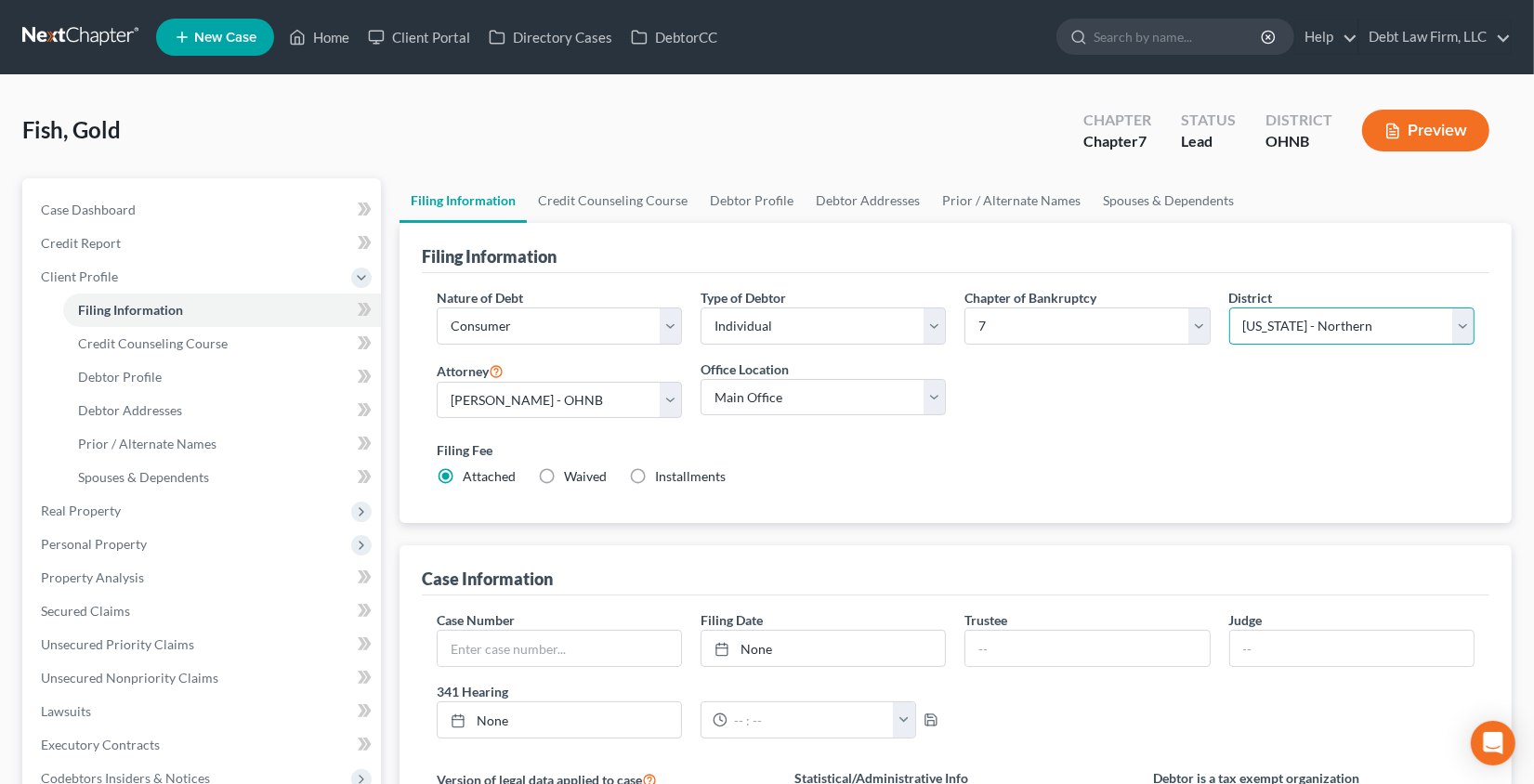
click at [1289, 315] on select "Select Alabama - Middle Alabama - Northern Alabama - Southern Alaska Arizona Ar…" at bounding box center [1352, 326] width 246 height 37
select select "8"
click at [1229, 307] on select "Select Alabama - Middle Alabama - Northern Alabama - Southern Alaska Arizona Ar…" at bounding box center [1352, 326] width 246 height 37
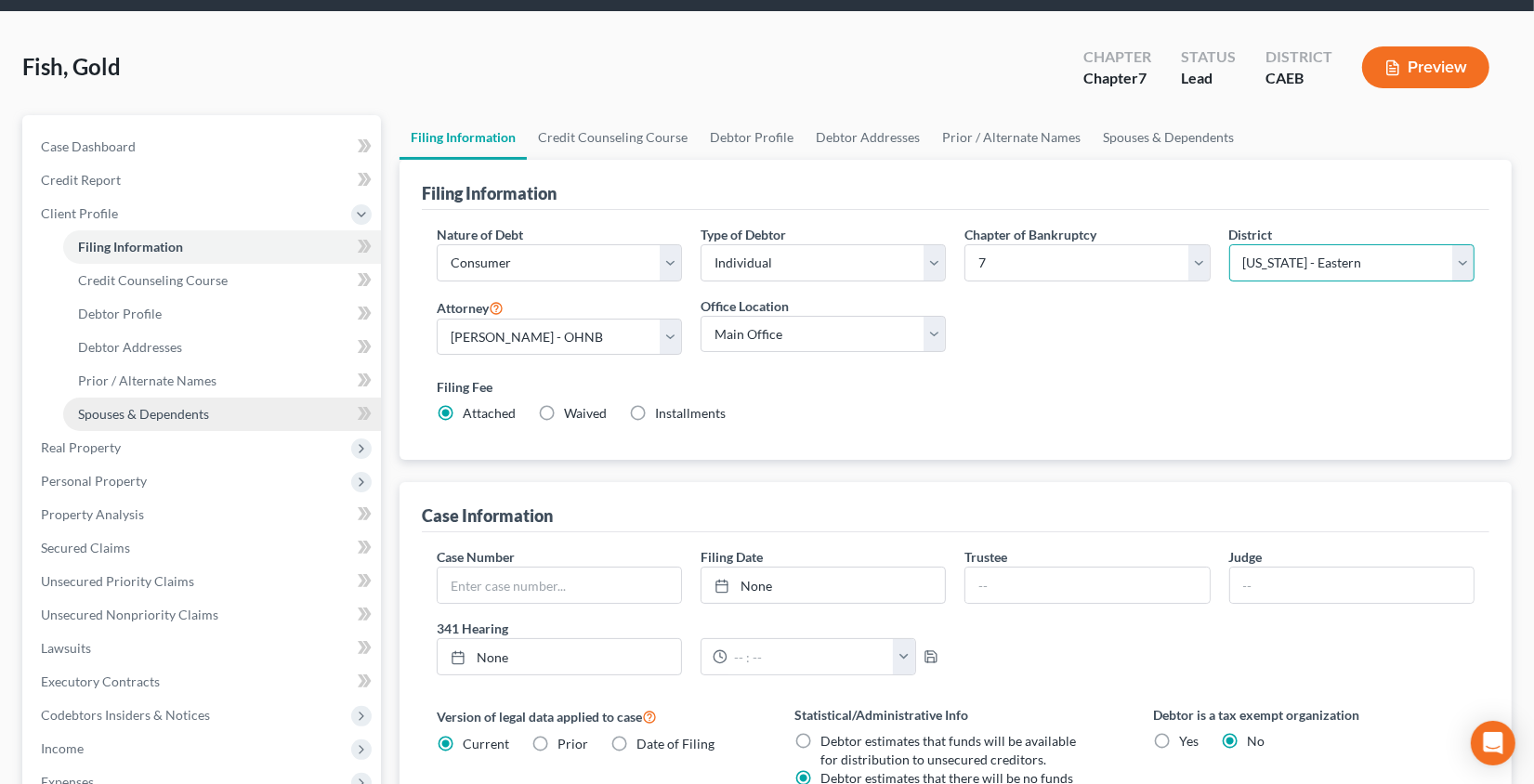
scroll to position [454, 0]
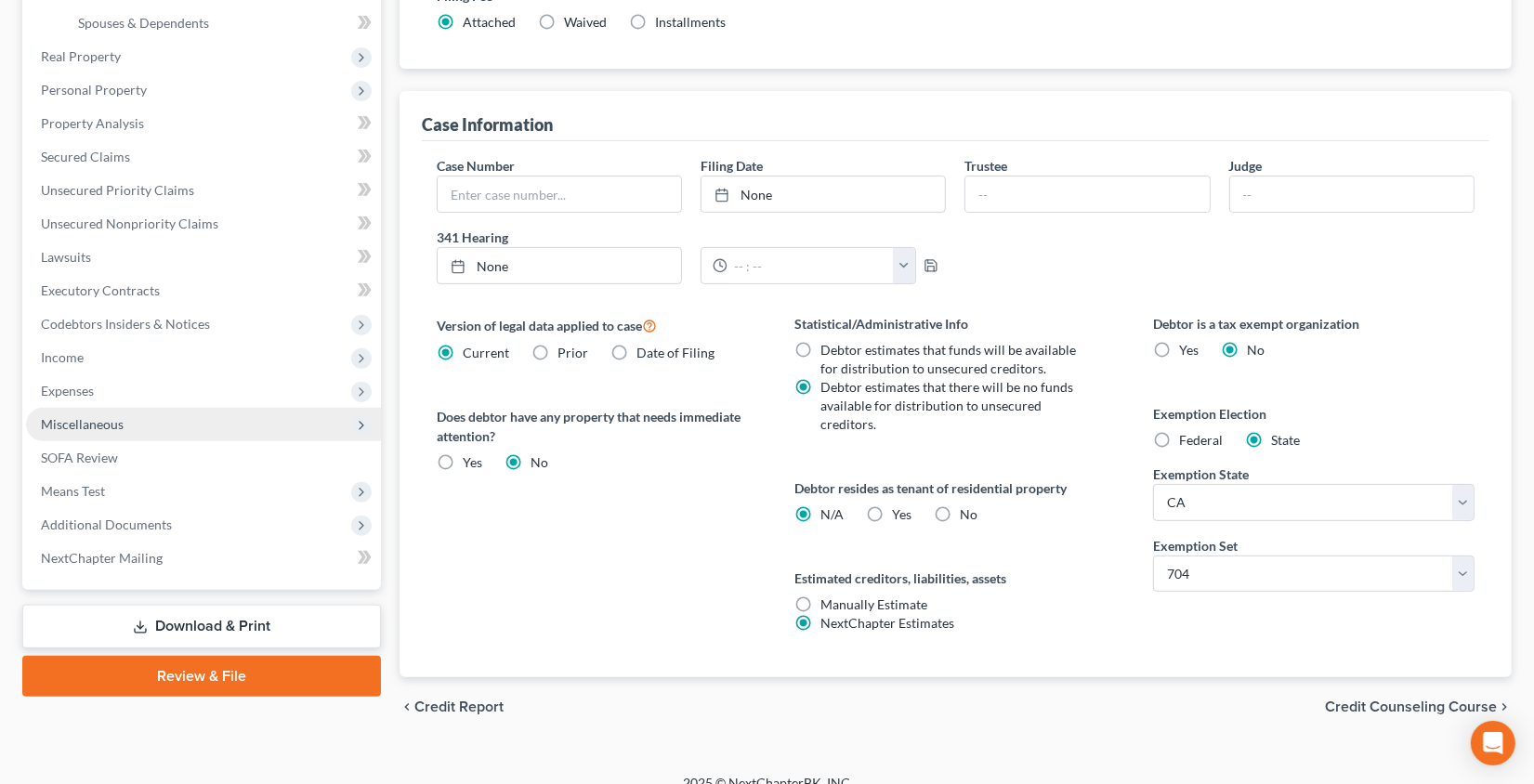
click at [163, 418] on span "Miscellaneous" at bounding box center [203, 424] width 355 height 34
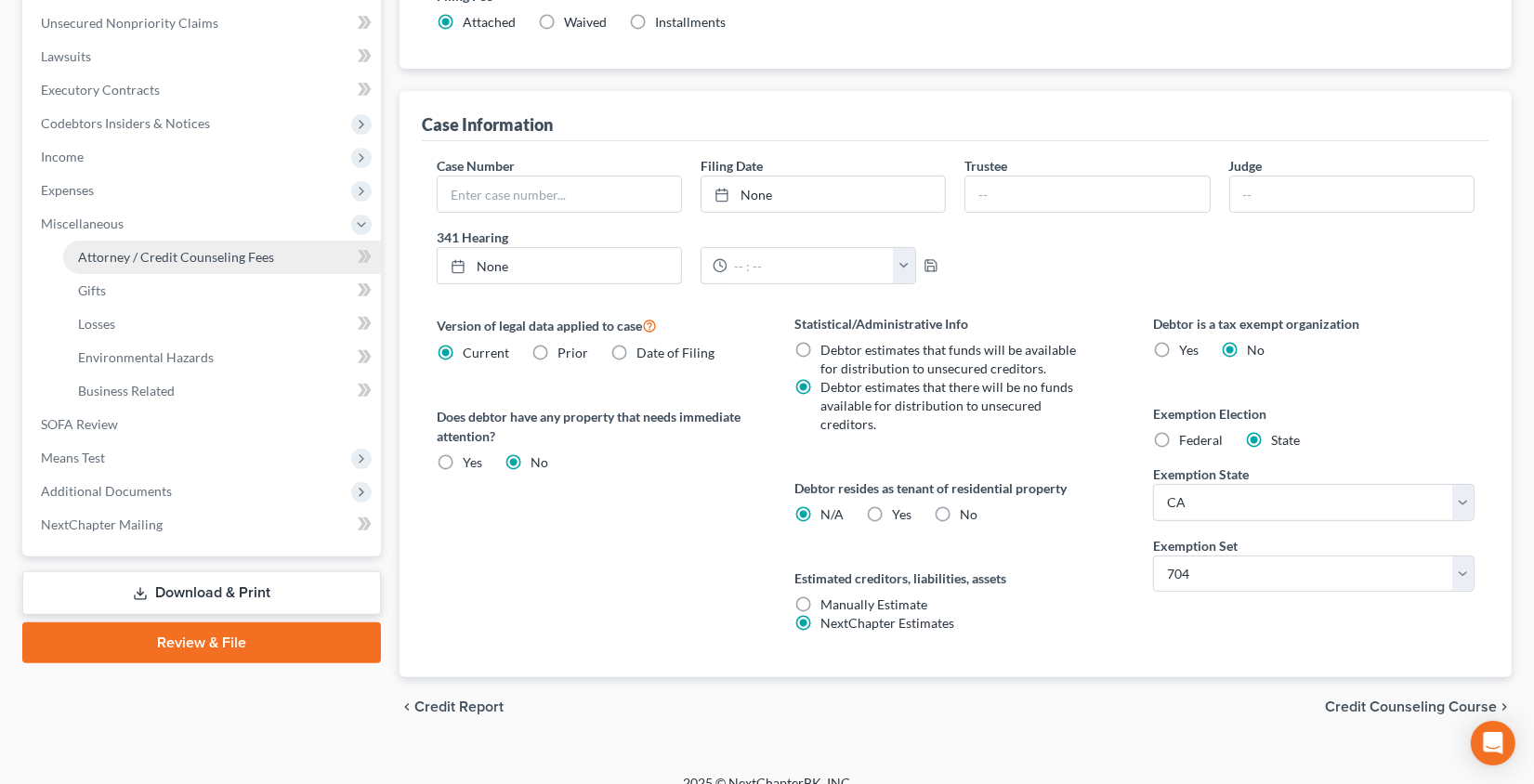
click at [157, 257] on span "Attorney / Credit Counseling Fees" at bounding box center [176, 256] width 196 height 15
select select "1"
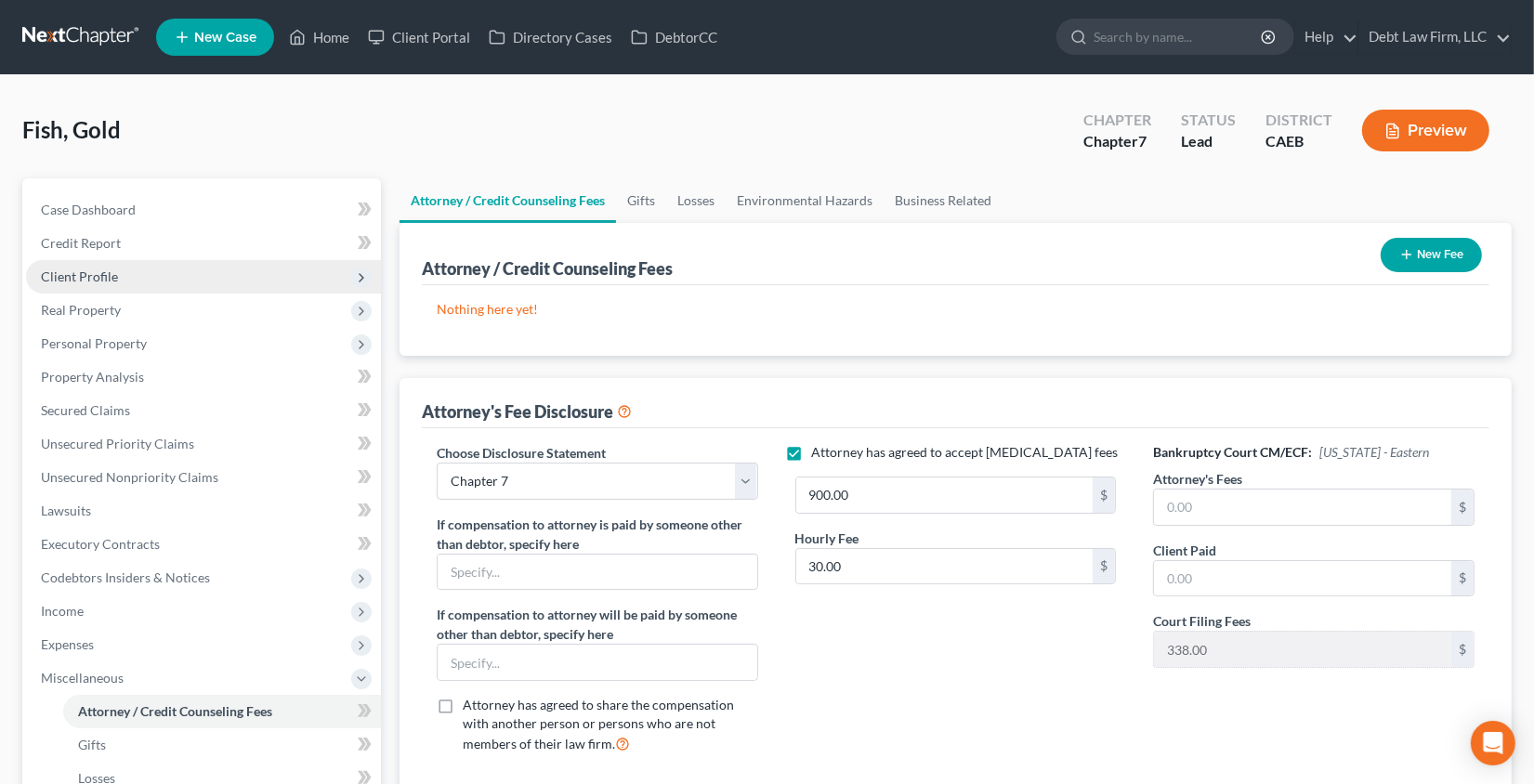
click at [124, 283] on span "Client Profile" at bounding box center [203, 276] width 355 height 34
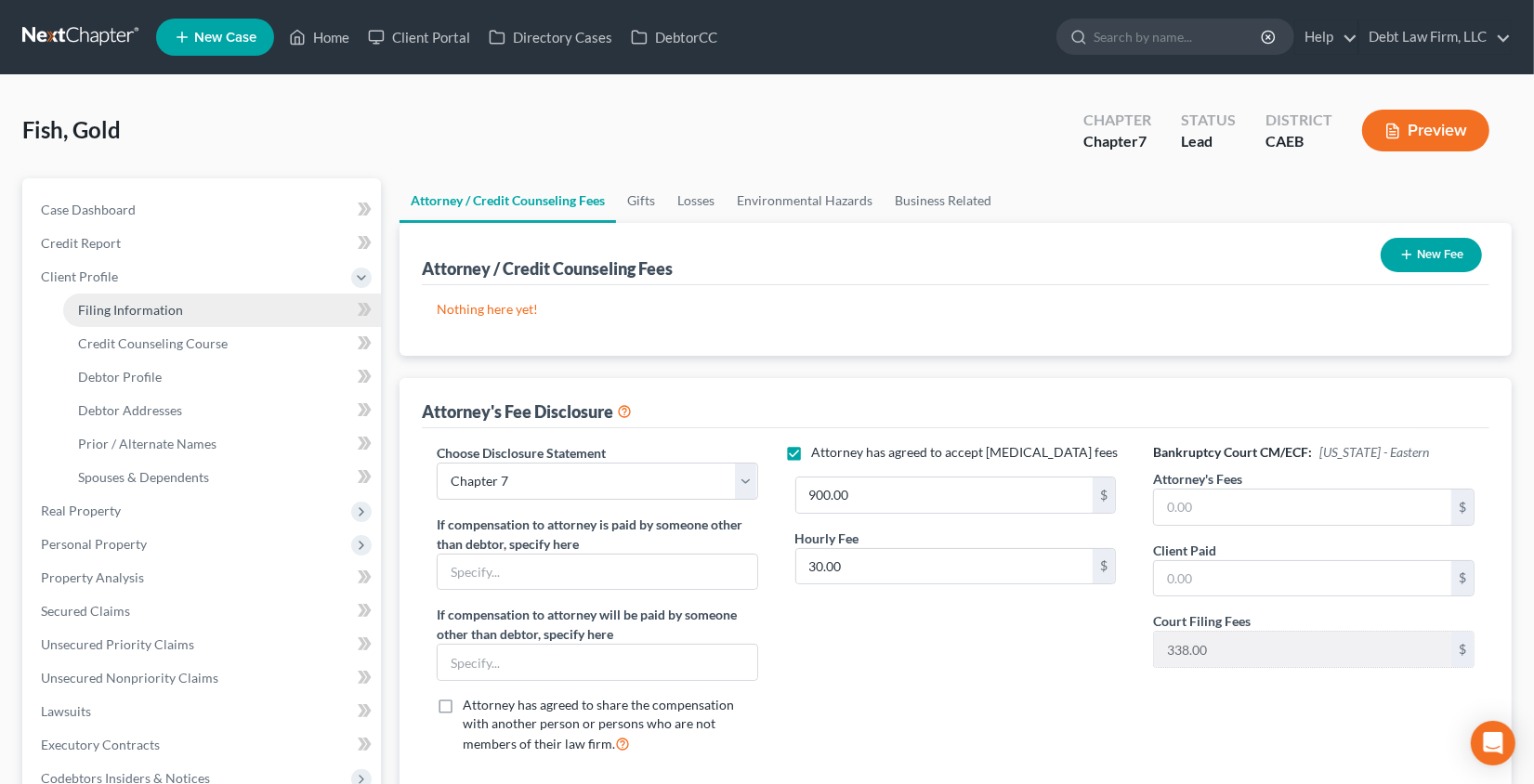
click at [172, 307] on span "Filing Information" at bounding box center [131, 309] width 105 height 15
select select "1"
select select "0"
select select "8"
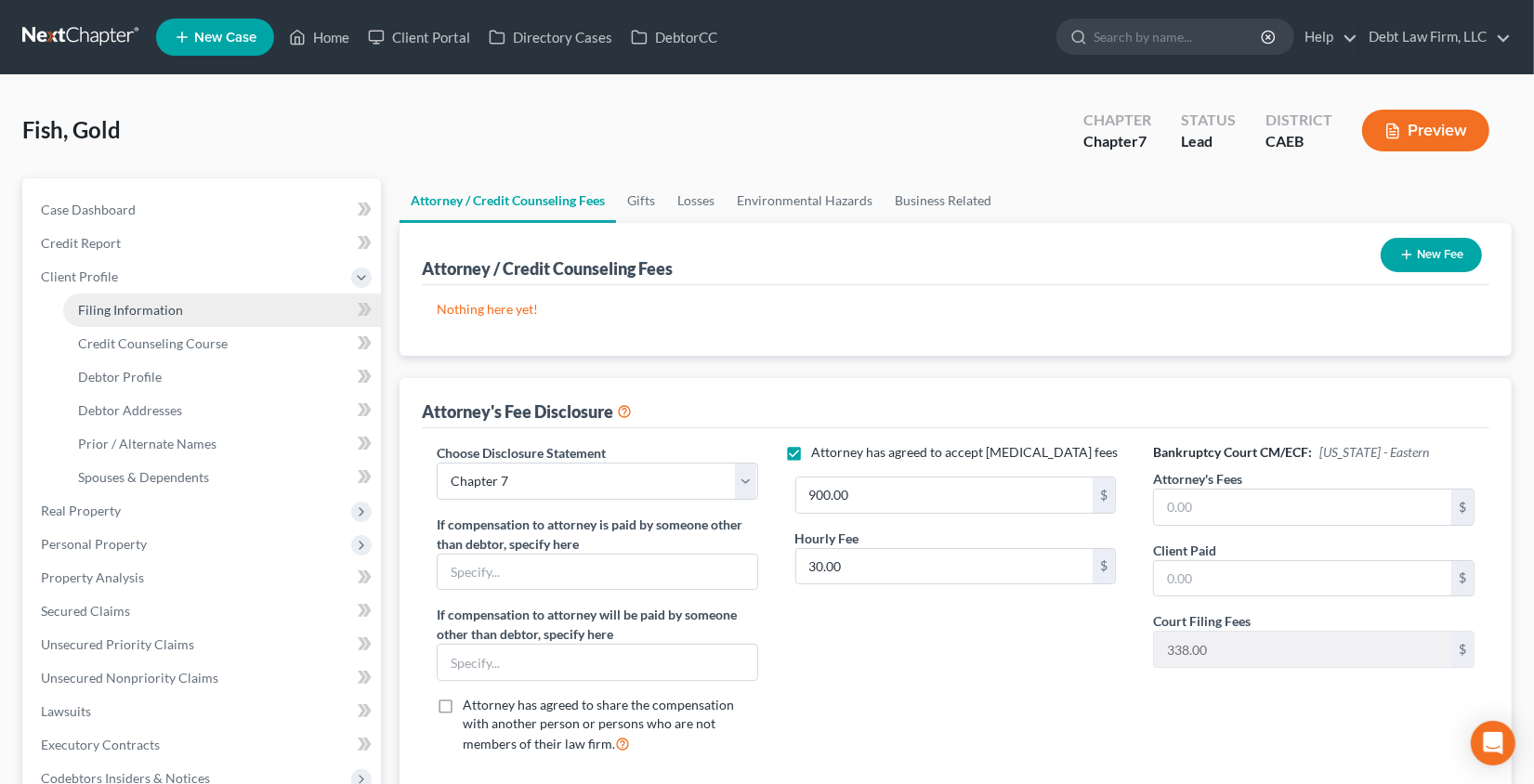
select select "0"
select select "4"
select select "1"
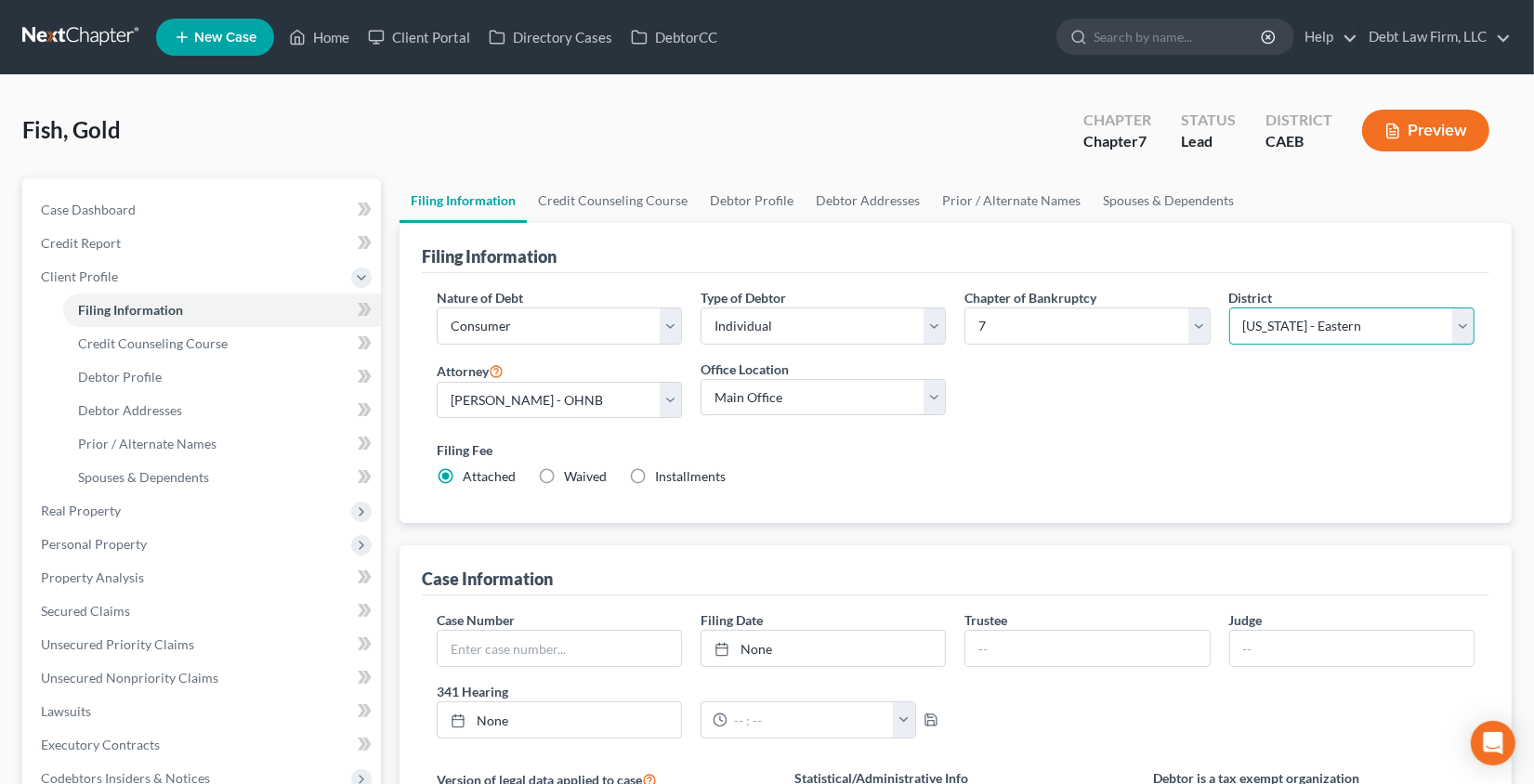
click at [1298, 320] on select "Select Alabama - Middle Alabama - Northern Alabama - Southern Alaska Arizona Ar…" at bounding box center [1352, 326] width 246 height 37
select select "7"
click at [1229, 307] on select "Select Alabama - Middle Alabama - Northern Alabama - Southern Alaska Arizona Ar…" at bounding box center [1352, 326] width 246 height 37
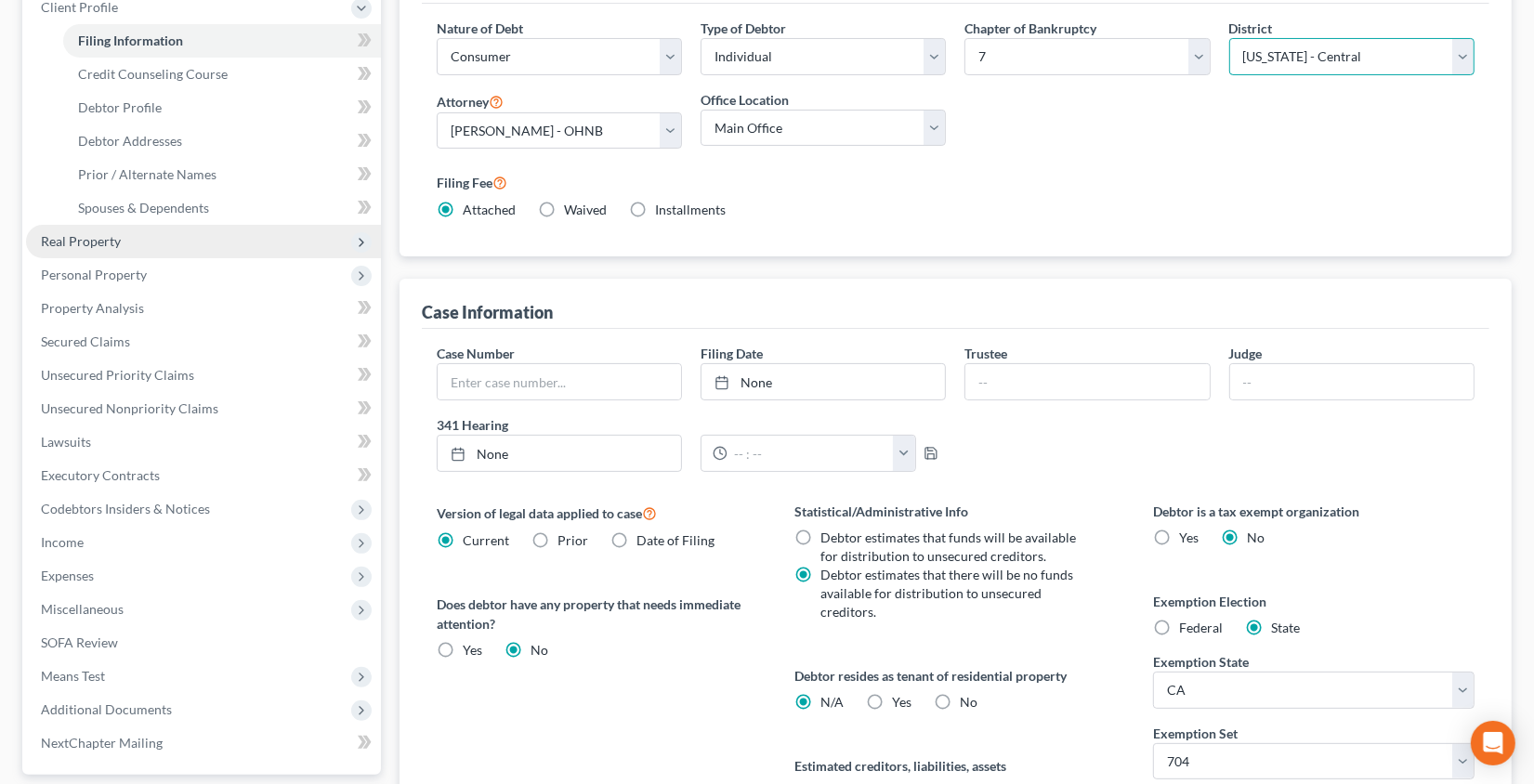
scroll to position [294, 0]
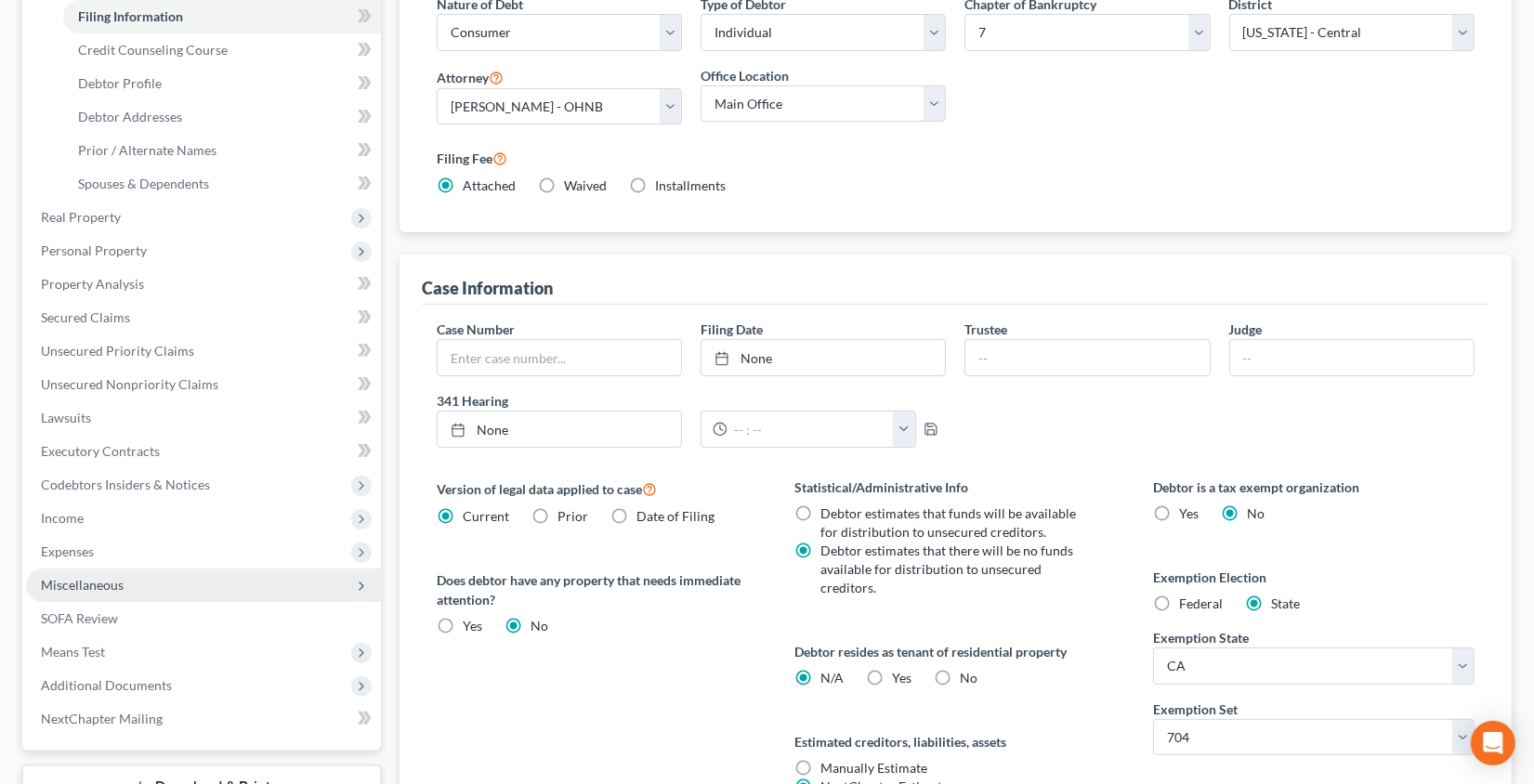
click at [136, 572] on span "Miscellaneous" at bounding box center [203, 585] width 355 height 34
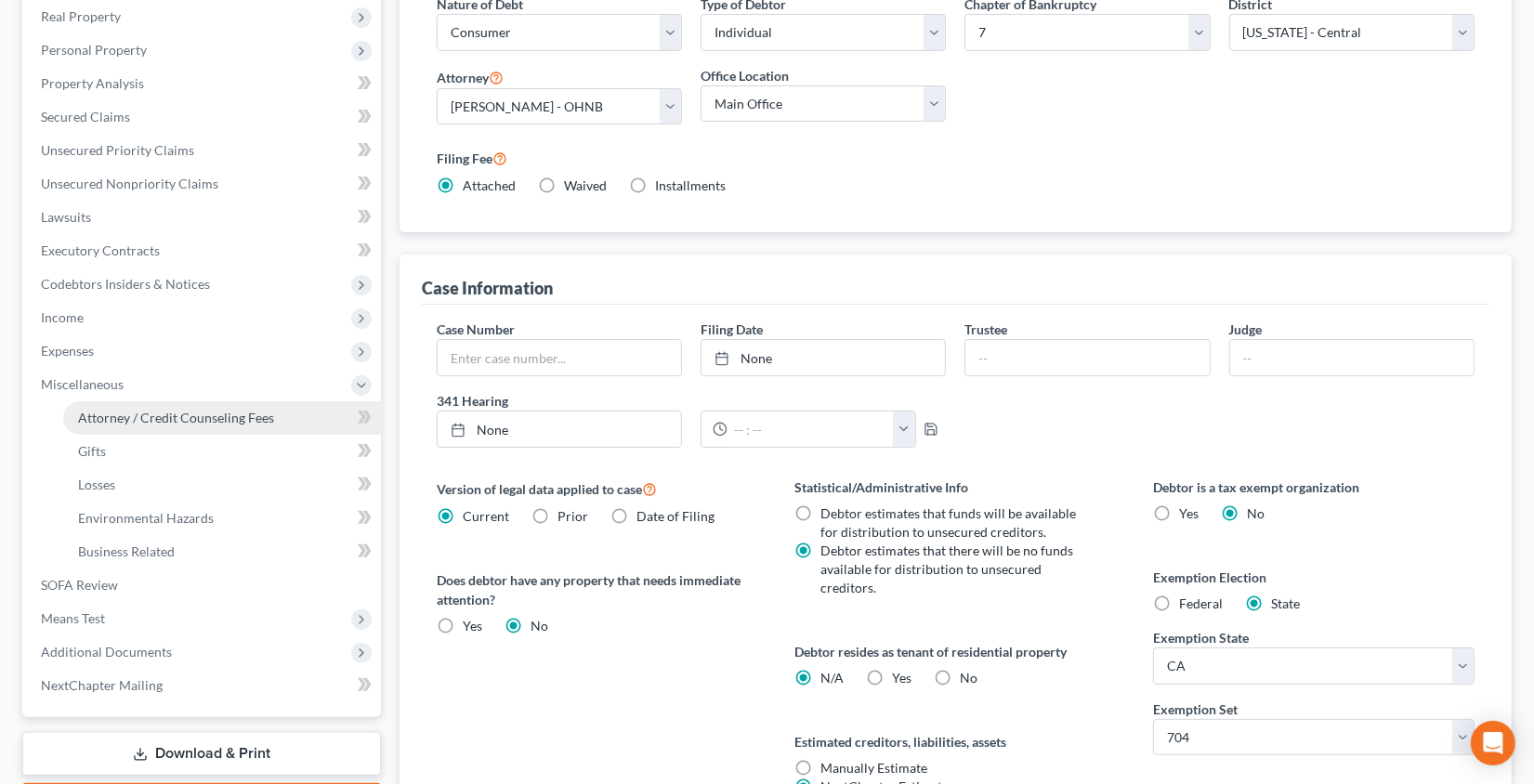
click at [159, 415] on span "Attorney / Credit Counseling Fees" at bounding box center [176, 418] width 196 height 15
select select "1"
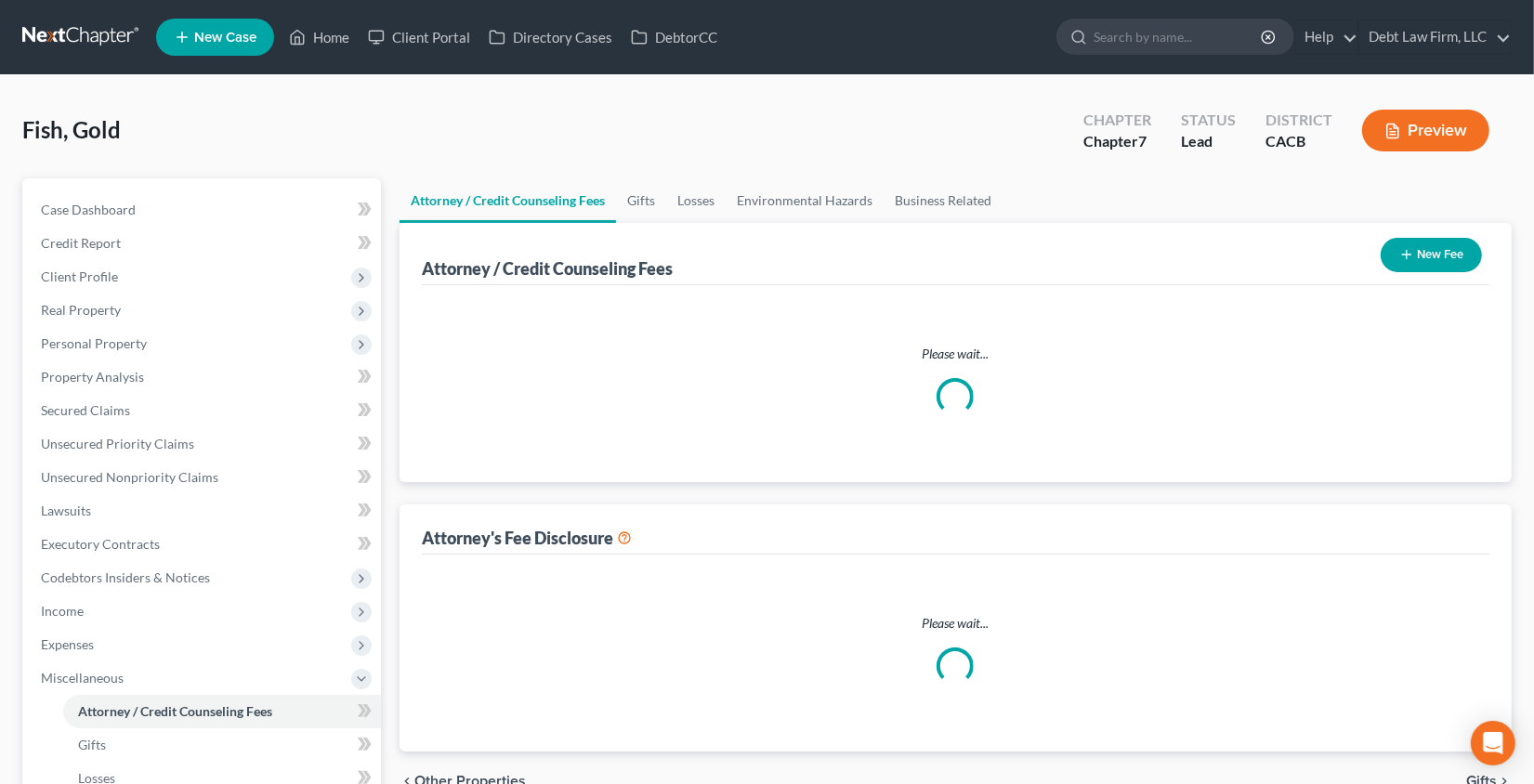
select select "1"
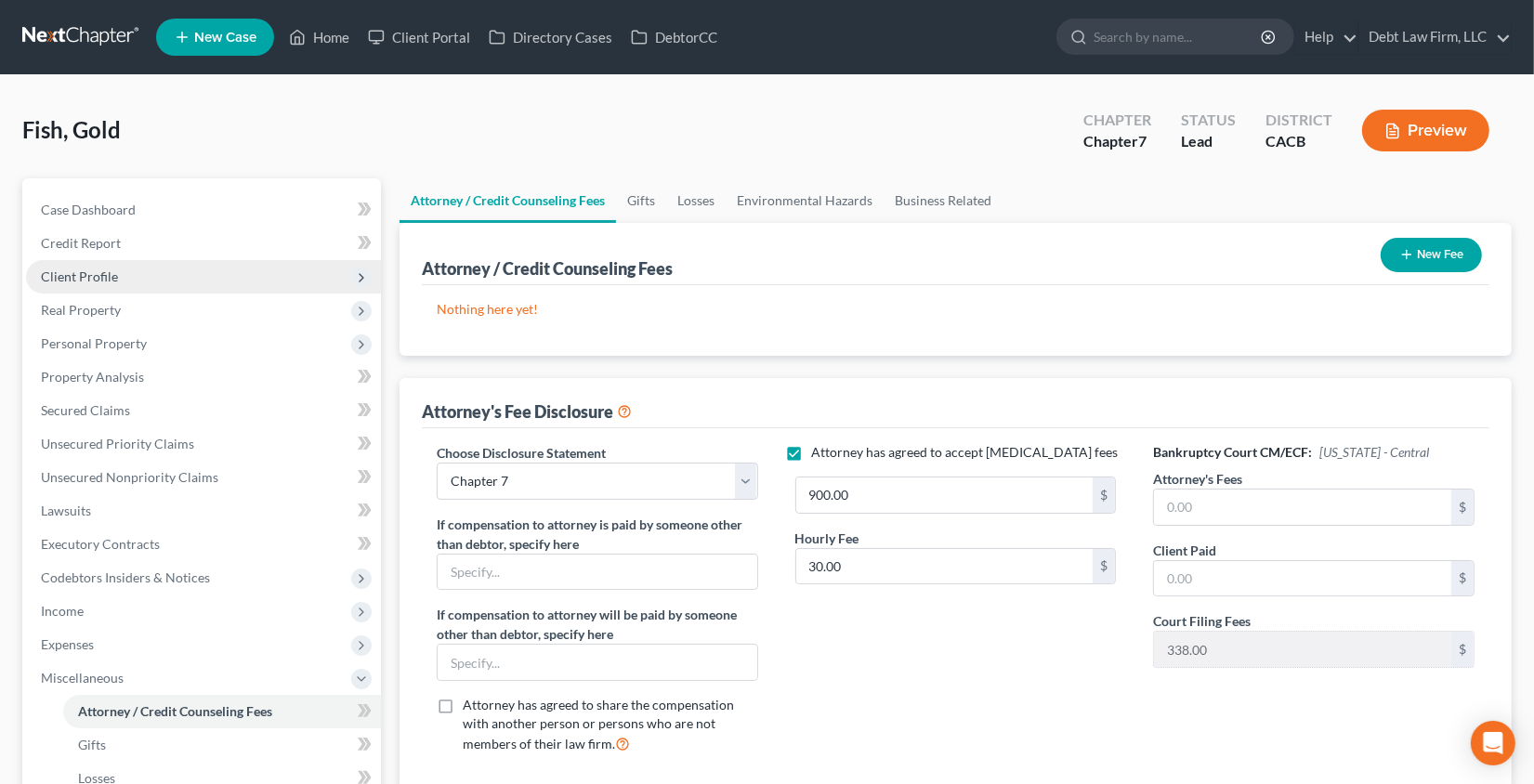
click at [156, 274] on span "Client Profile" at bounding box center [203, 276] width 355 height 34
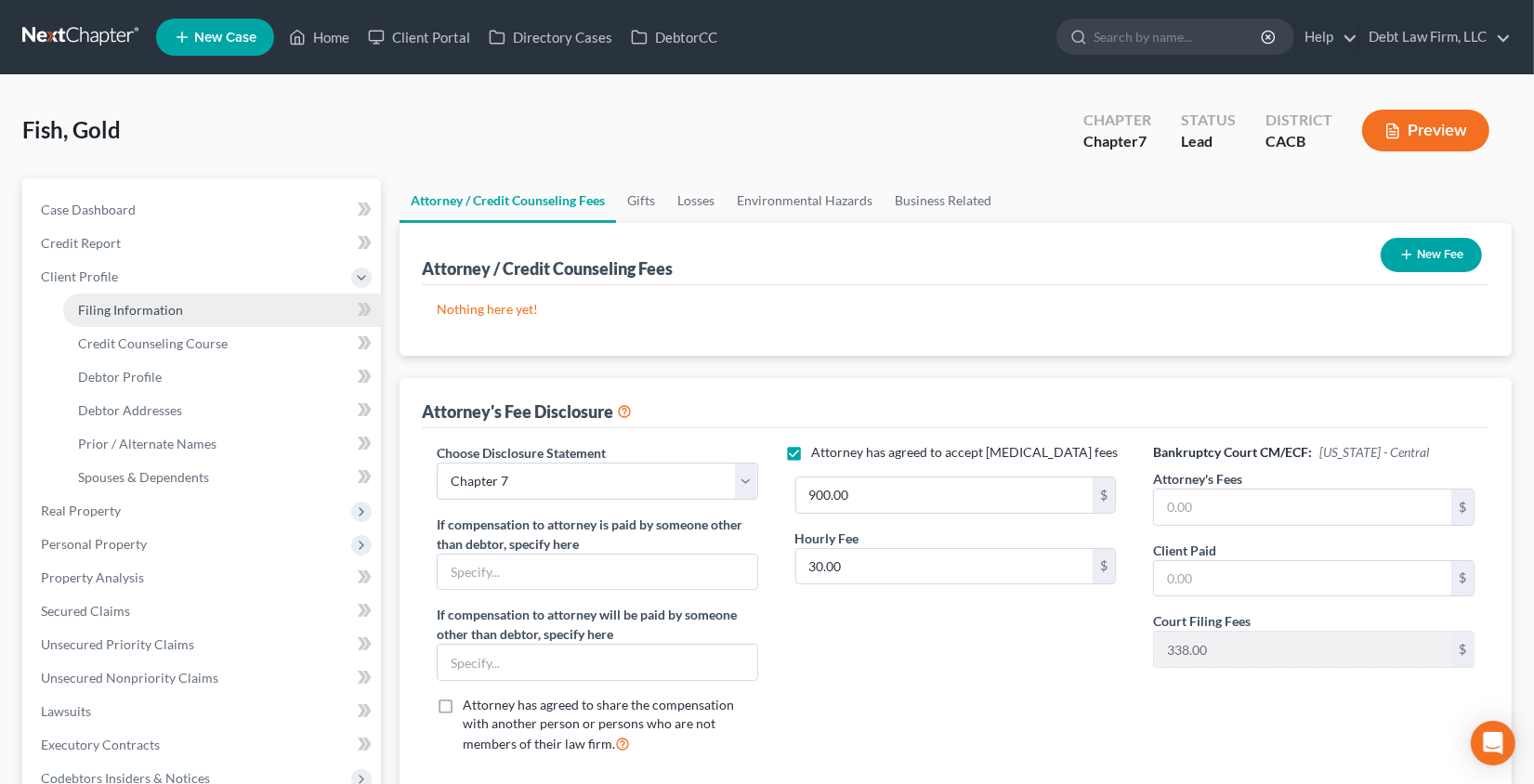
click at [151, 303] on span "Filing Information" at bounding box center [131, 309] width 105 height 15
select select "1"
select select "0"
select select "4"
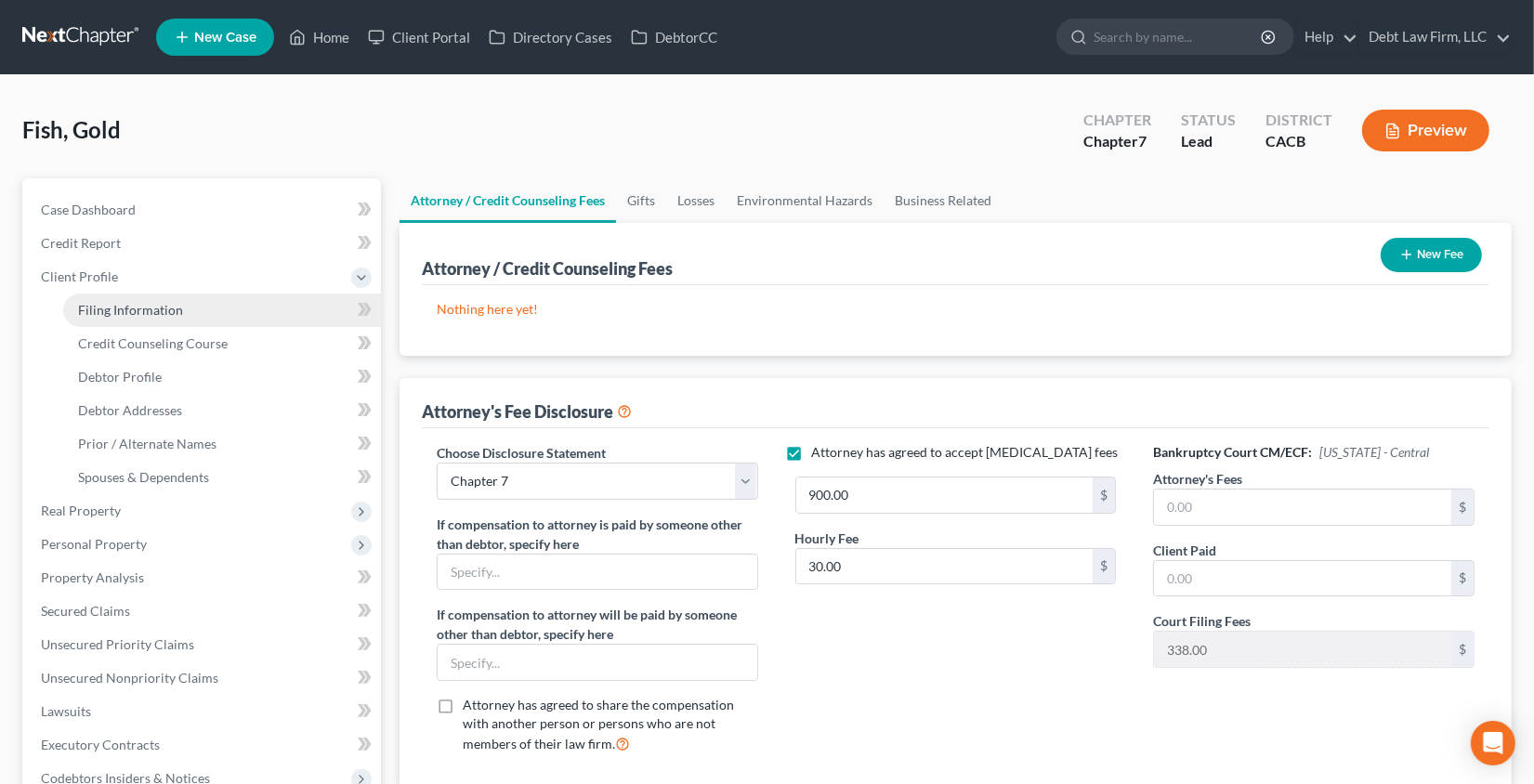
select select "1"
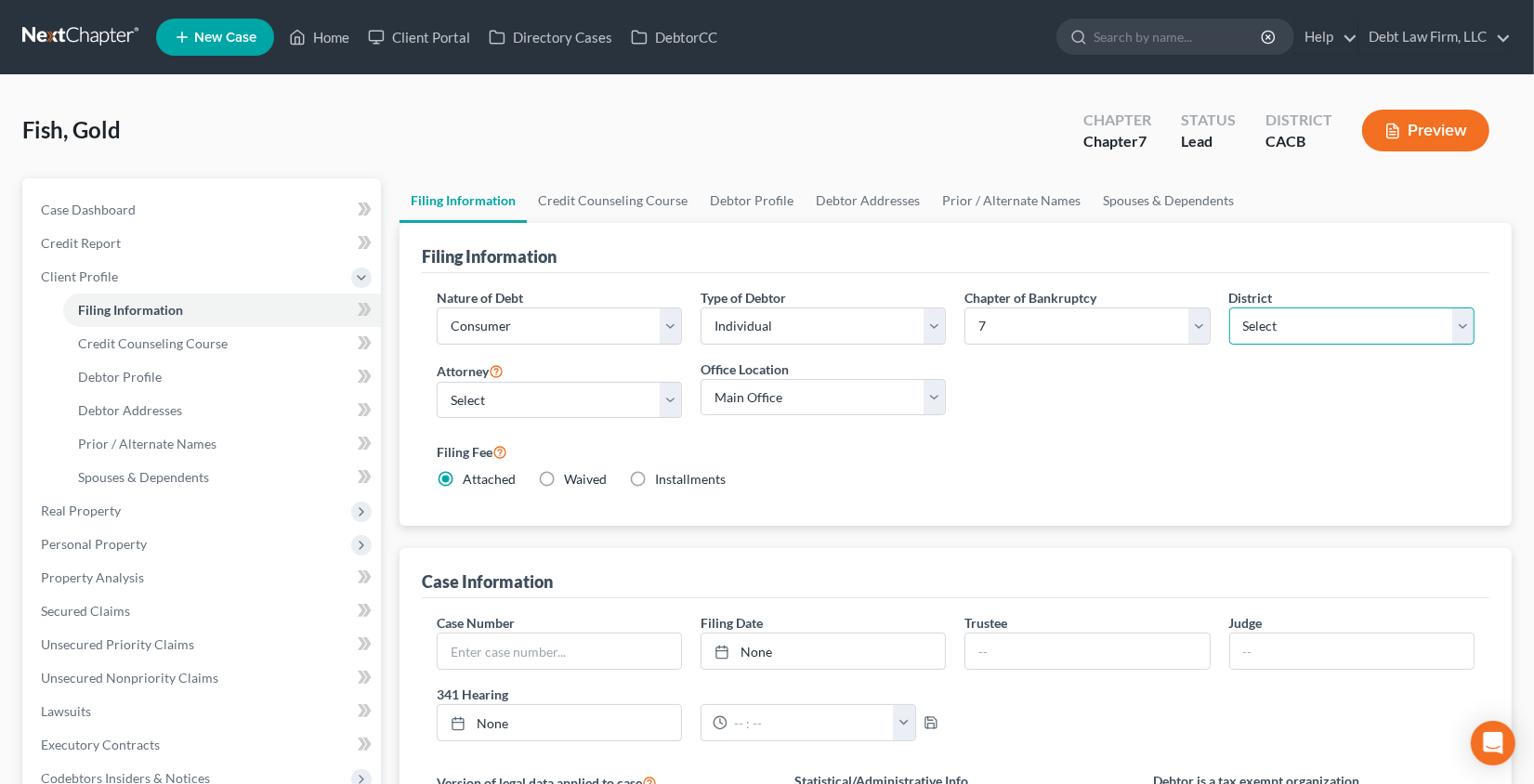
click at [1408, 330] on select "Select [US_STATE] - [GEOGRAPHIC_DATA] [US_STATE] - [GEOGRAPHIC_DATA][US_STATE] …" at bounding box center [1352, 326] width 246 height 37
select select "9"
click at [1229, 307] on select "Select [US_STATE] - [GEOGRAPHIC_DATA] [US_STATE] - [GEOGRAPHIC_DATA][US_STATE] …" at bounding box center [1352, 326] width 246 height 37
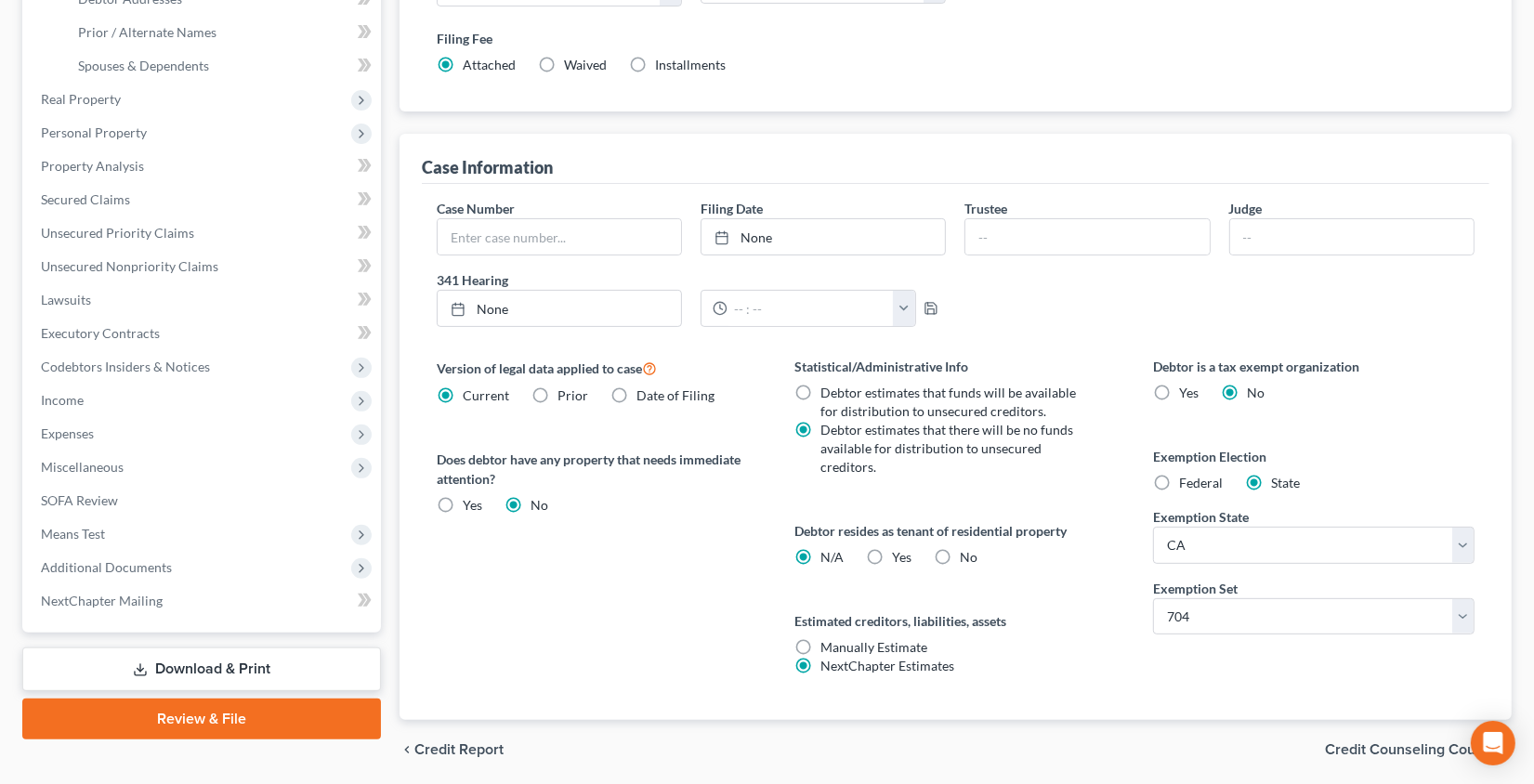
scroll to position [454, 0]
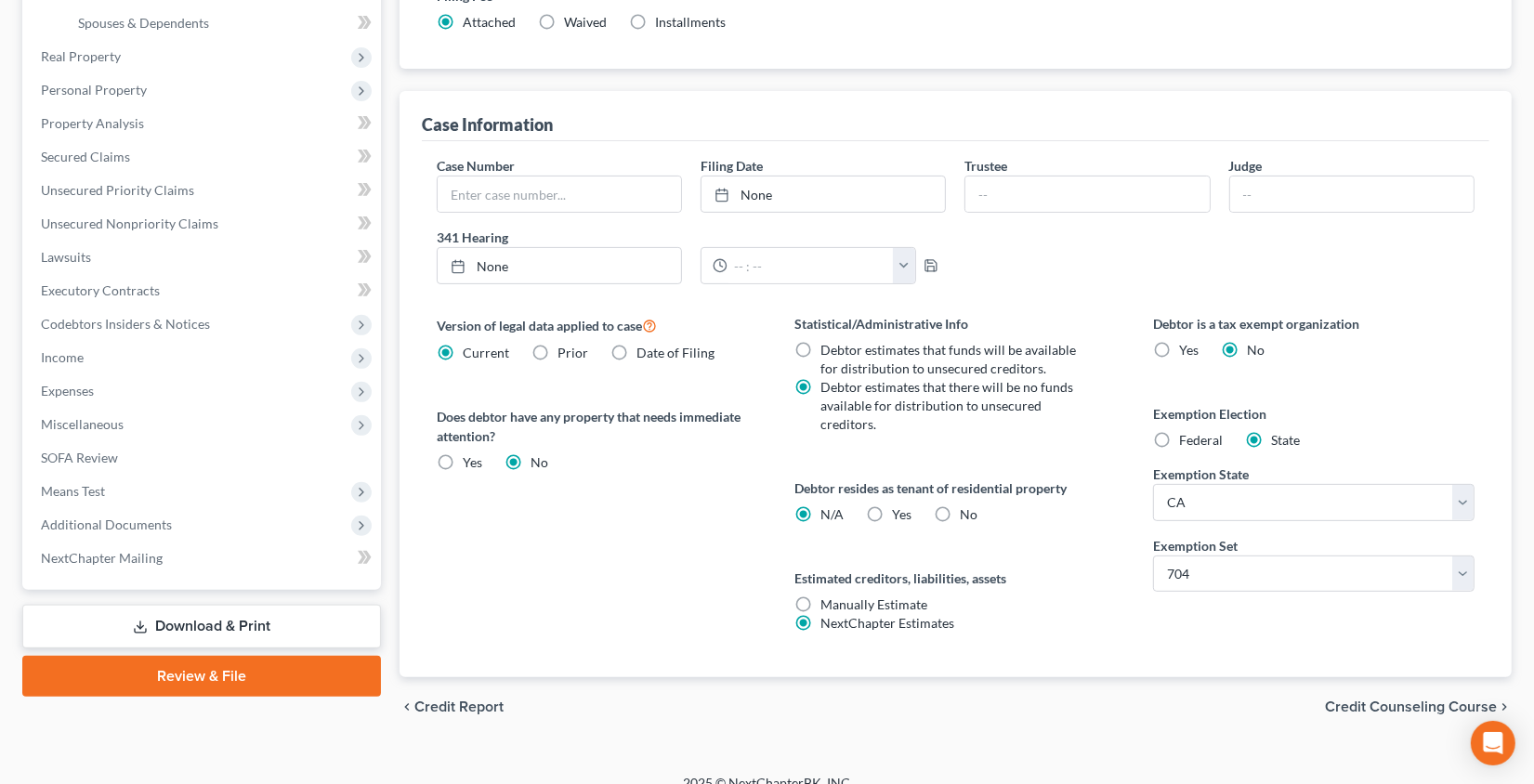
click at [114, 435] on span "Miscellaneous" at bounding box center [203, 424] width 355 height 34
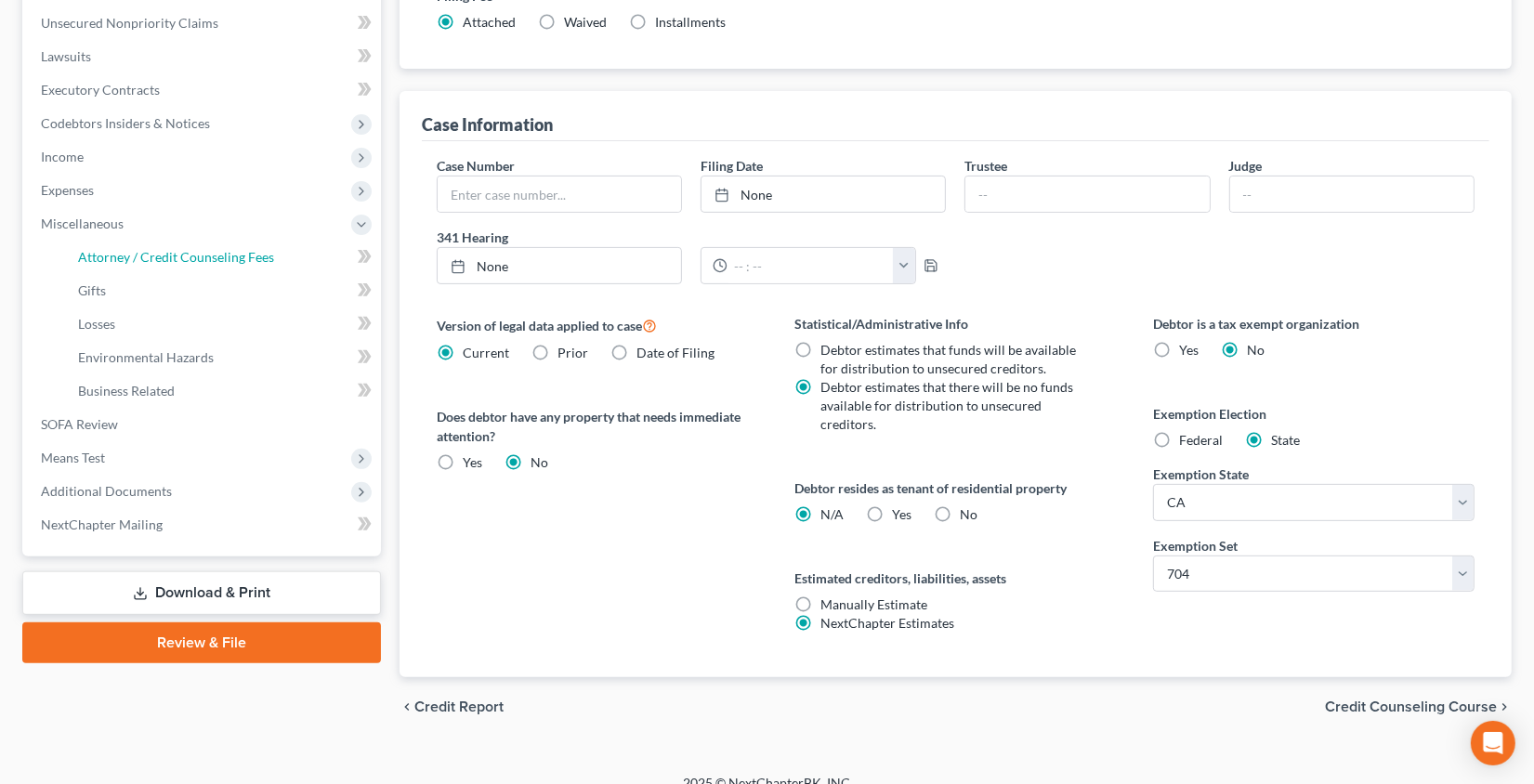
click at [161, 269] on link "Attorney / Credit Counseling Fees" at bounding box center [221, 257] width 318 height 34
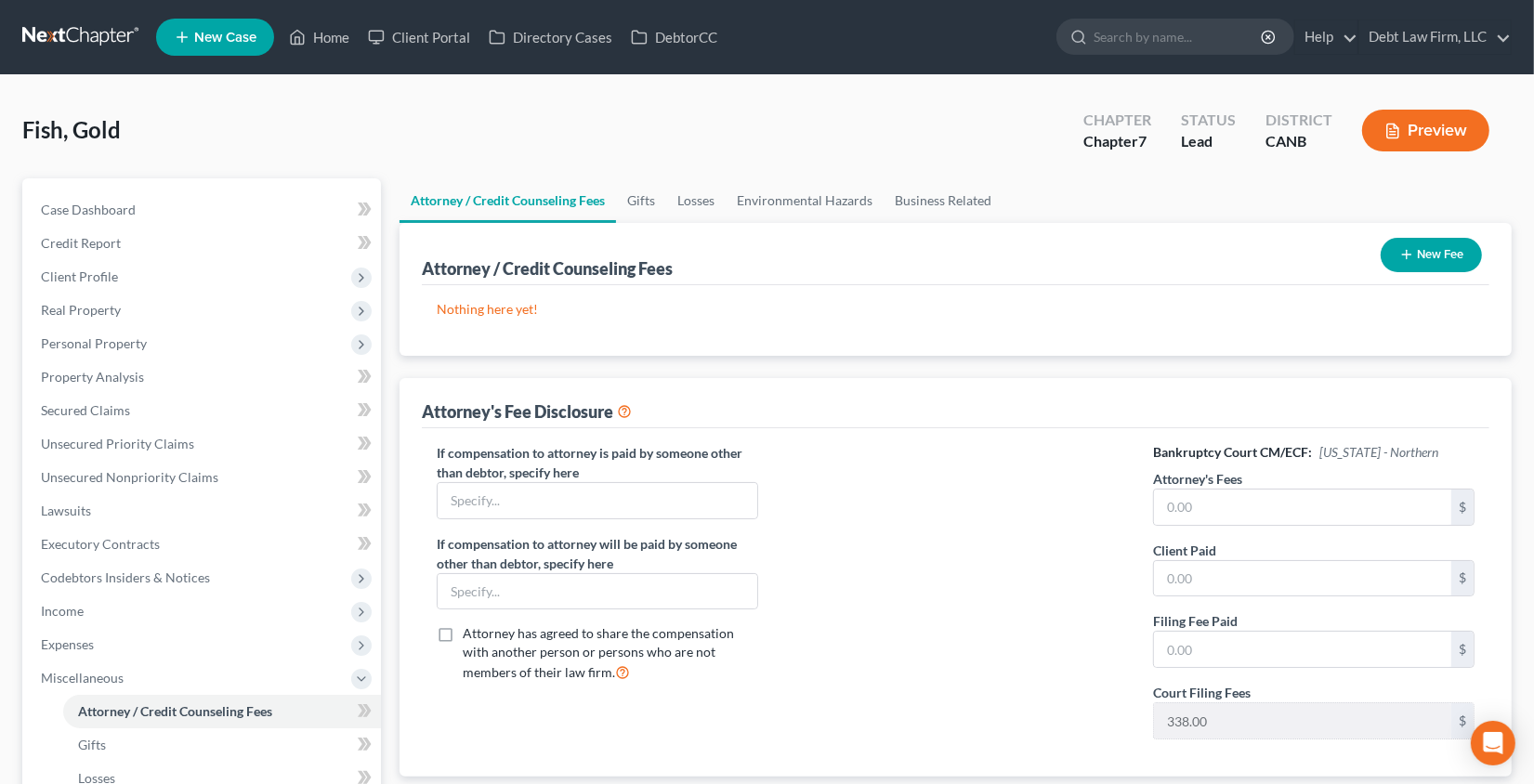
click at [1445, 140] on button "Preview" at bounding box center [1426, 130] width 128 height 42
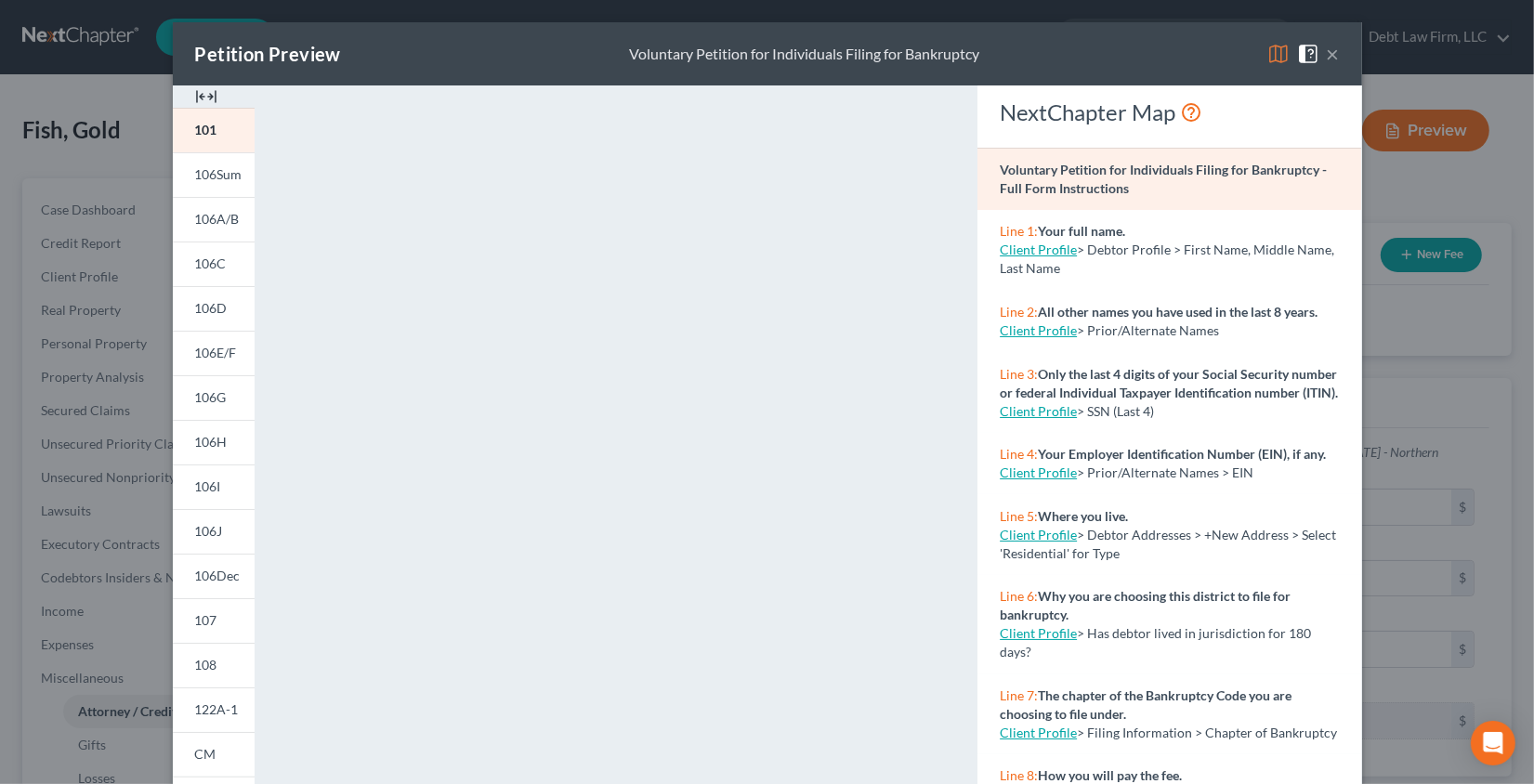
click at [1343, 57] on div "Petition Preview Voluntary Petition for Individuals Filing for Bankruptcy ×" at bounding box center [768, 53] width 1190 height 63
click at [1334, 53] on button "×" at bounding box center [1333, 53] width 13 height 22
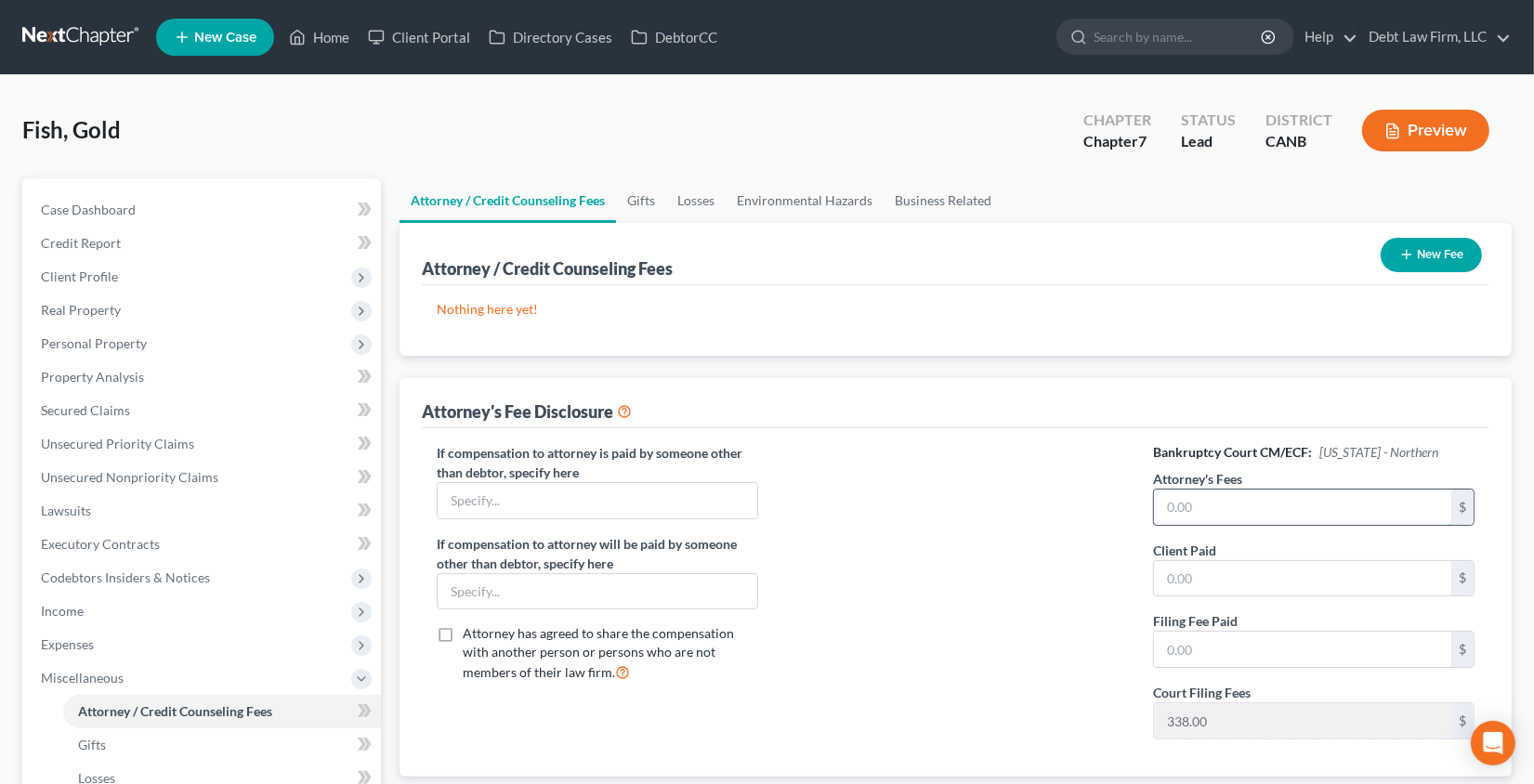
drag, startPoint x: 1408, startPoint y: 330, endPoint x: 1273, endPoint y: 506, distance: 221.8
click at [1273, 506] on input "text" at bounding box center [1302, 507] width 297 height 36
type input "6,000"
drag, startPoint x: 1273, startPoint y: 506, endPoint x: 1268, endPoint y: 579, distance: 73.2
click at [1268, 579] on input "text" at bounding box center [1302, 578] width 297 height 36
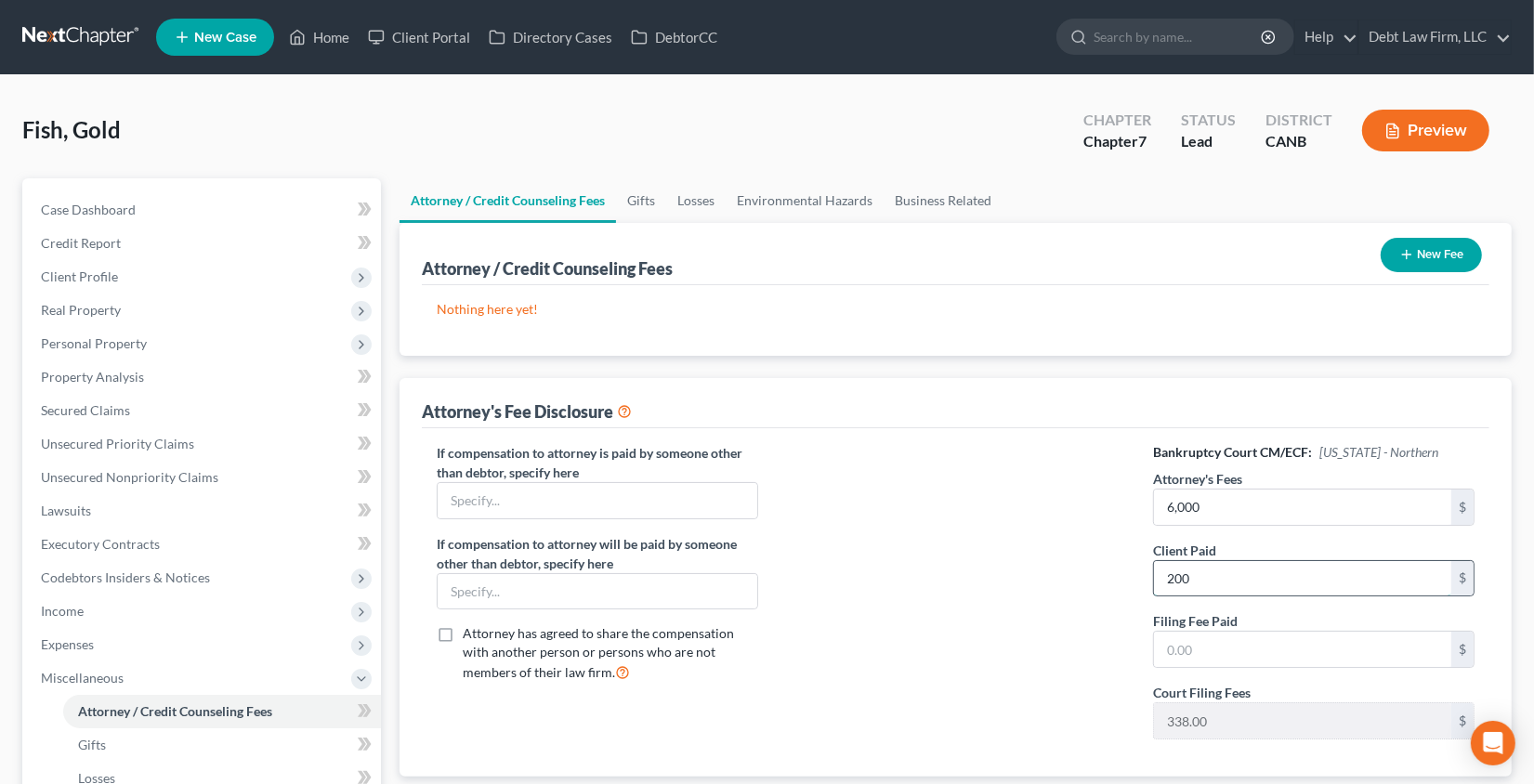
type input "200"
click at [1290, 657] on input "text" at bounding box center [1302, 649] width 297 height 36
type input "334"
click at [1423, 132] on button "Preview" at bounding box center [1426, 130] width 128 height 42
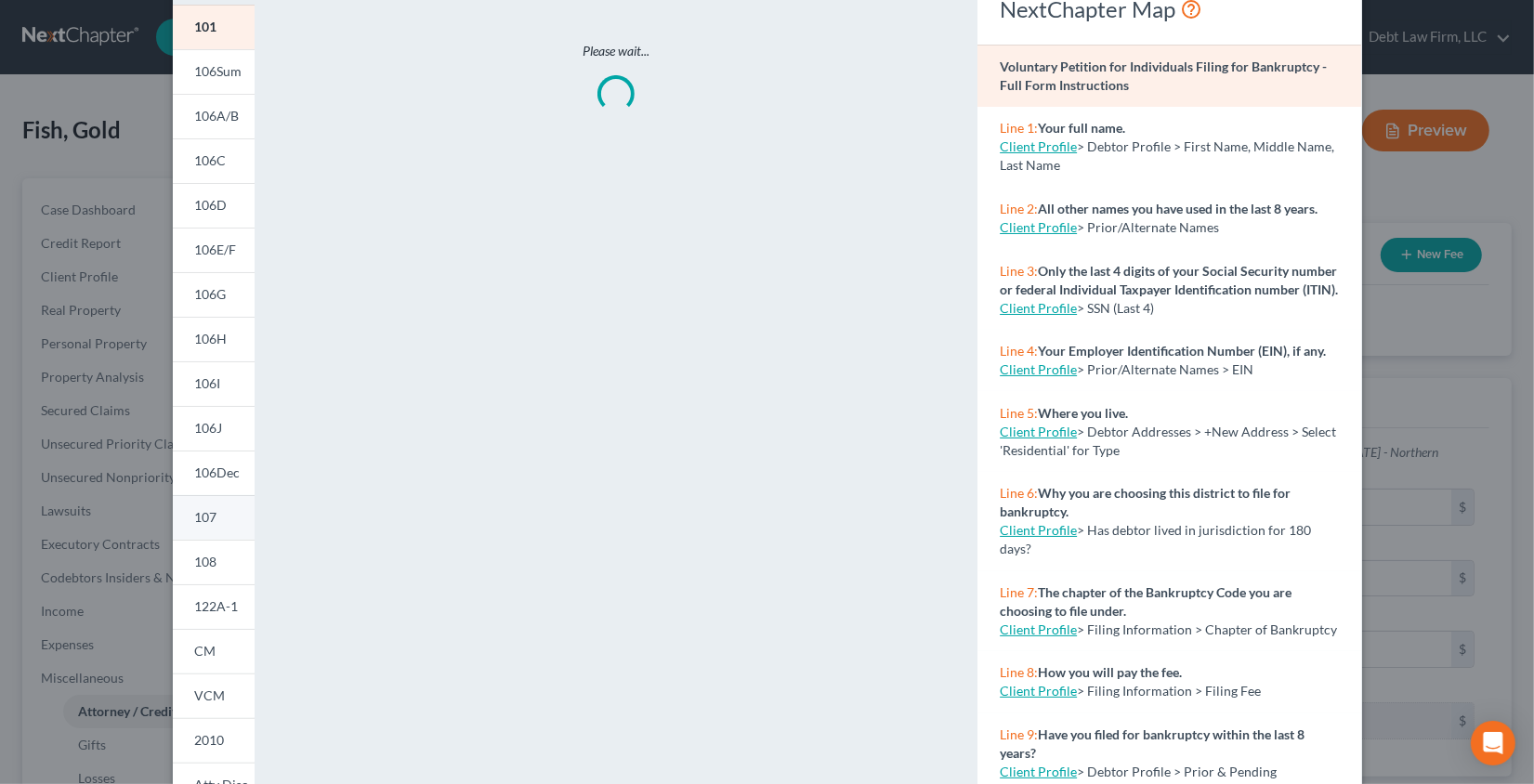
scroll to position [247, 0]
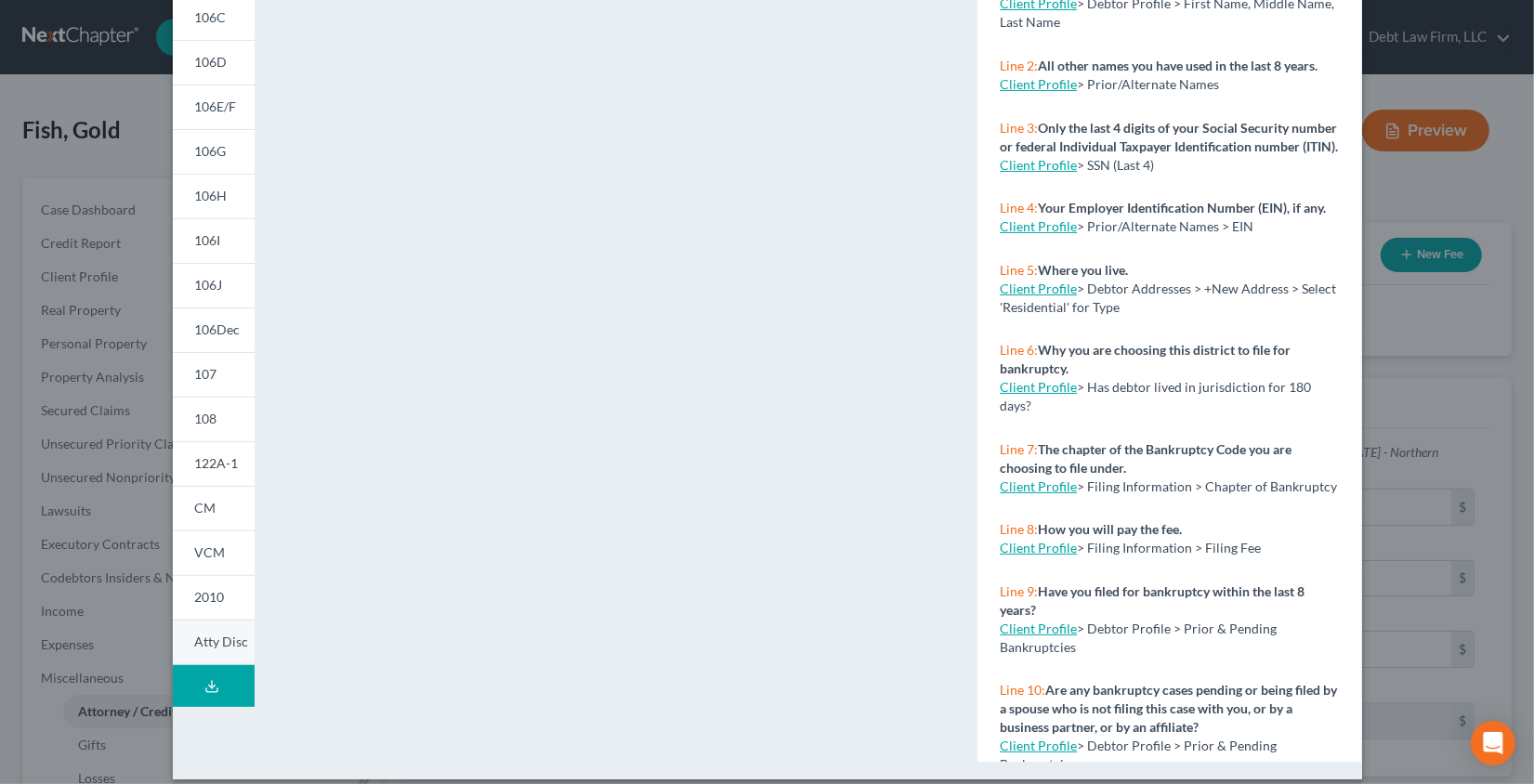
click at [224, 634] on span "Atty Disc" at bounding box center [222, 641] width 54 height 15
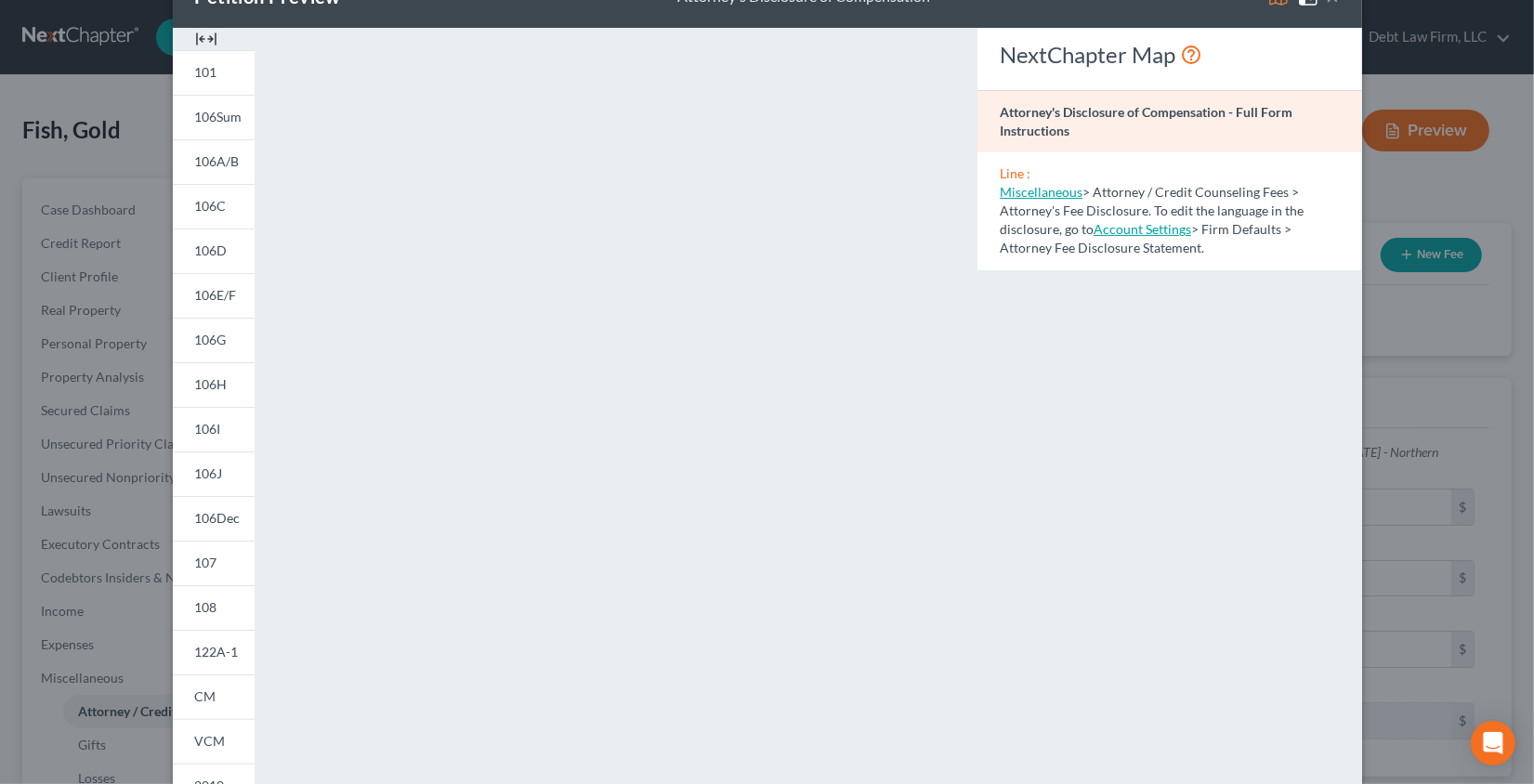
scroll to position [0, 0]
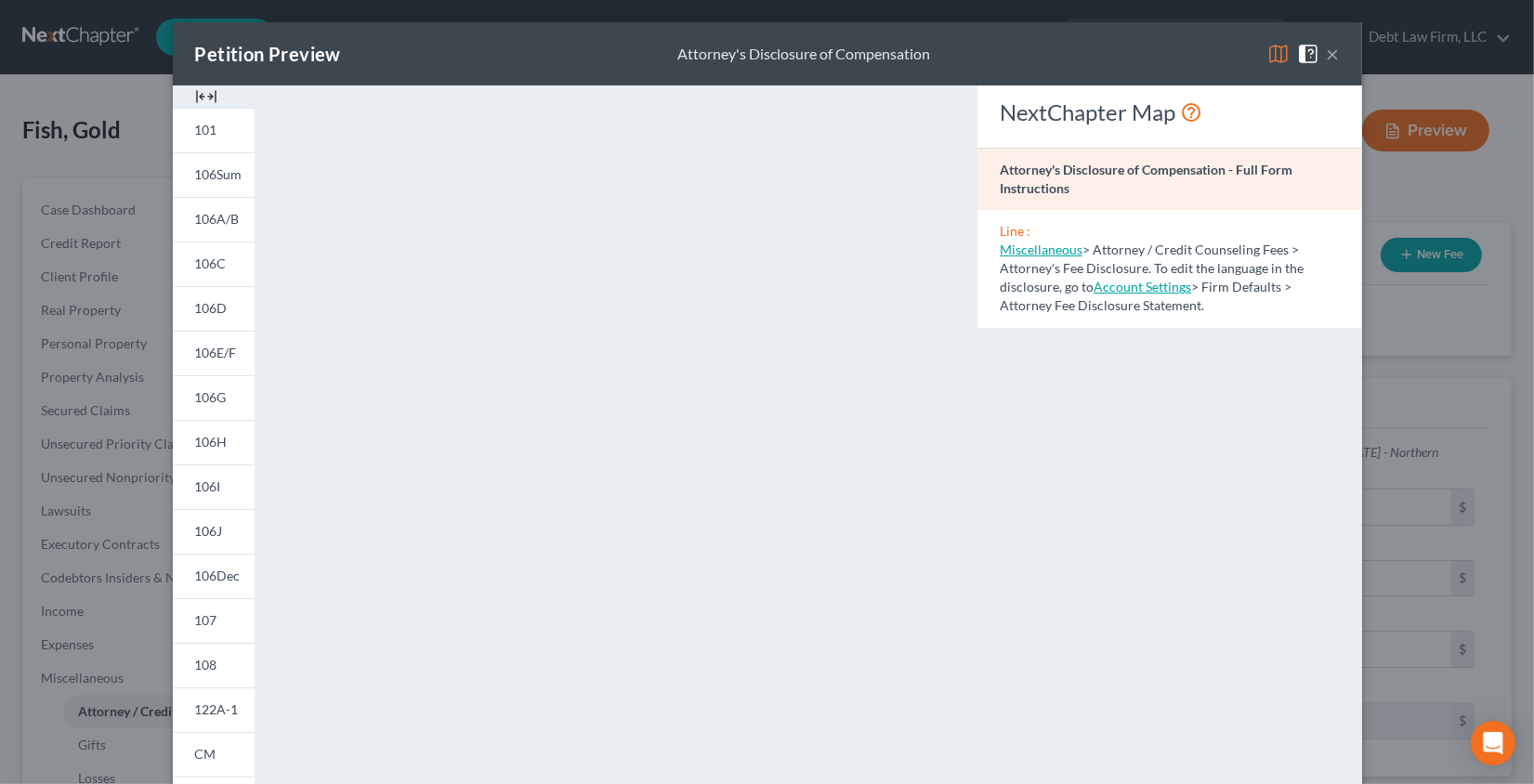
click at [1333, 56] on button "×" at bounding box center [1333, 53] width 13 height 22
